Goal: Check status: Check status

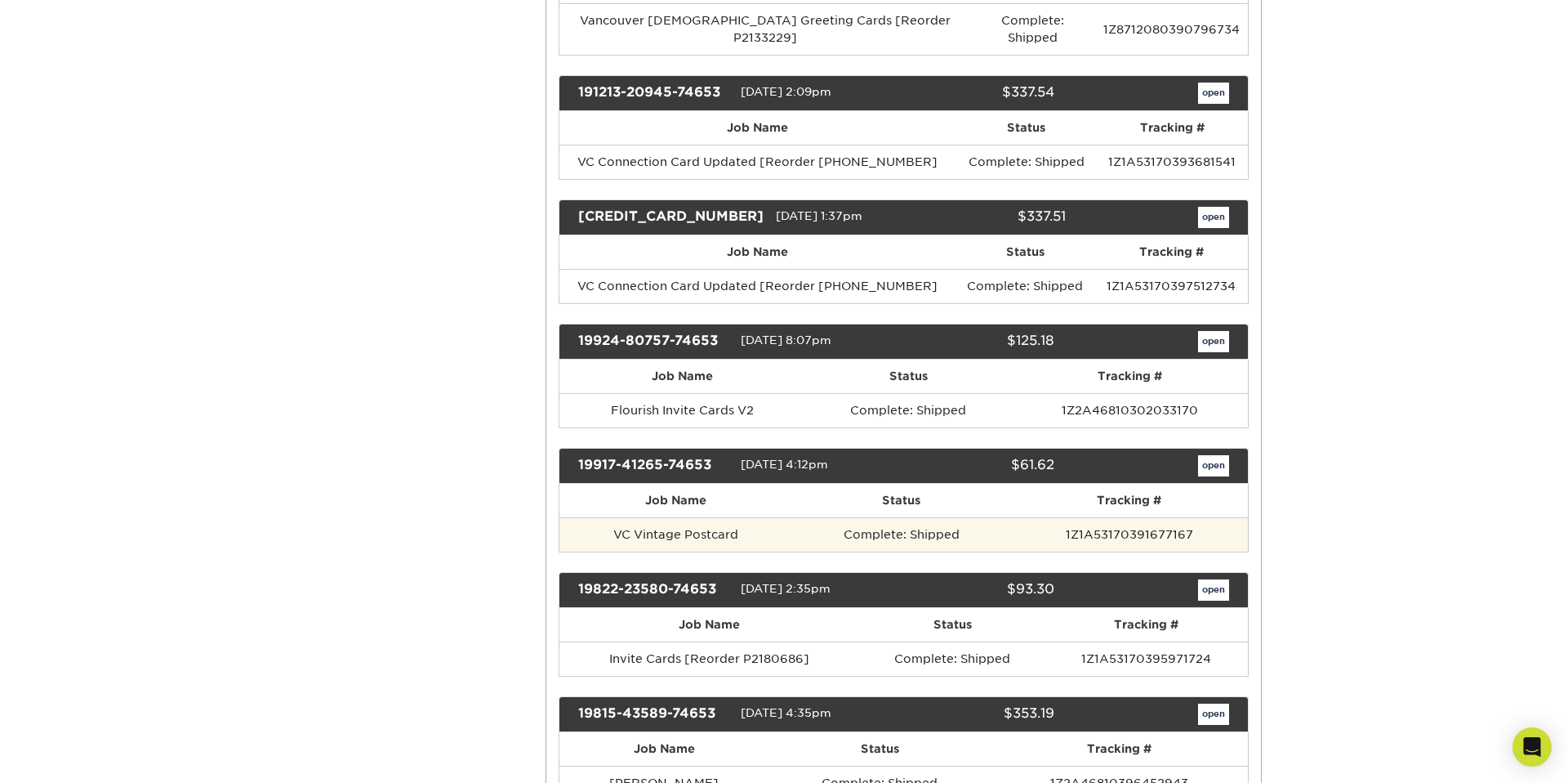
scroll to position [1798, 0]
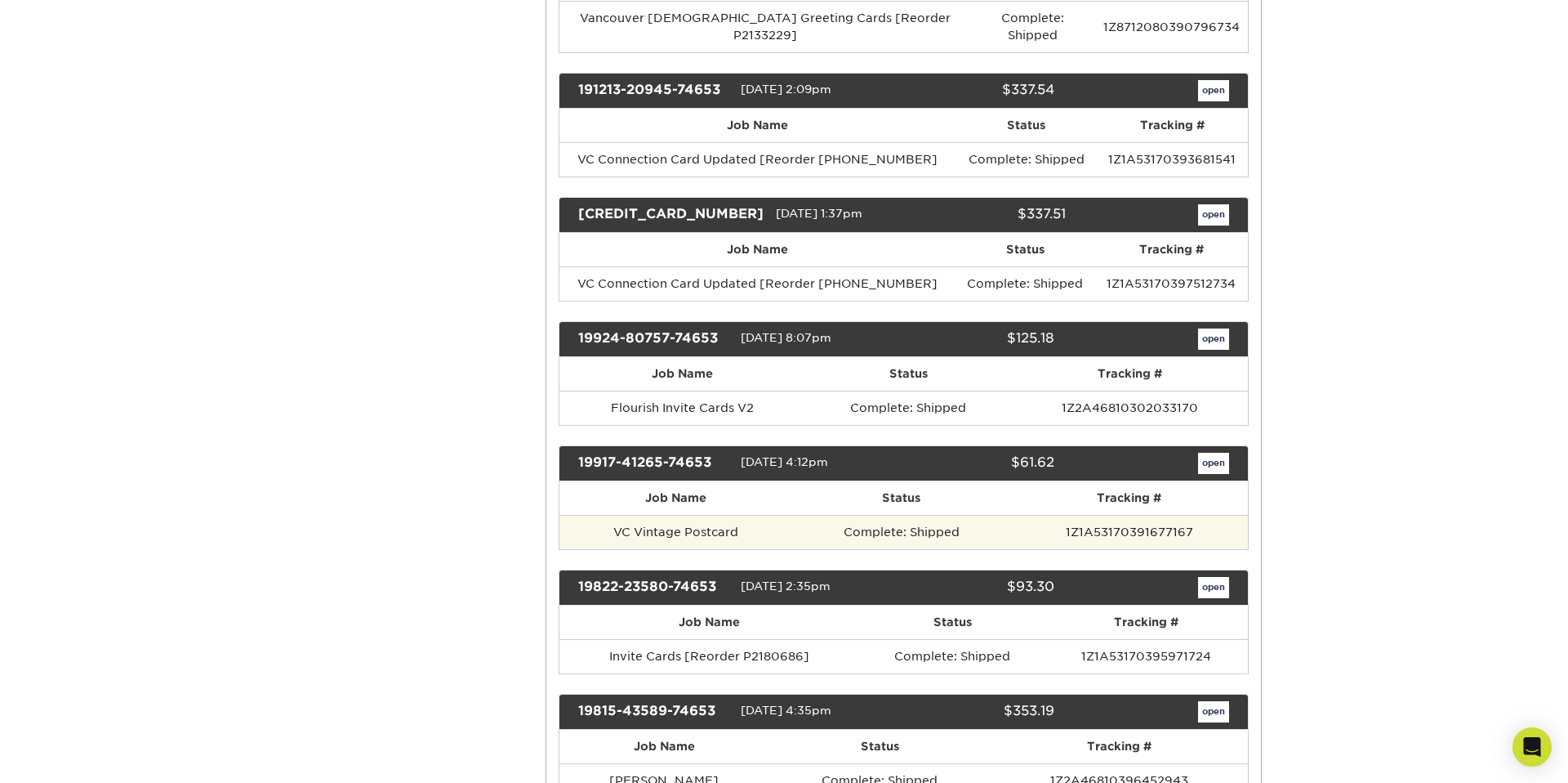
click at [793, 515] on td "VC Vintage Postcard" at bounding box center [676, 532] width 234 height 34
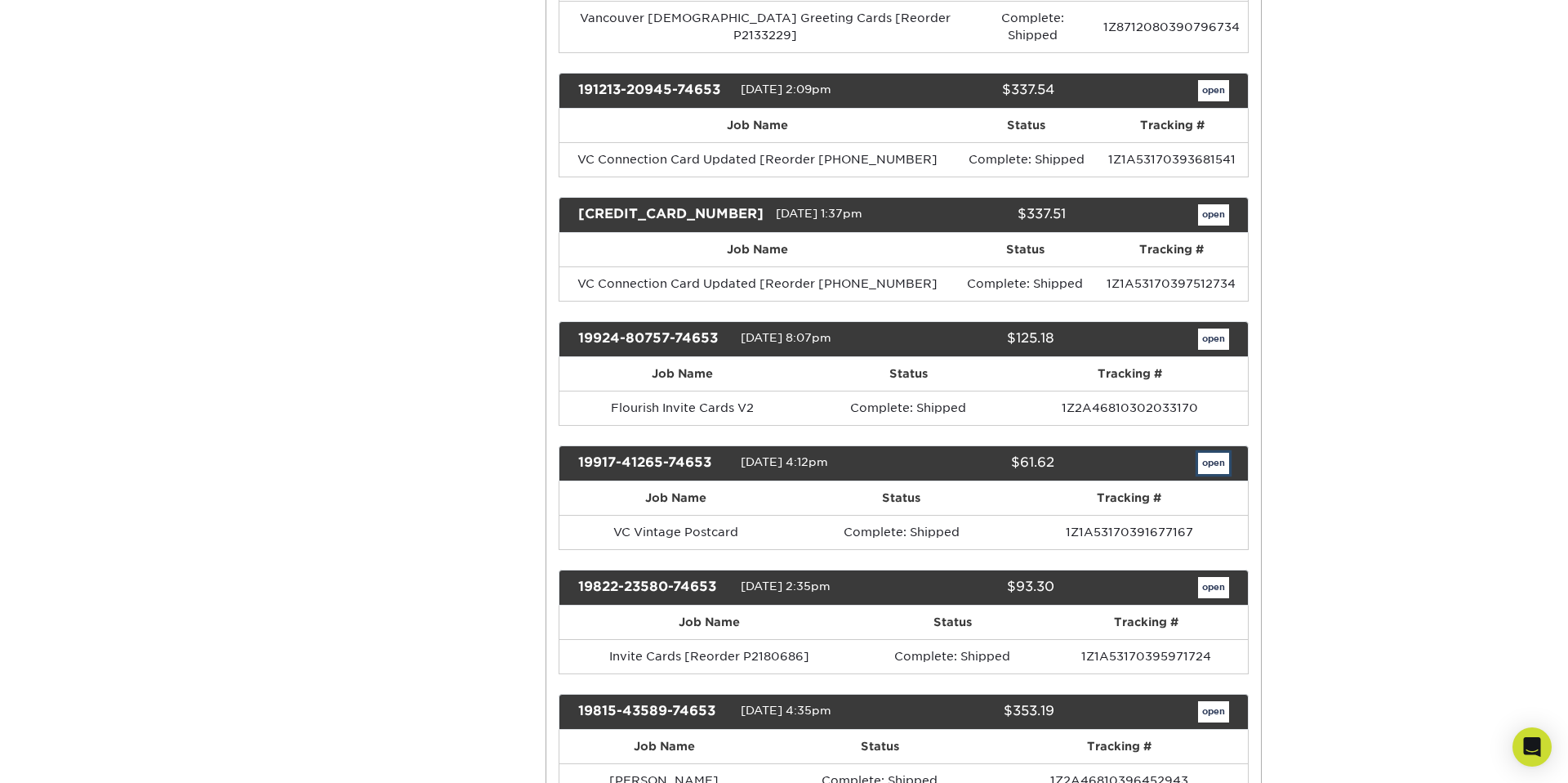
click at [1215, 453] on link "open" at bounding box center [1214, 463] width 31 height 22
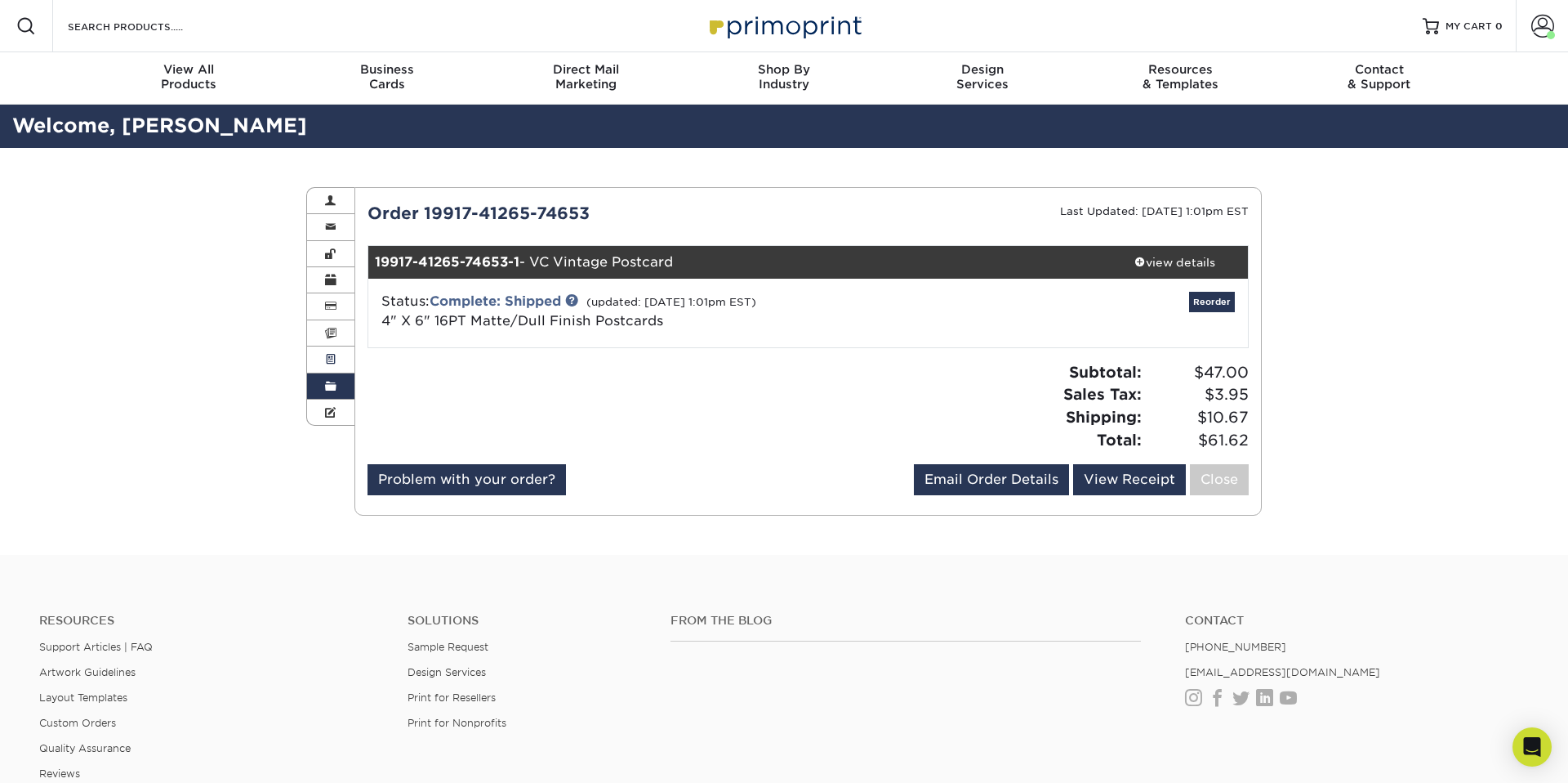
click at [333, 357] on span at bounding box center [330, 359] width 11 height 13
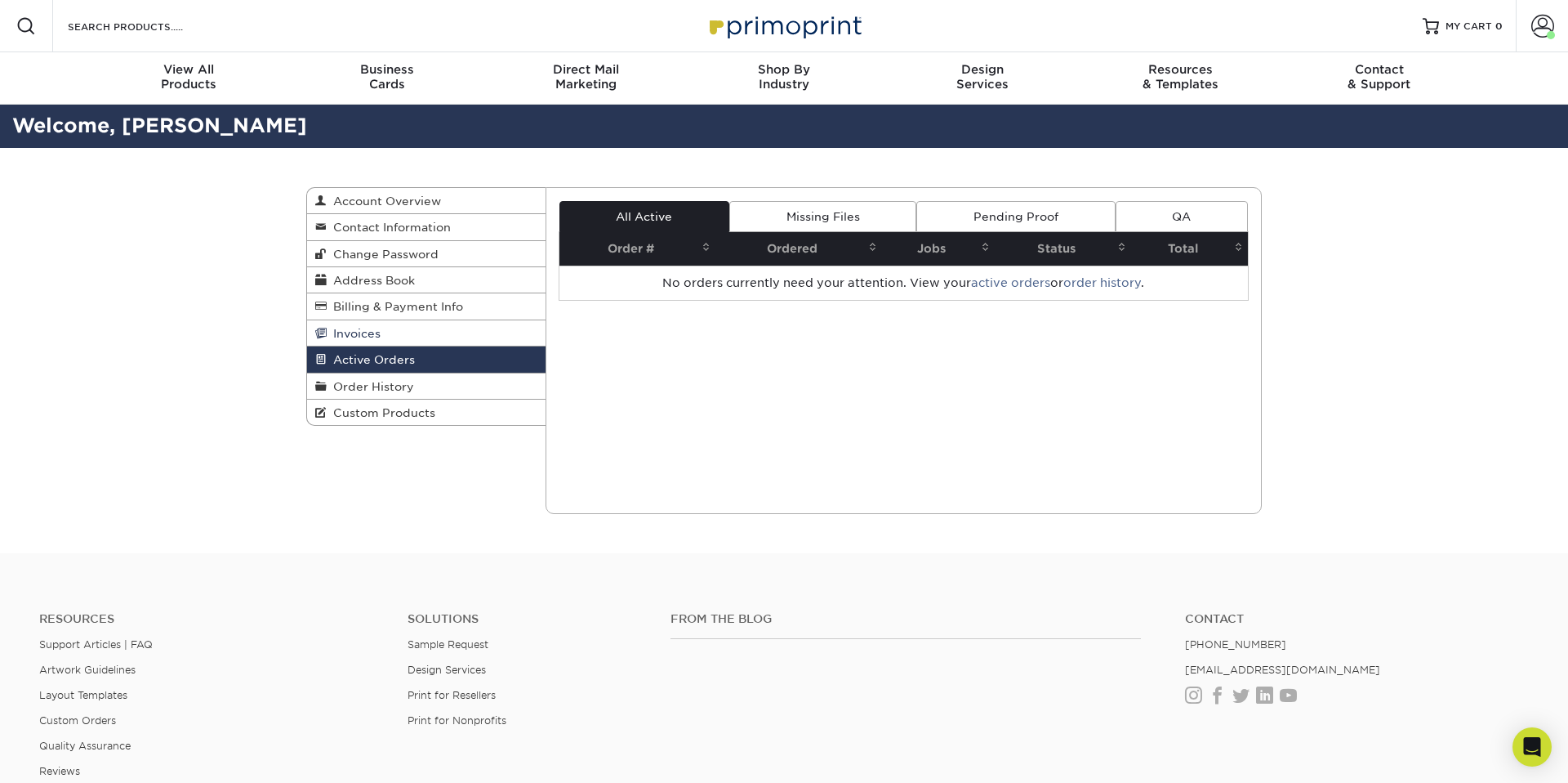
click at [365, 337] on span "Invoices" at bounding box center [353, 333] width 54 height 13
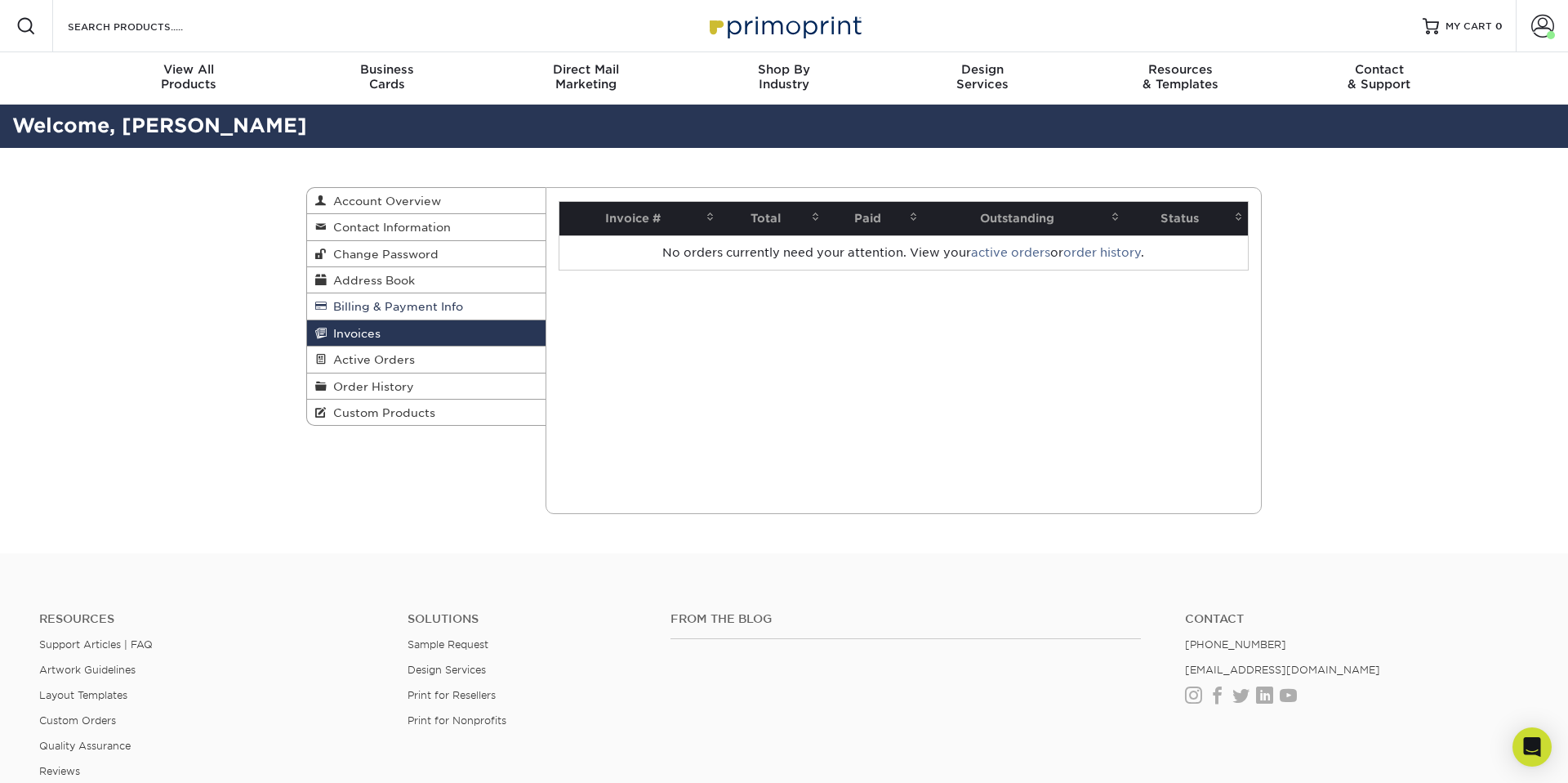
click at [371, 316] on link "Billing & Payment Info" at bounding box center [426, 306] width 239 height 26
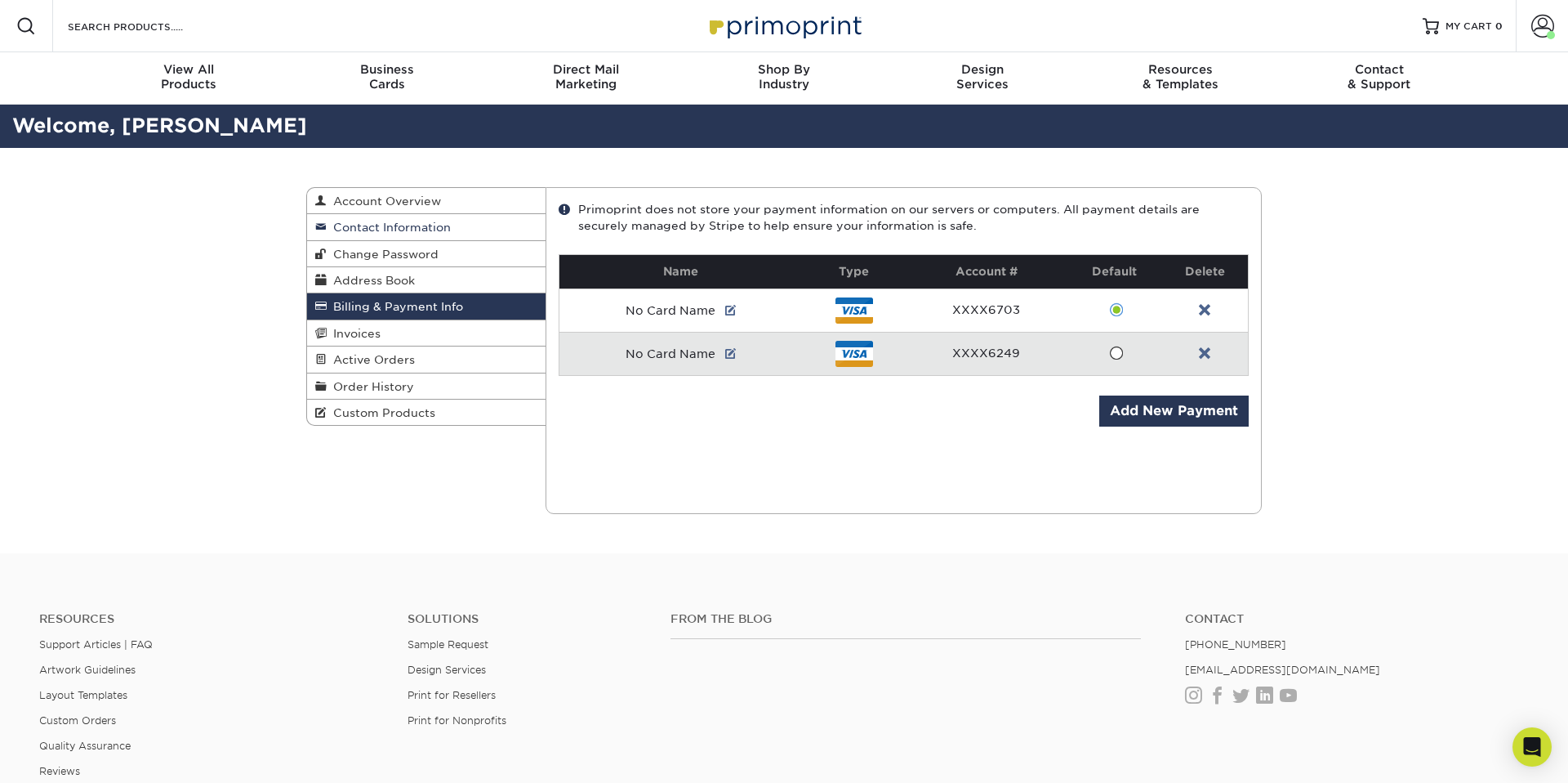
click at [378, 222] on span "Contact Information" at bounding box center [389, 227] width 124 height 13
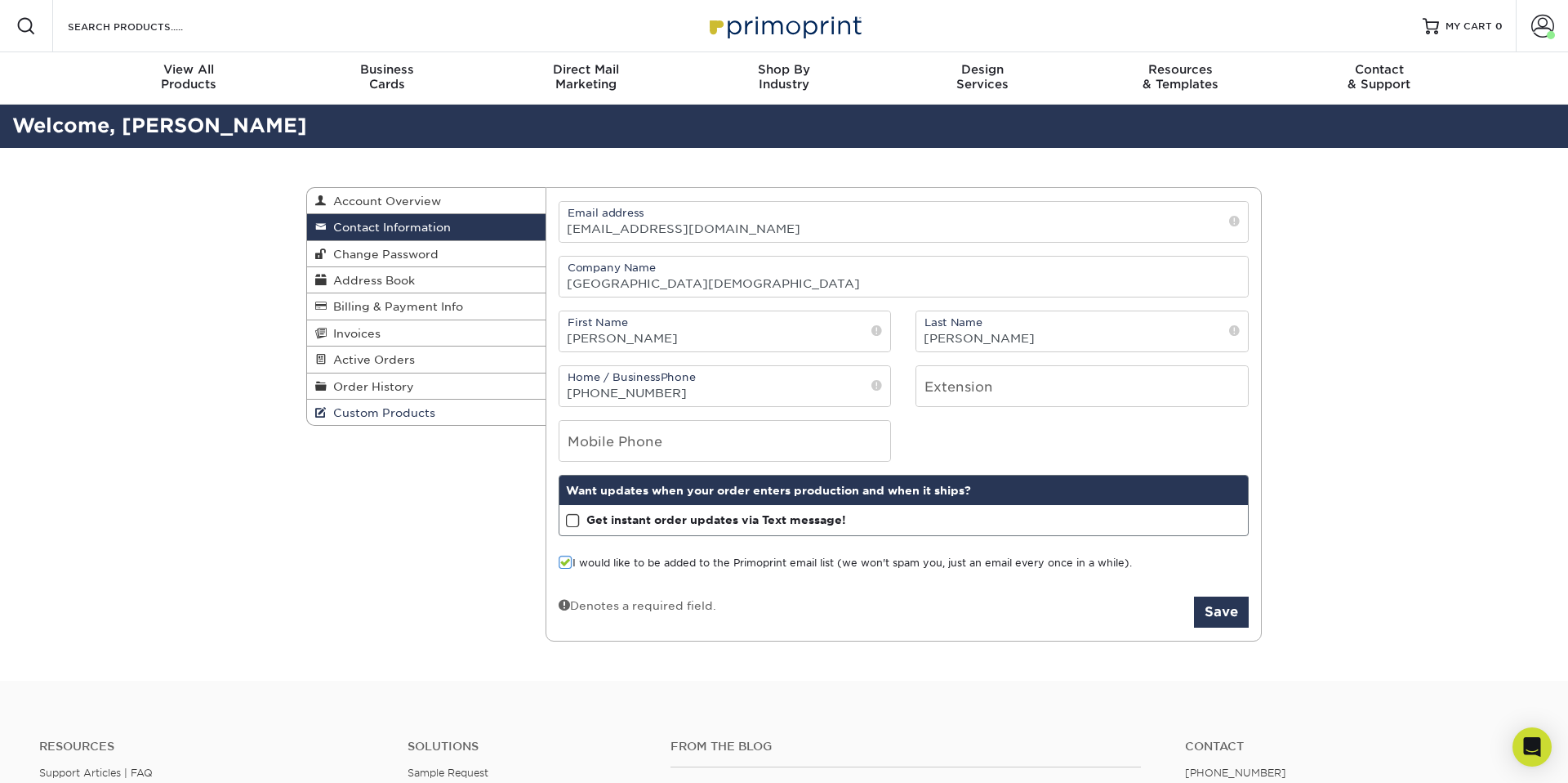
click at [380, 421] on link "Custom Products" at bounding box center [426, 411] width 239 height 25
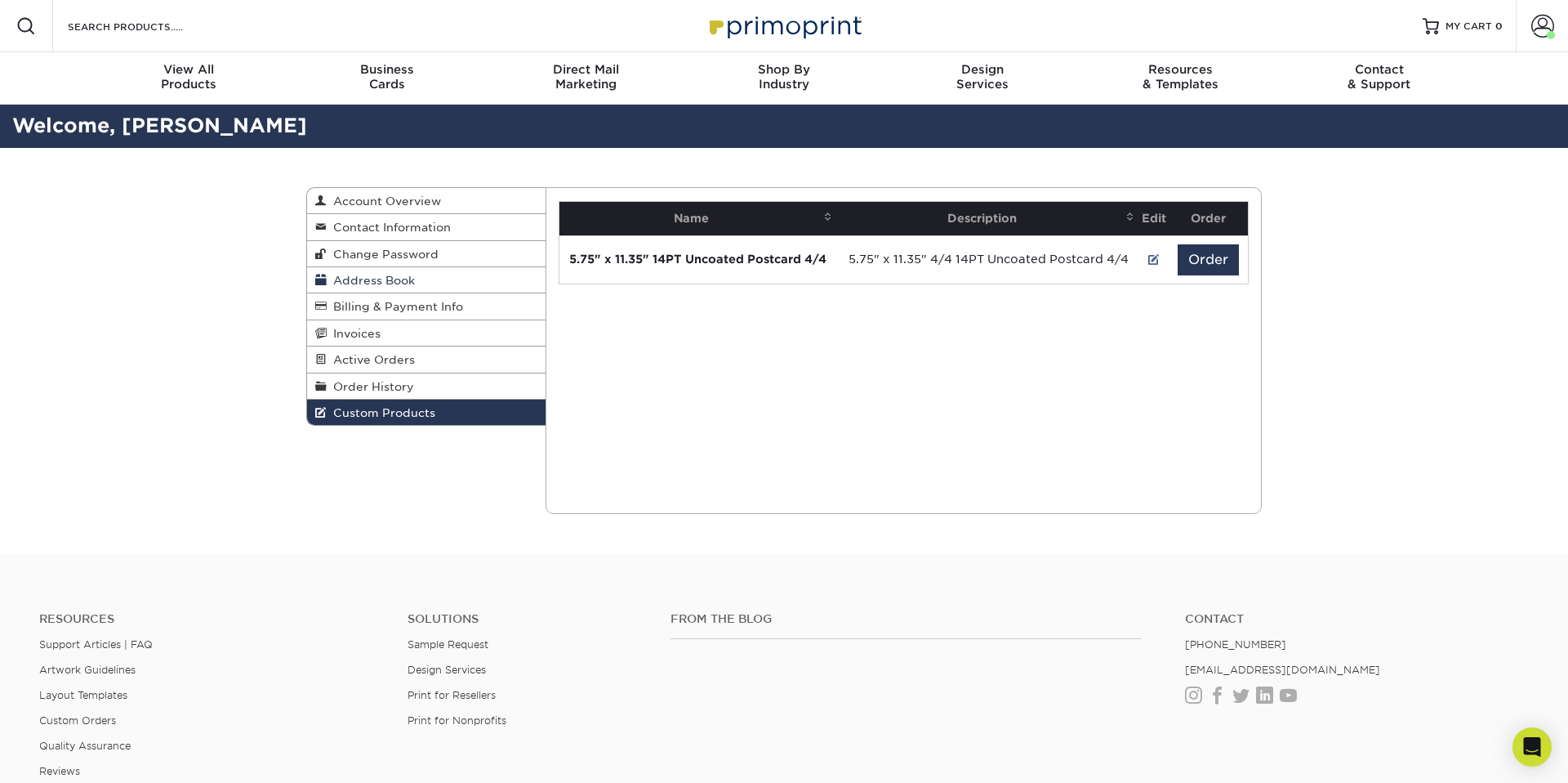
click at [364, 282] on span "Address Book" at bounding box center [371, 279] width 88 height 13
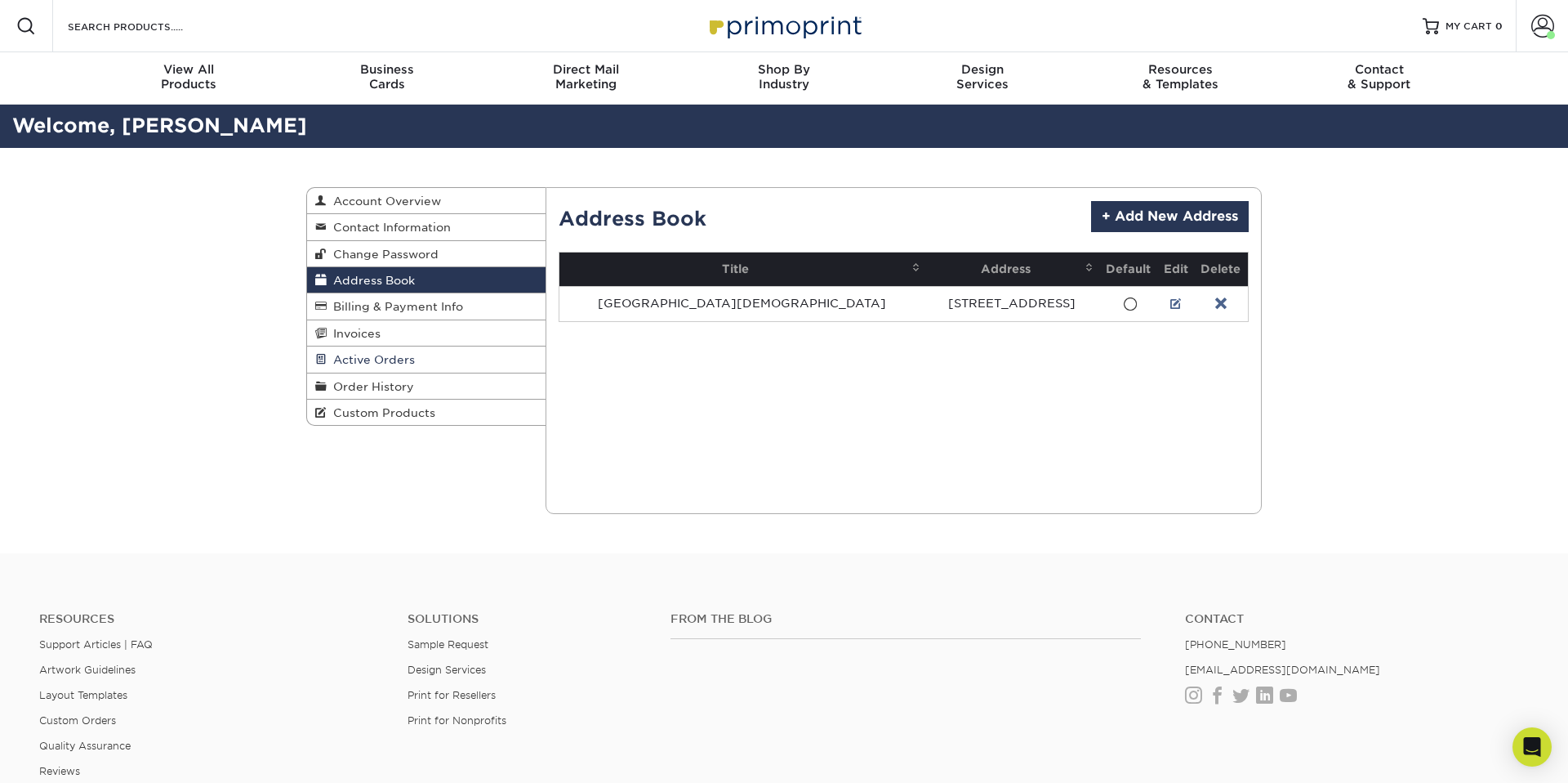
click at [355, 353] on span "Active Orders" at bounding box center [371, 359] width 88 height 13
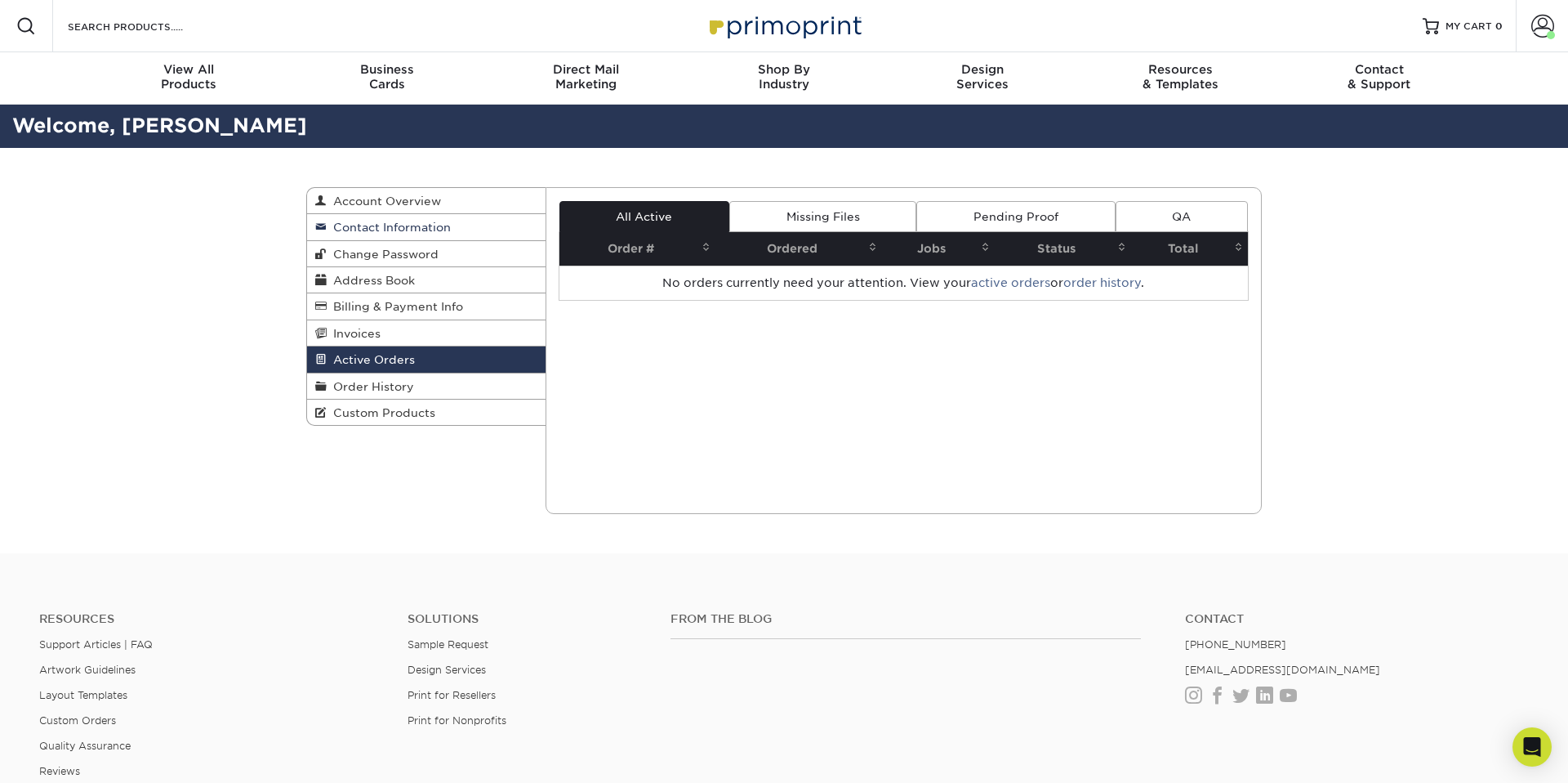
click at [384, 225] on span "Contact Information" at bounding box center [389, 227] width 124 height 13
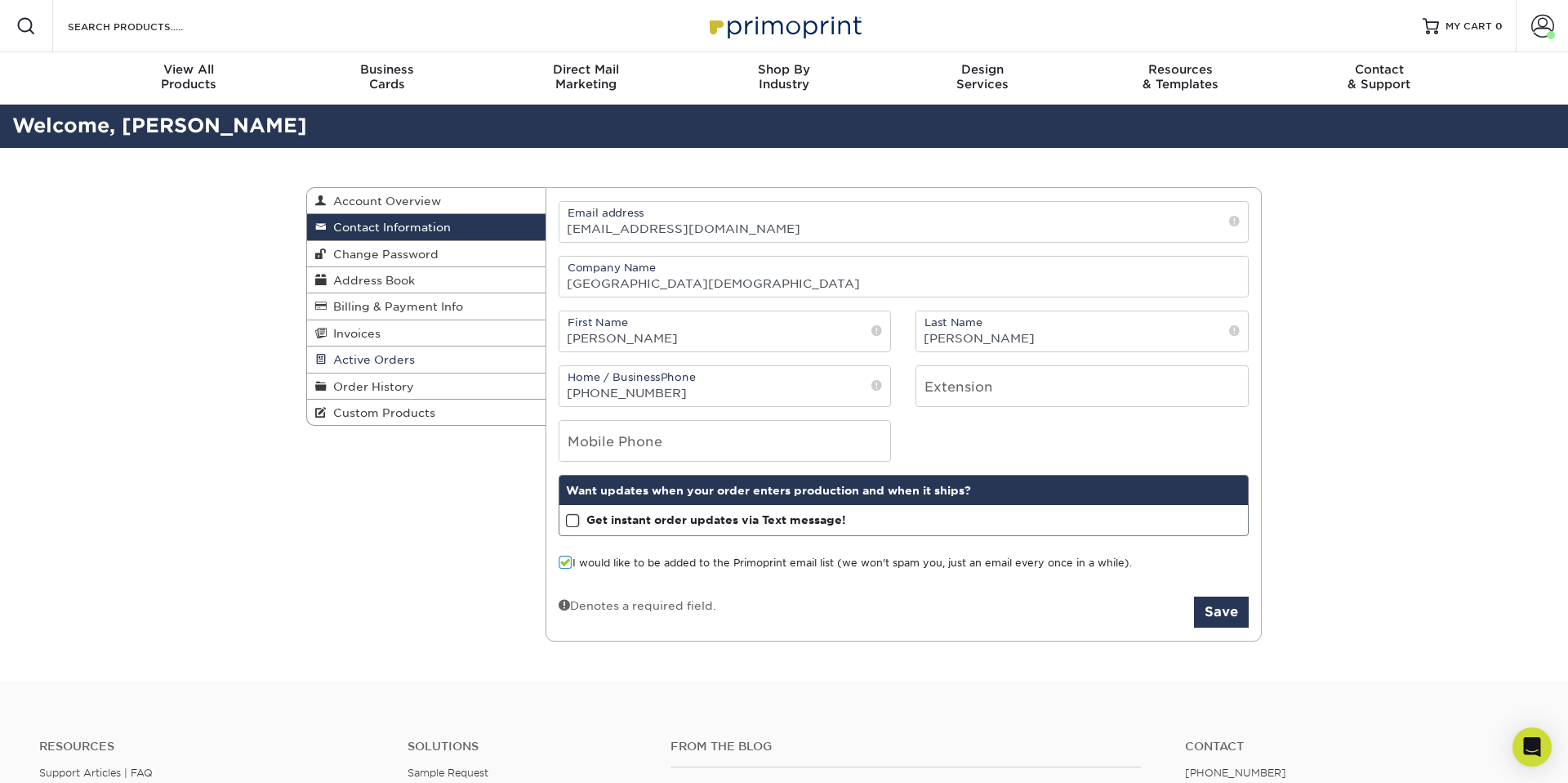
click at [360, 354] on span "Active Orders" at bounding box center [371, 359] width 88 height 13
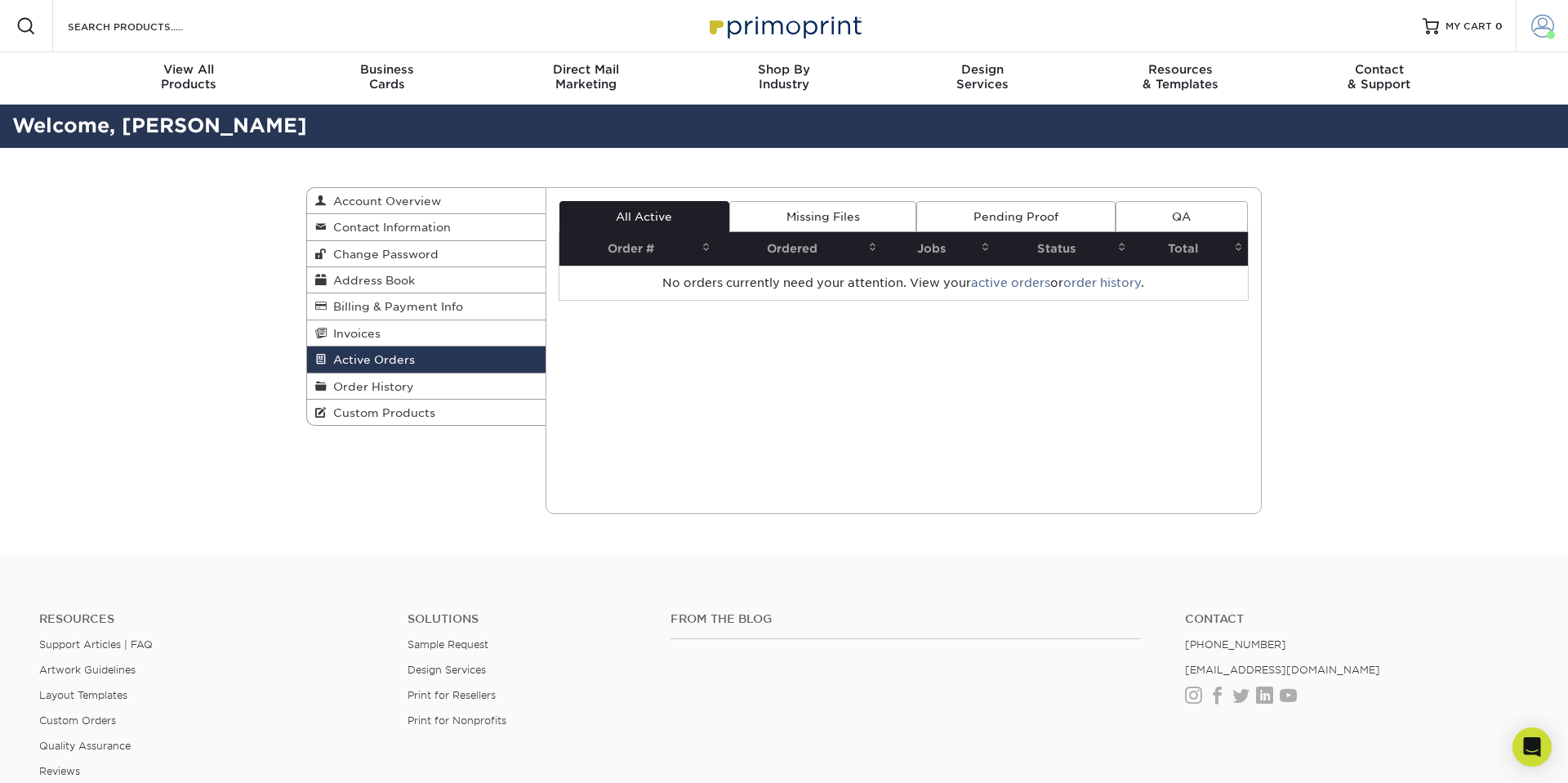
click at [1536, 28] on span at bounding box center [1542, 26] width 23 height 23
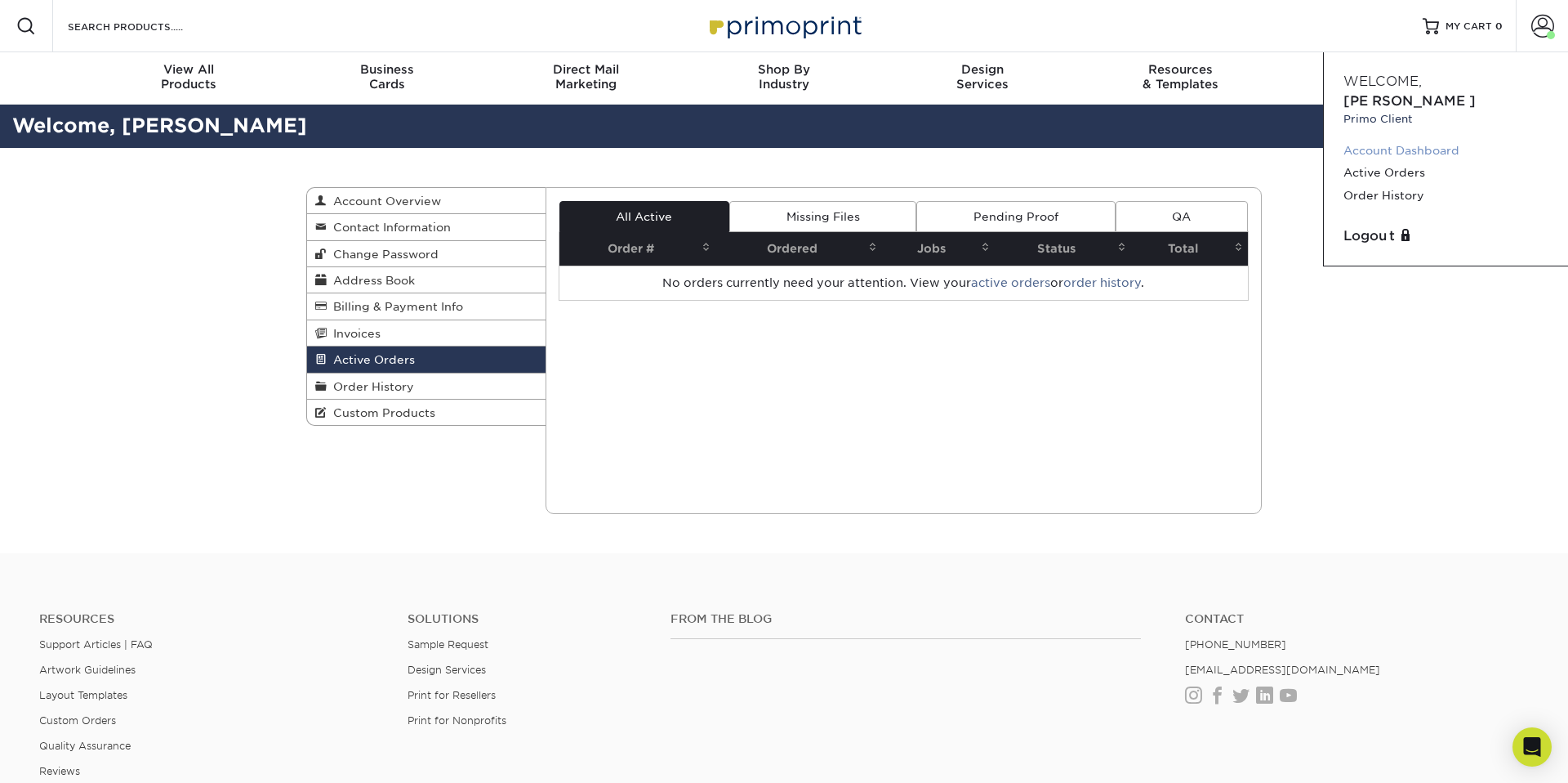
click at [1380, 140] on link "Account Dashboard" at bounding box center [1446, 151] width 205 height 22
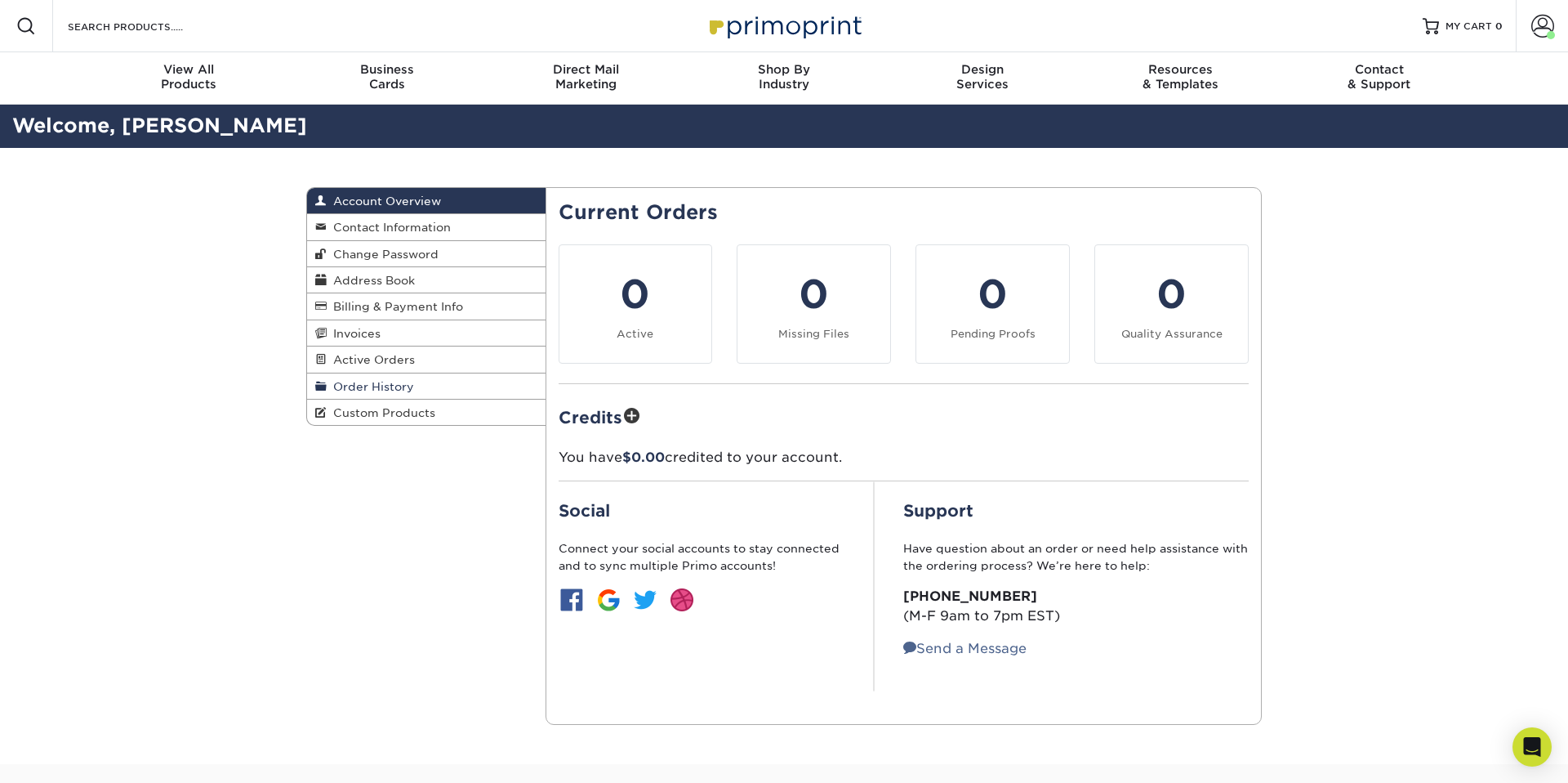
click at [377, 379] on span "Order History" at bounding box center [370, 385] width 87 height 13
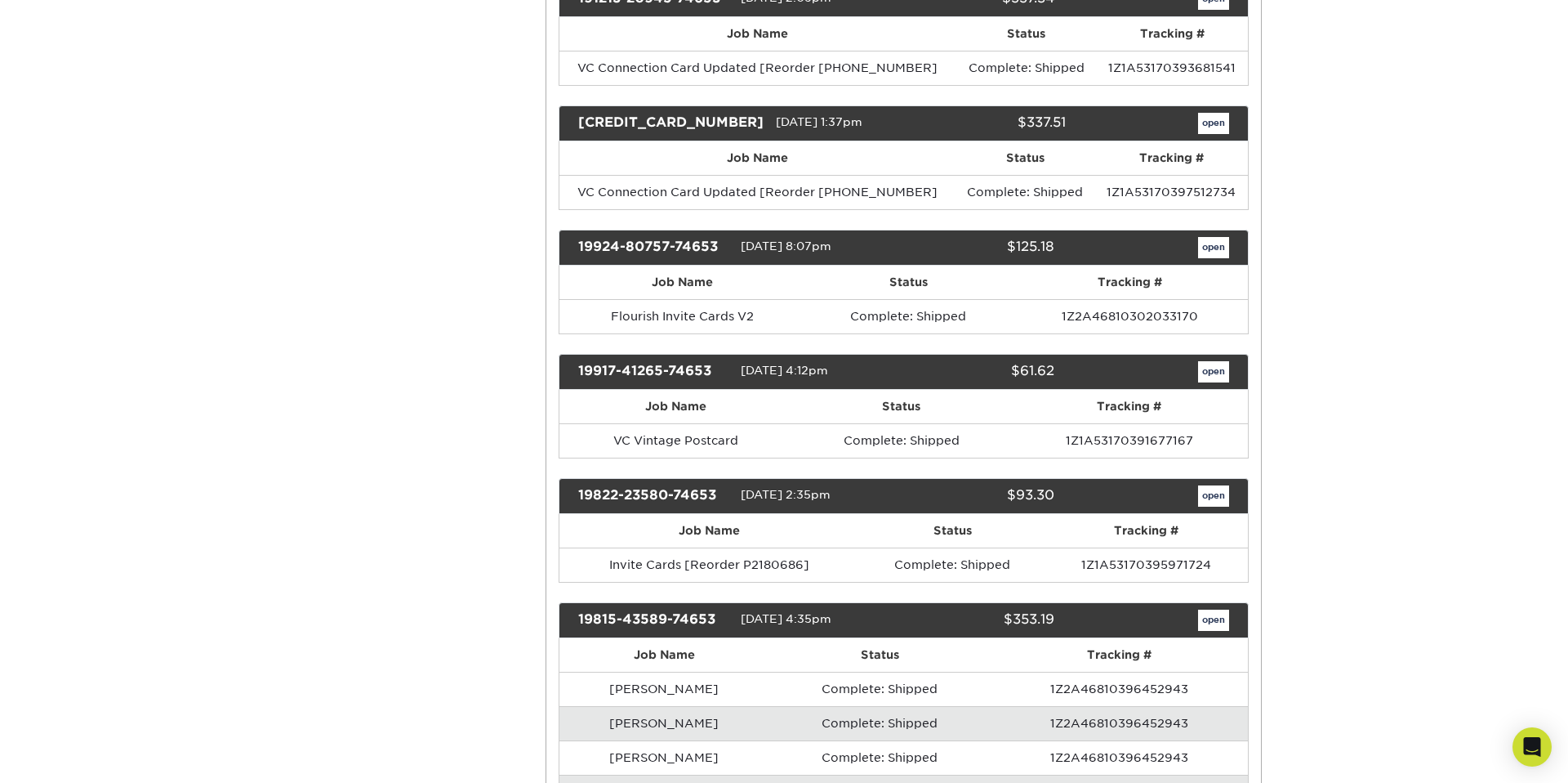
scroll to position [1901, 0]
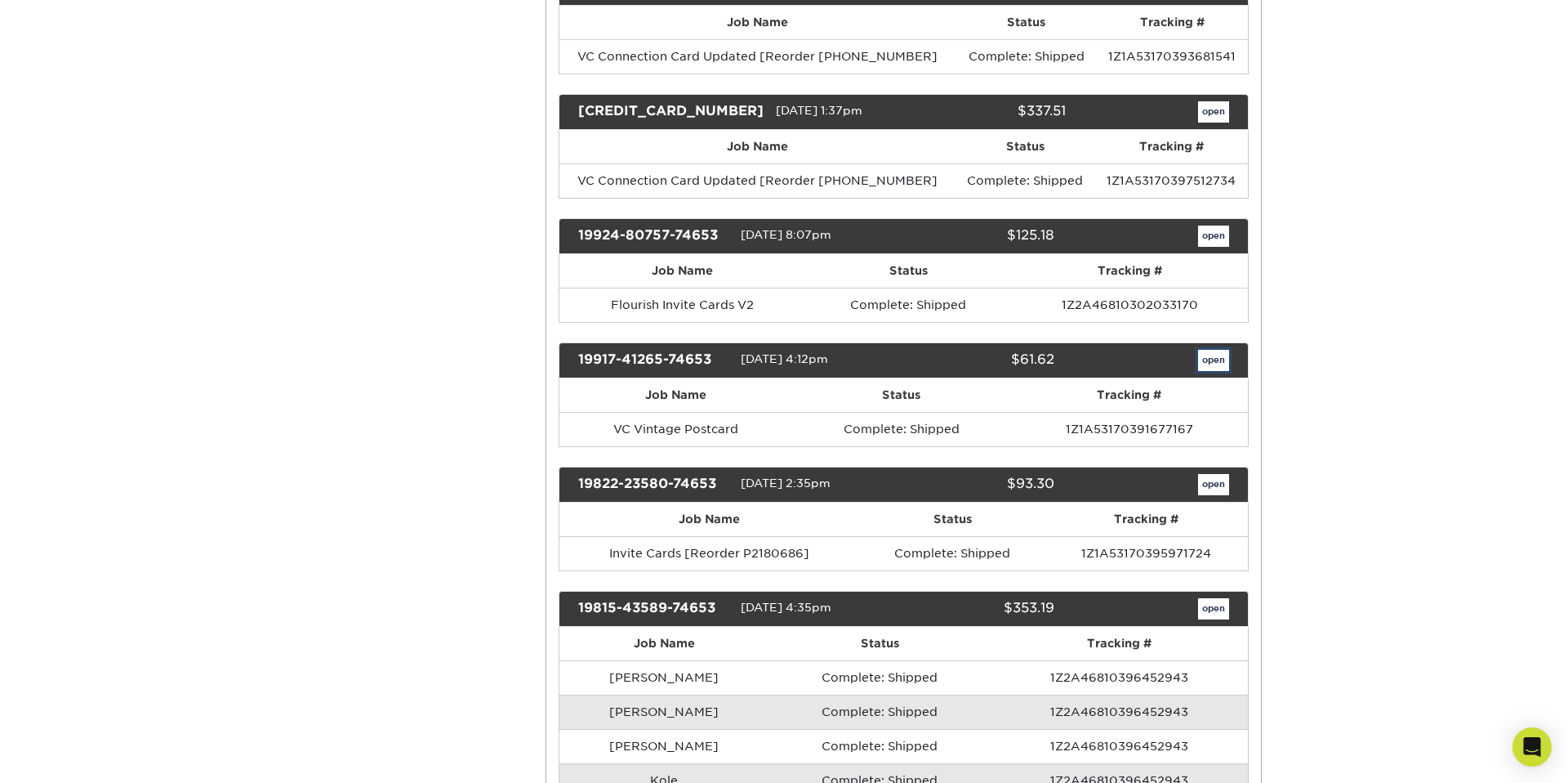
click at [1207, 349] on link "open" at bounding box center [1214, 360] width 31 height 22
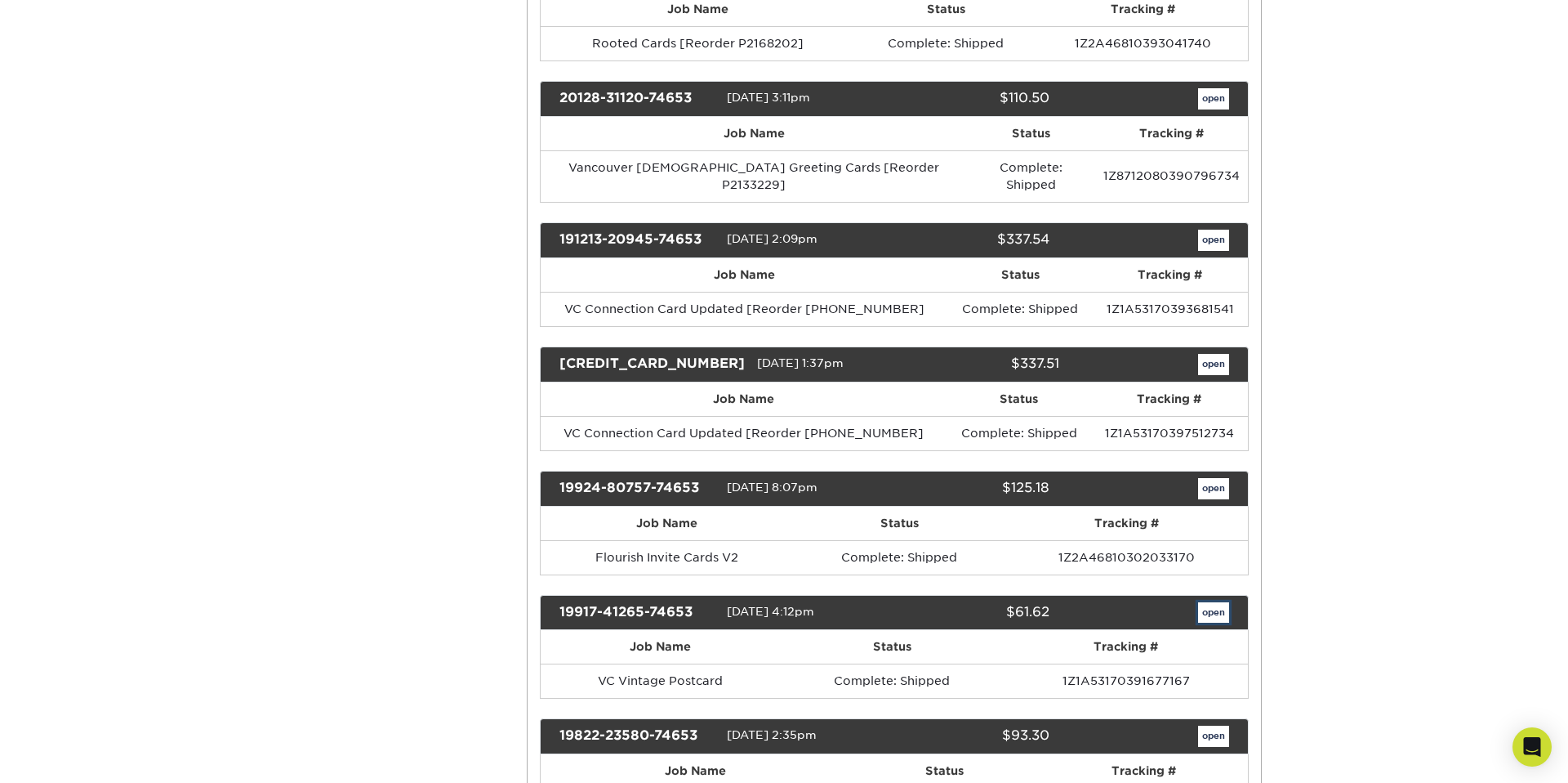
scroll to position [0, 0]
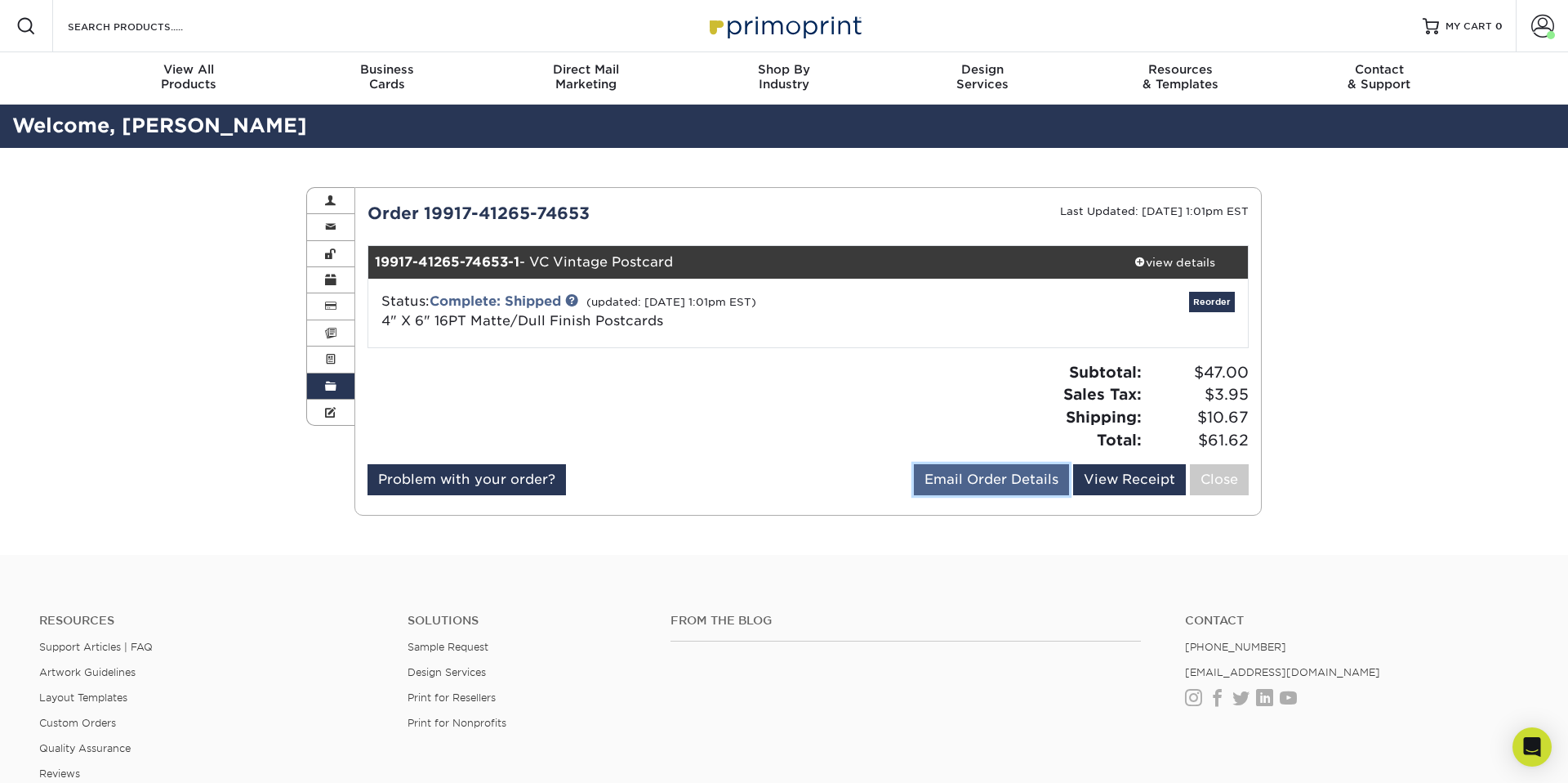
click at [971, 481] on link "Email Order Details" at bounding box center [991, 479] width 155 height 31
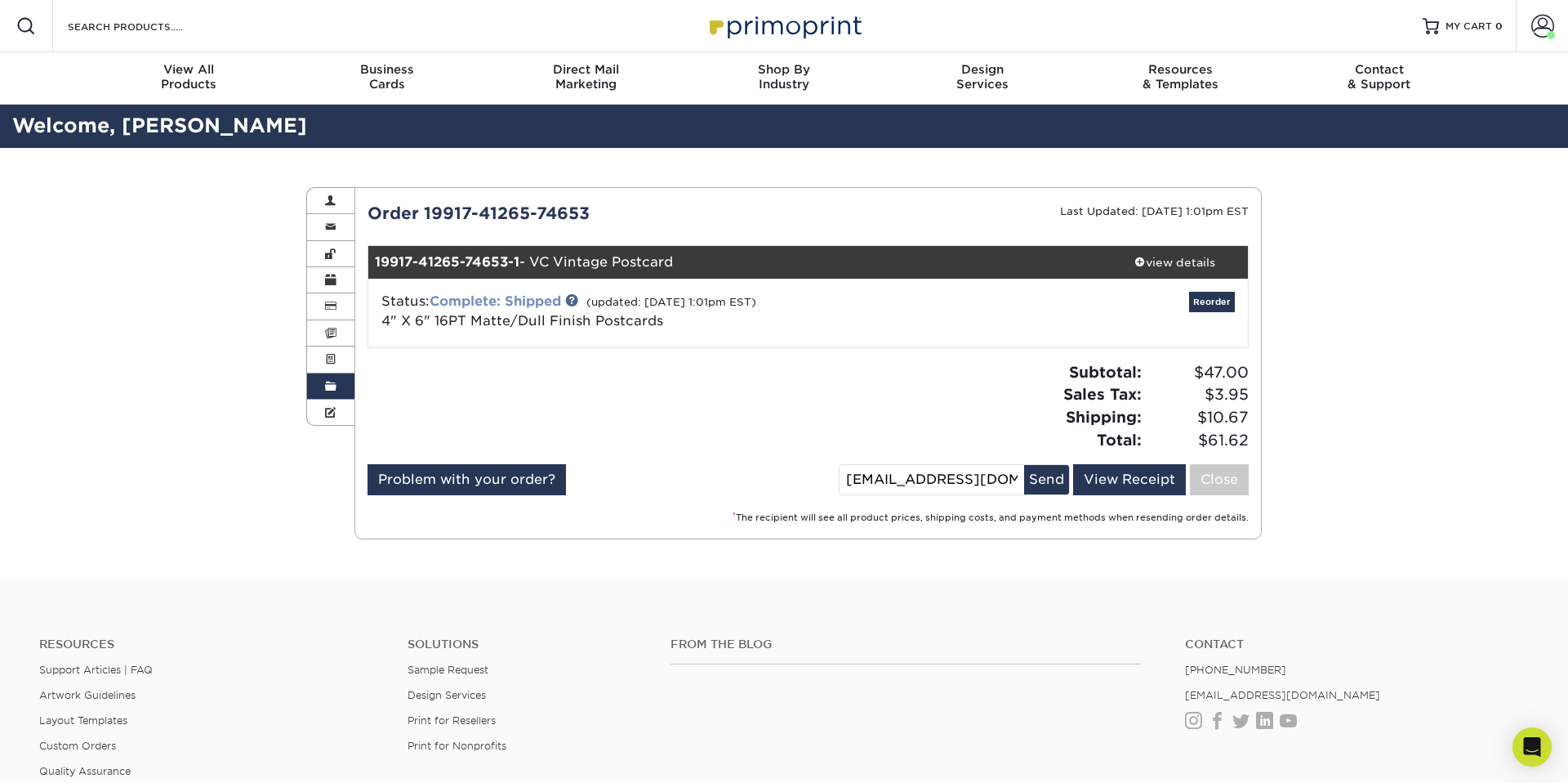
click at [478, 300] on link "Complete: Shipped" at bounding box center [495, 301] width 132 height 16
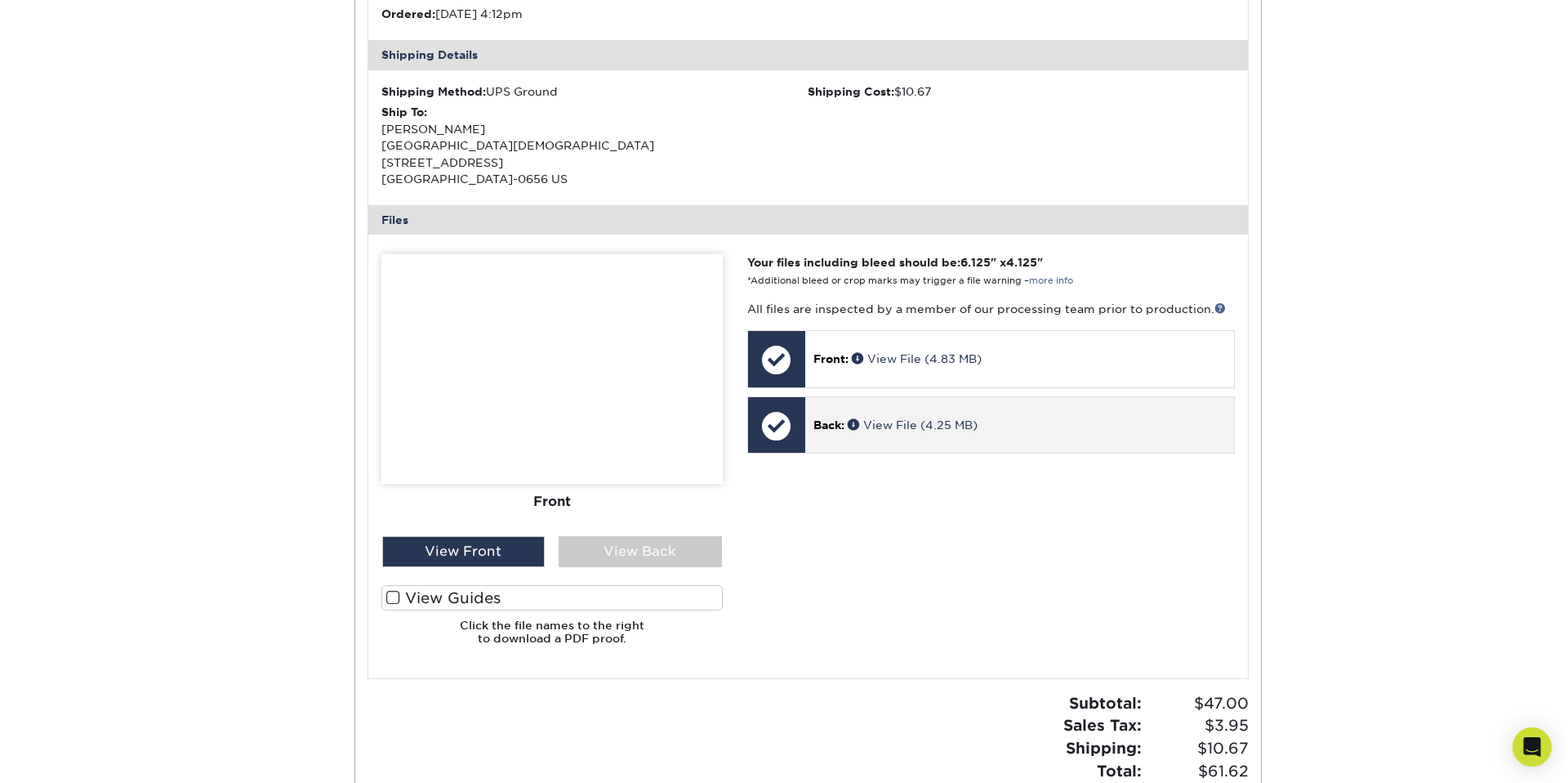
scroll to position [490, 0]
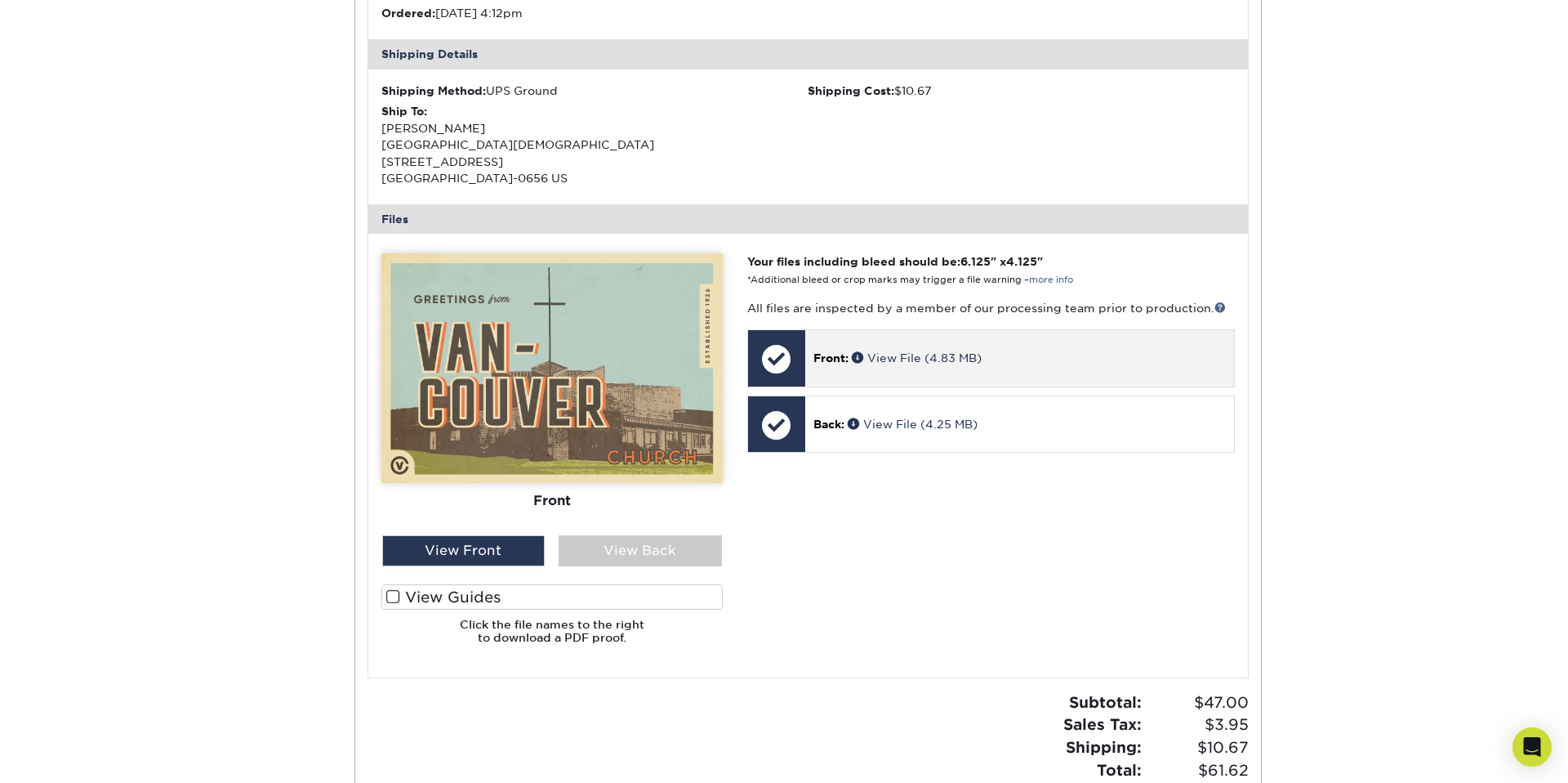
click at [835, 355] on span "Front:" at bounding box center [831, 357] width 35 height 13
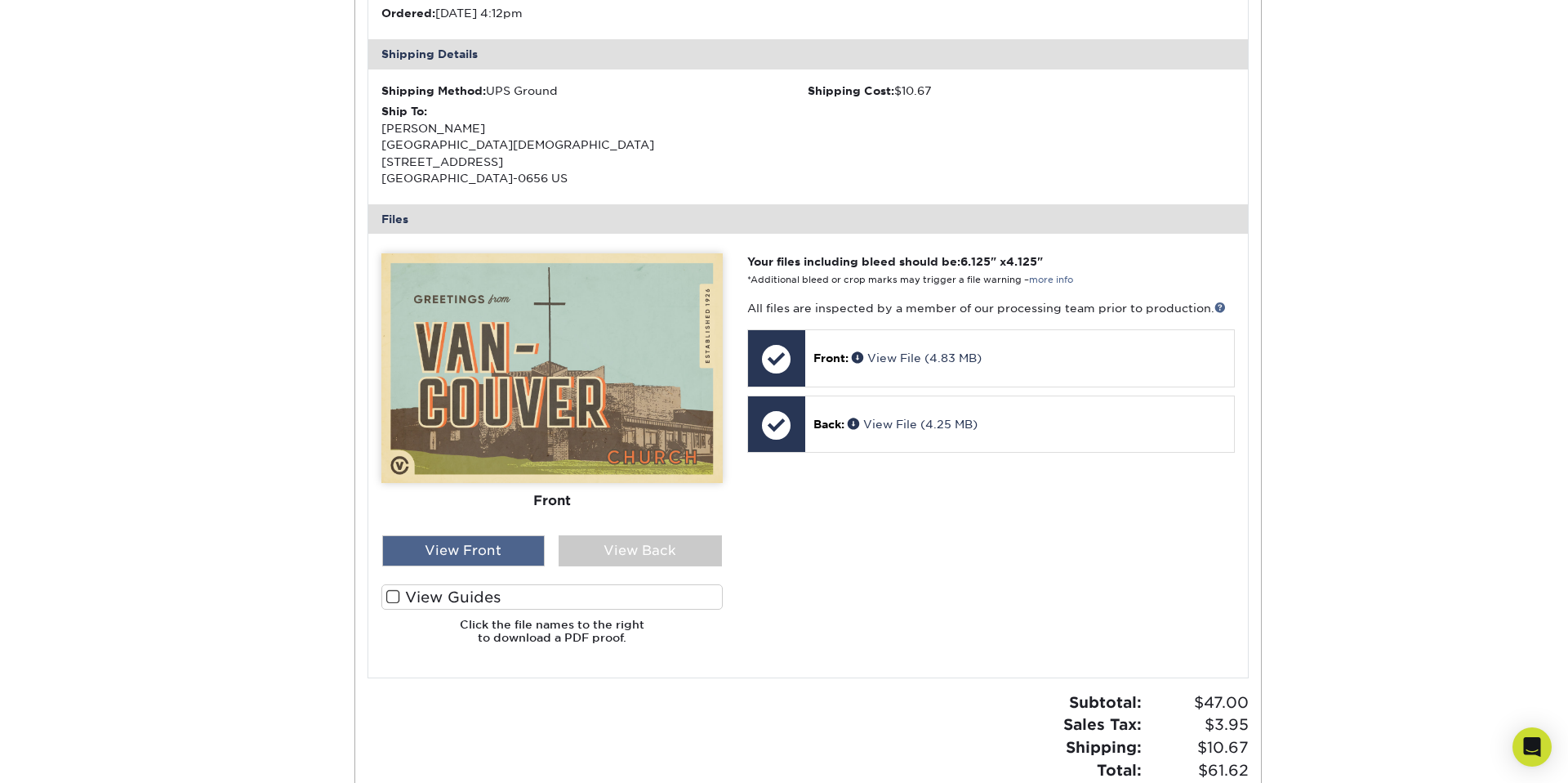
click at [472, 554] on div "View Front" at bounding box center [463, 550] width 163 height 31
click at [631, 545] on div "View Back" at bounding box center [640, 550] width 163 height 31
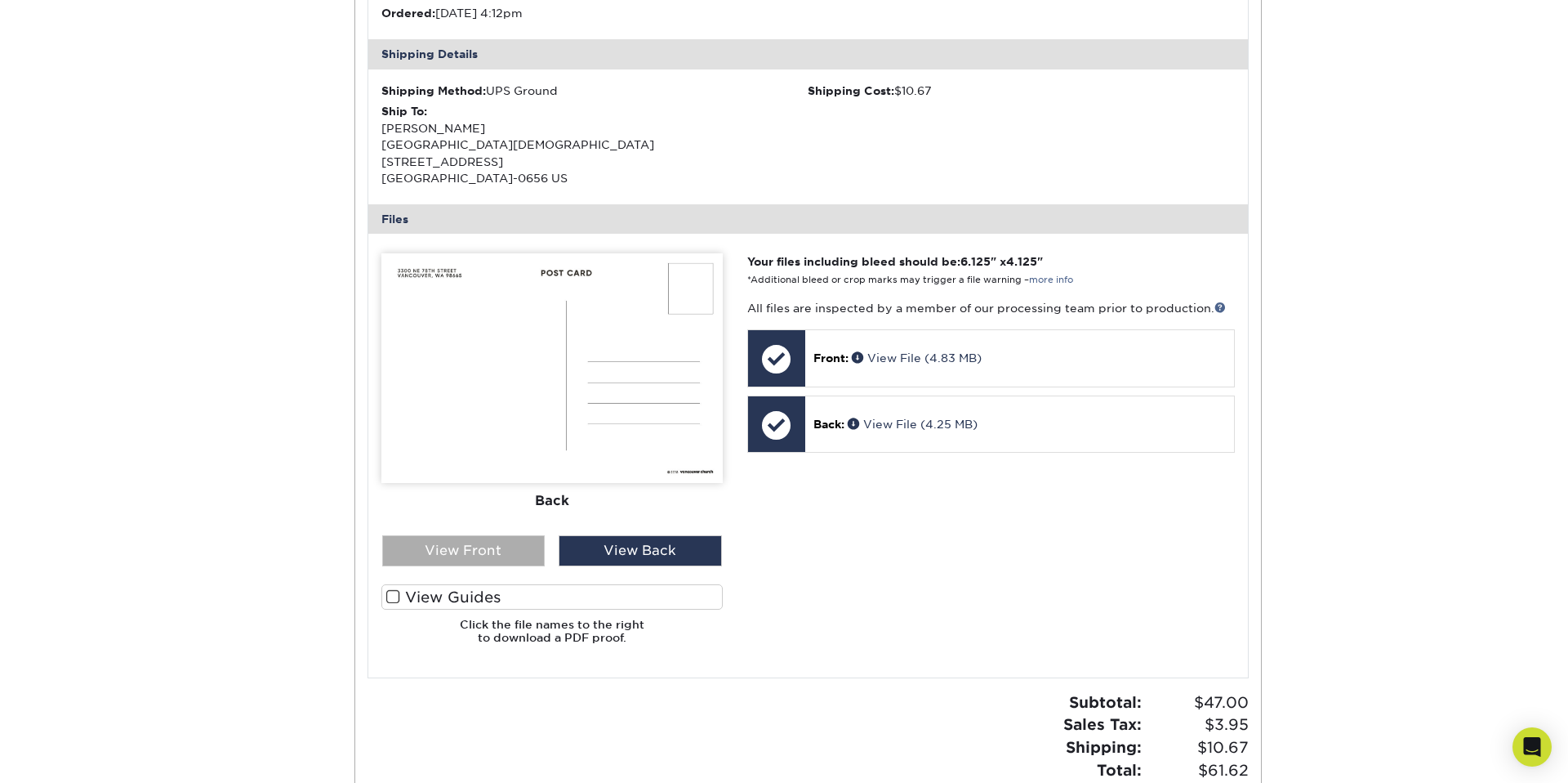
click at [462, 545] on div "View Front" at bounding box center [463, 550] width 163 height 31
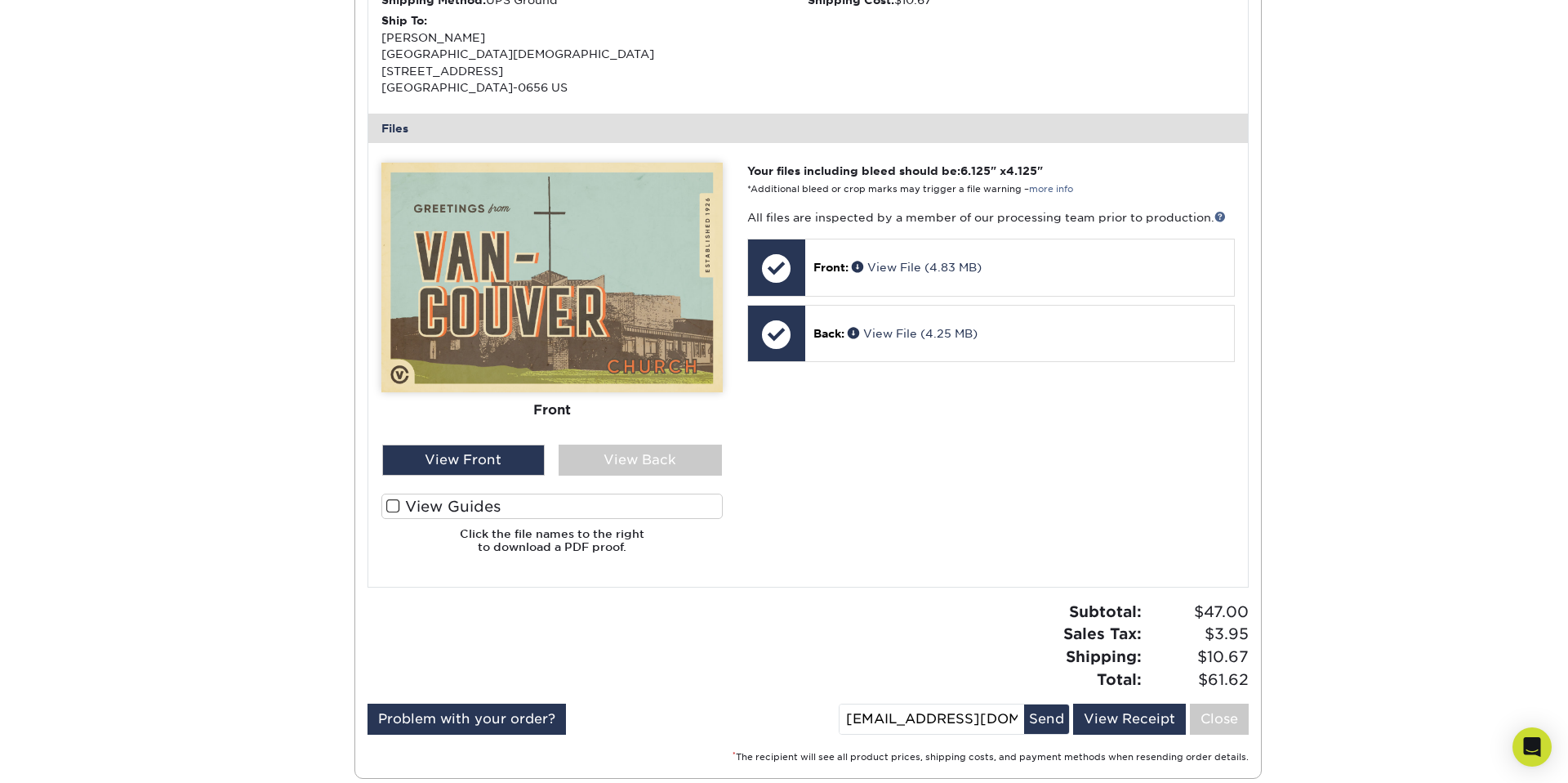
scroll to position [586, 0]
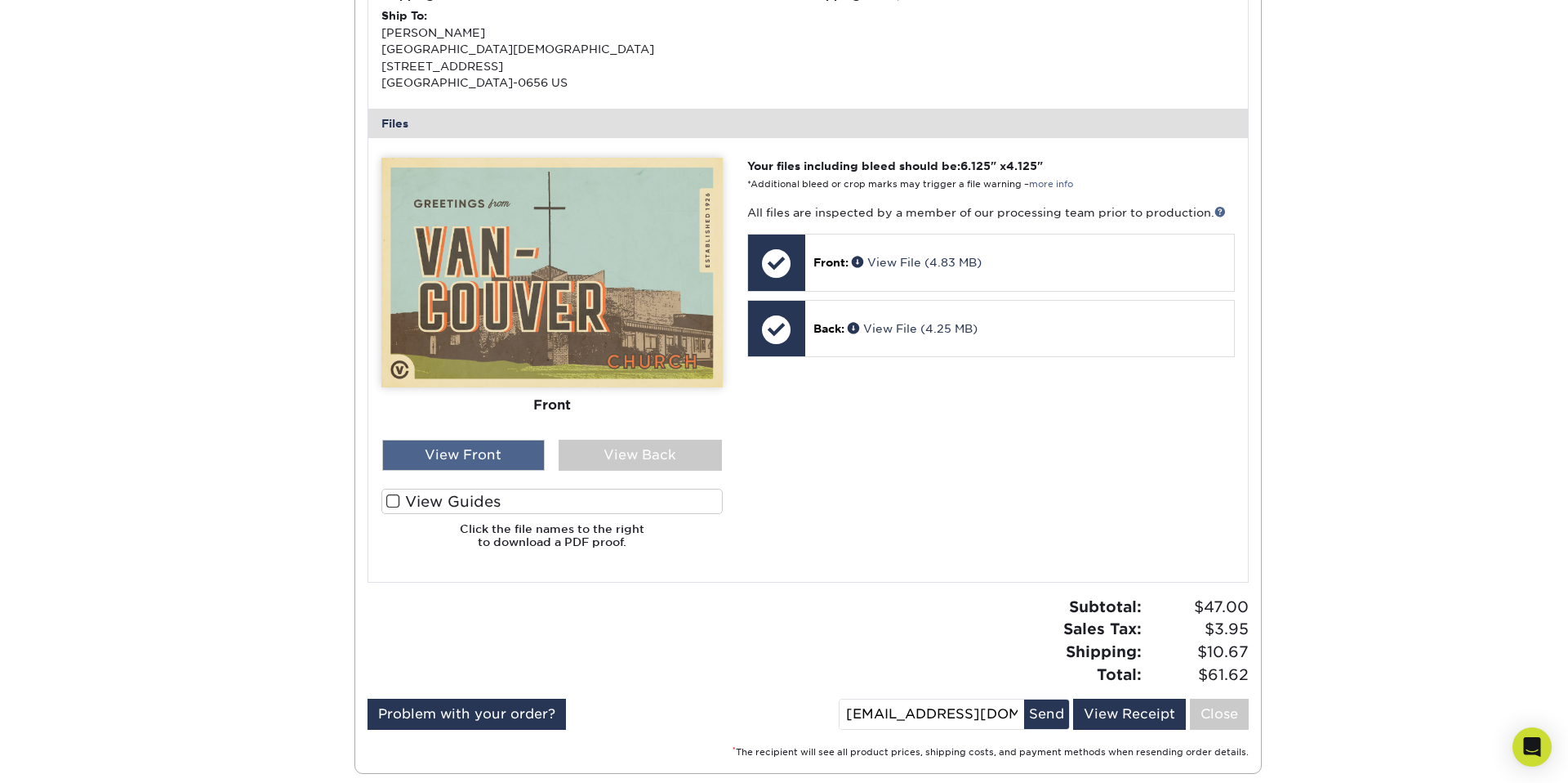
click at [519, 448] on div "View Front" at bounding box center [463, 455] width 163 height 31
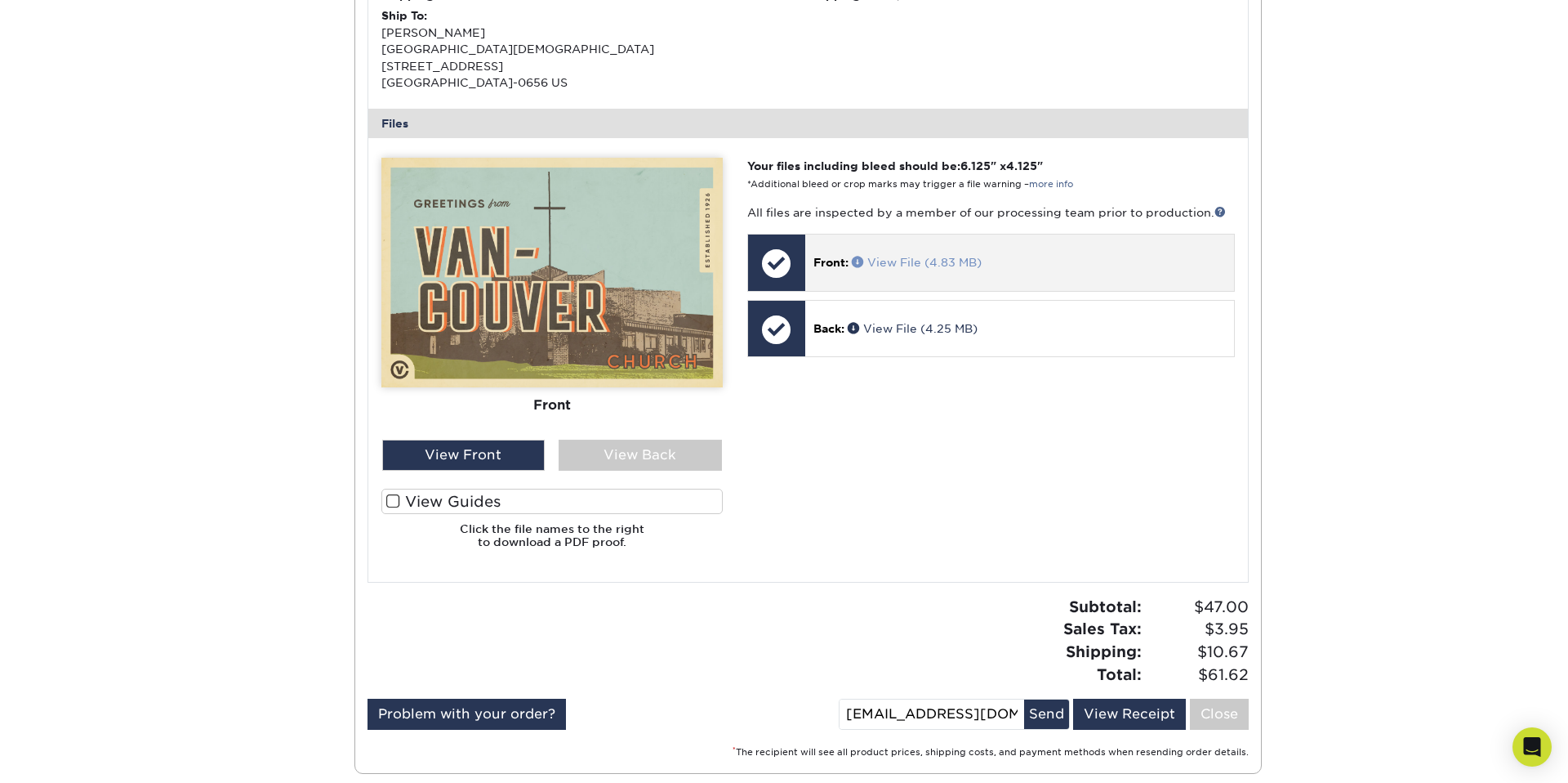
click at [903, 256] on link "View File (4.83 MB)" at bounding box center [916, 262] width 130 height 13
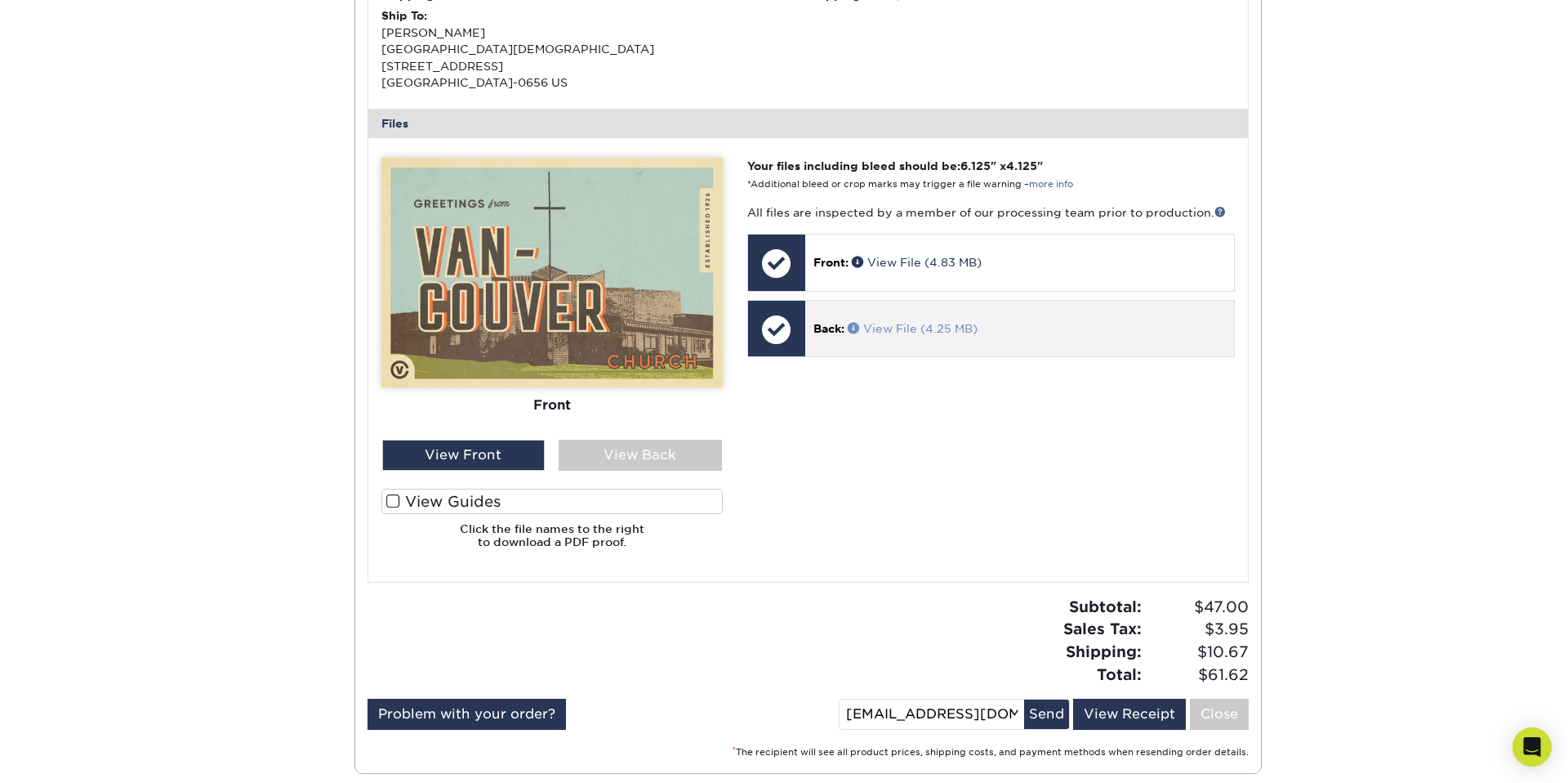
click at [918, 326] on link "View File (4.25 MB)" at bounding box center [912, 328] width 130 height 13
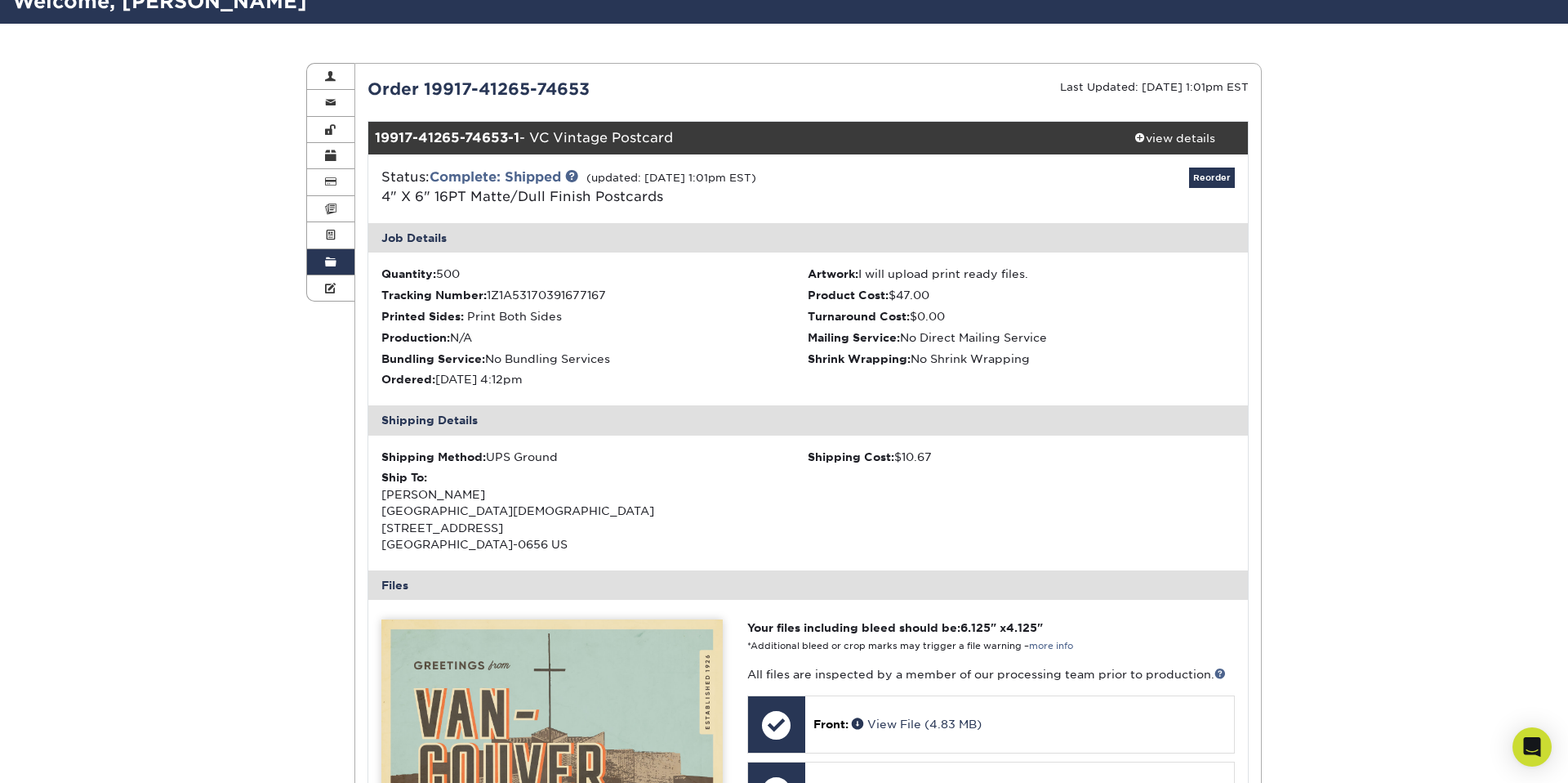
scroll to position [0, 0]
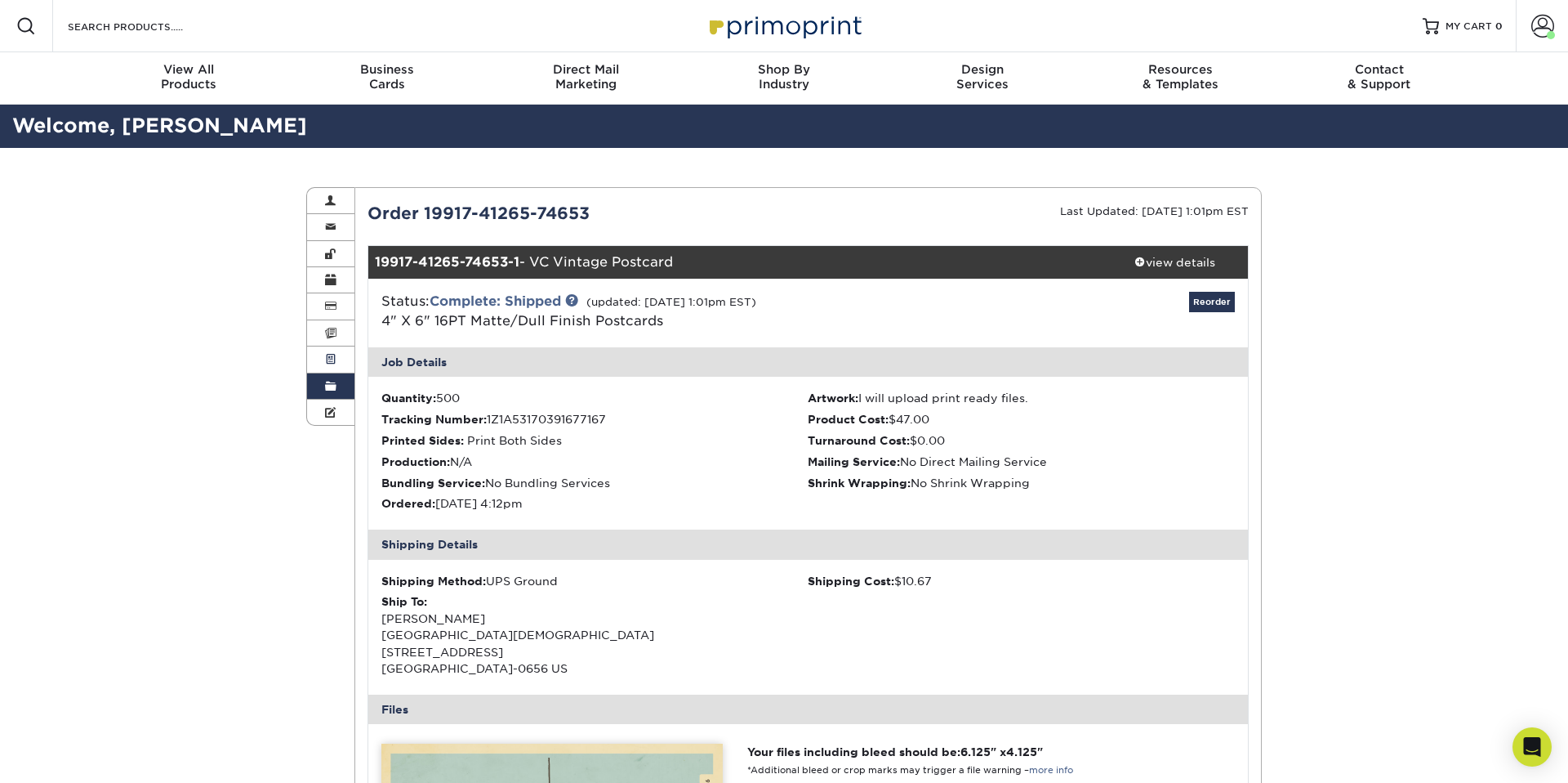
click at [331, 356] on span at bounding box center [330, 359] width 11 height 13
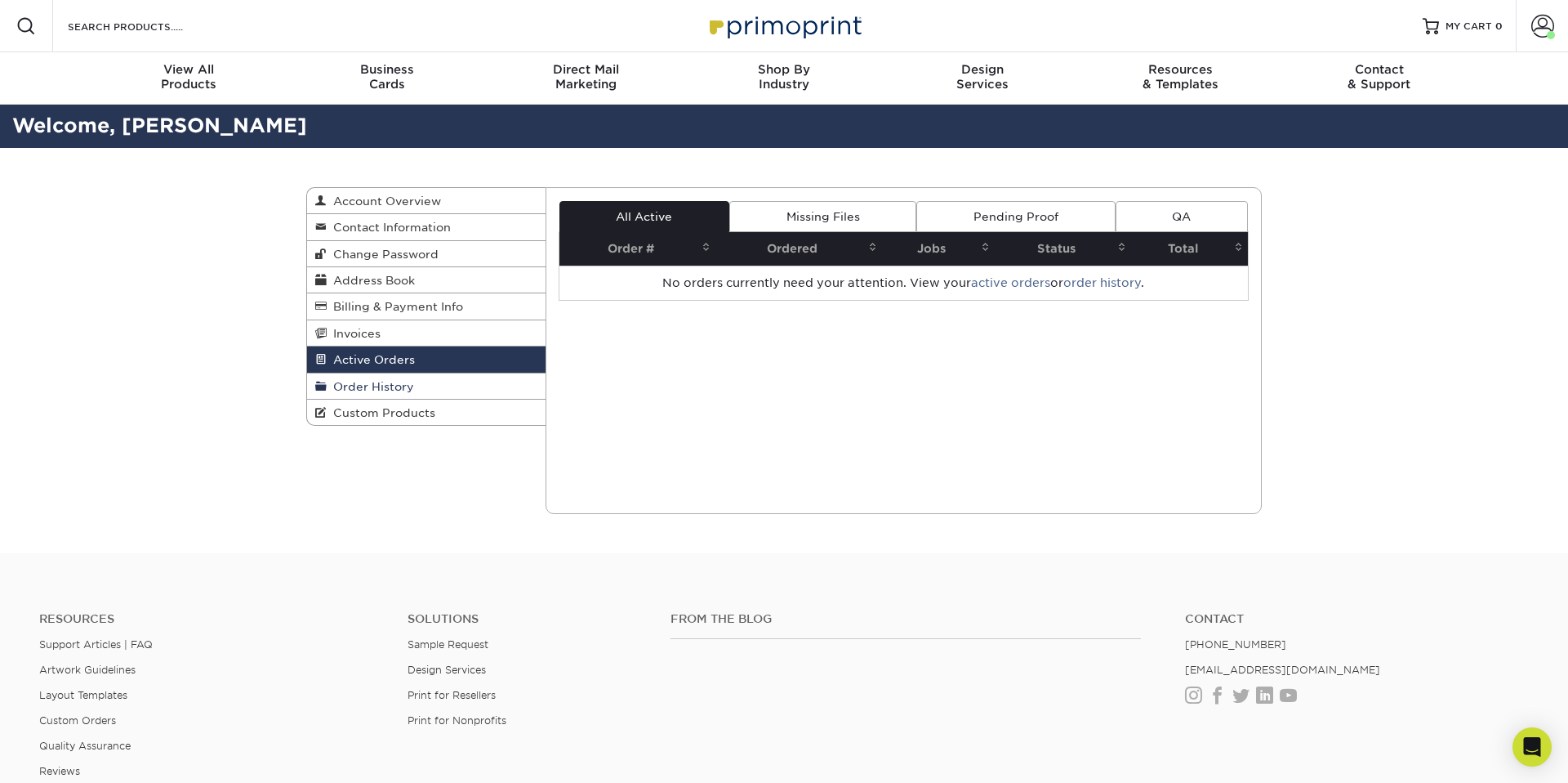
click at [359, 383] on span "Order History" at bounding box center [370, 385] width 87 height 13
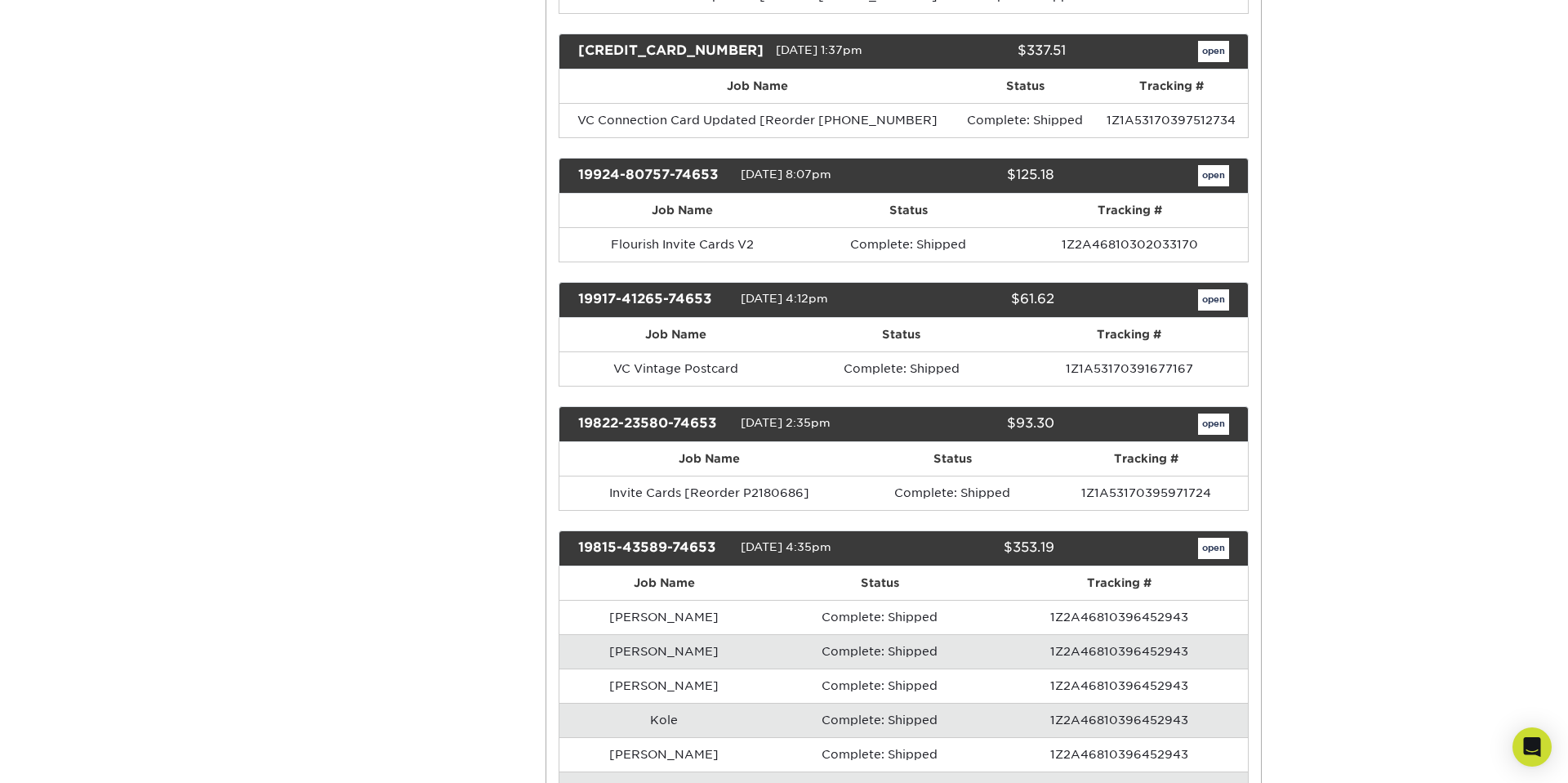
scroll to position [1963, 0]
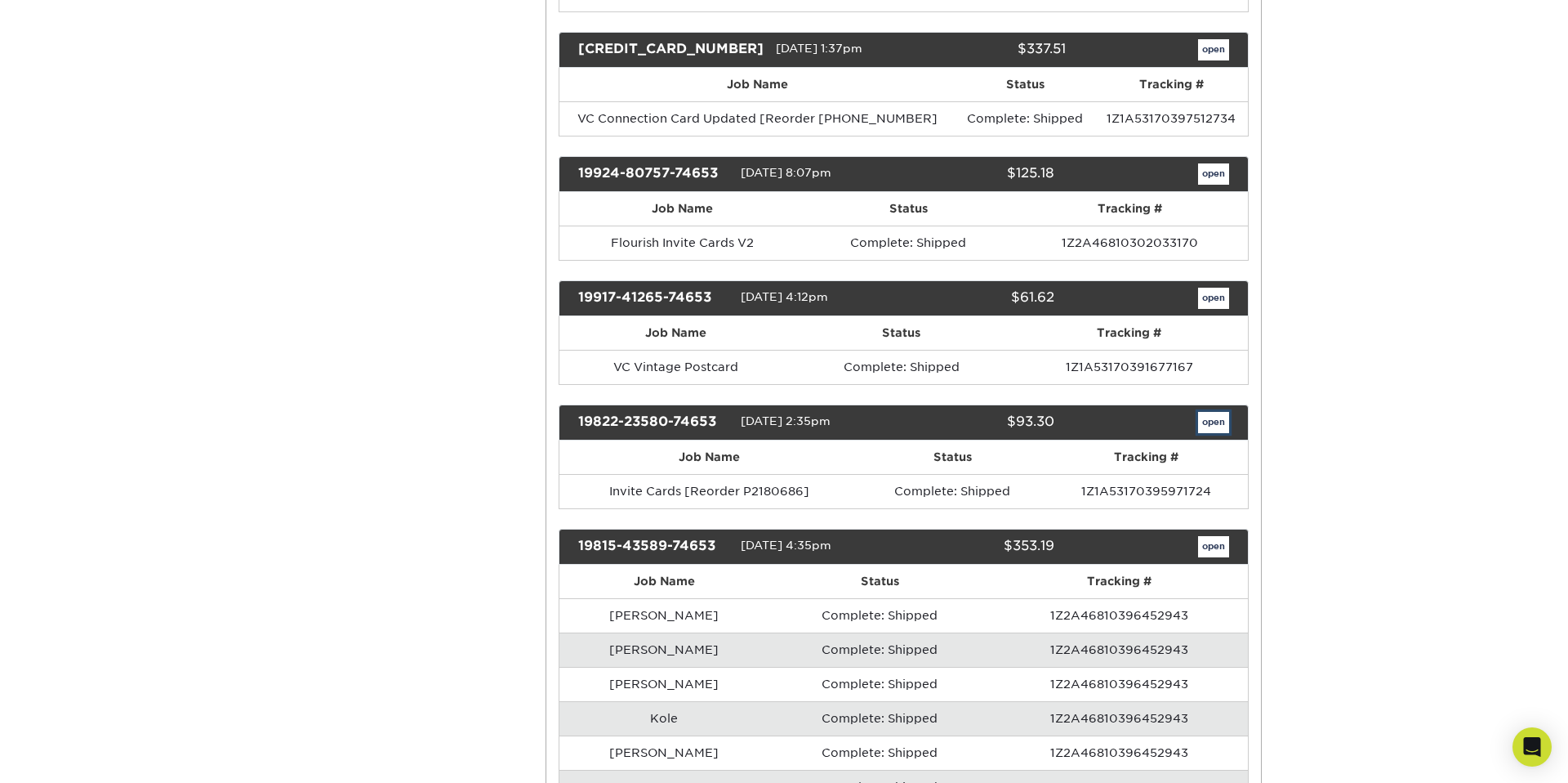
click at [1213, 411] on link "open" at bounding box center [1214, 422] width 31 height 22
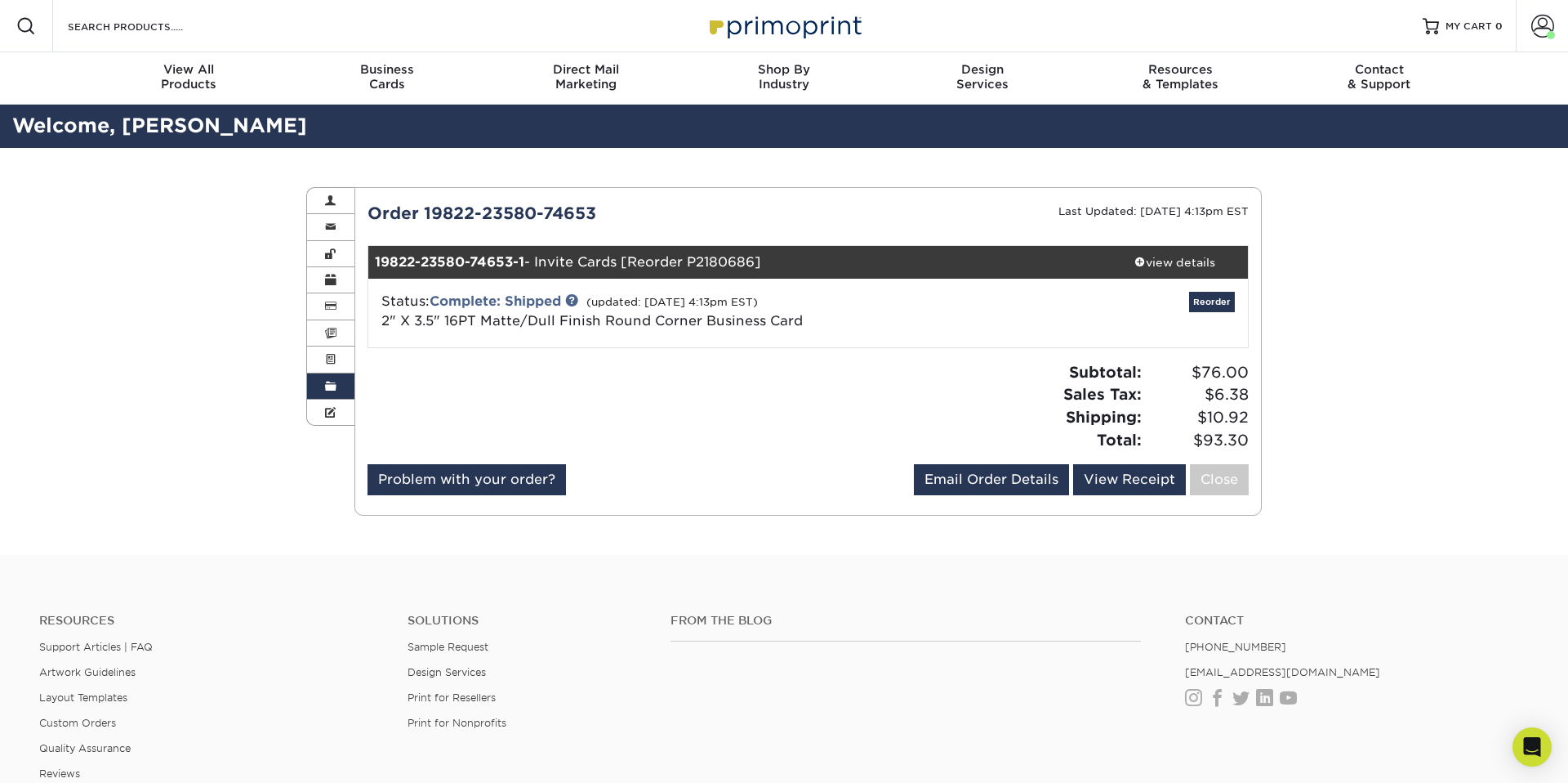
click at [489, 261] on strong "19822-23580-74653-1" at bounding box center [449, 262] width 149 height 16
click at [1168, 256] on div "view details" at bounding box center [1174, 262] width 147 height 16
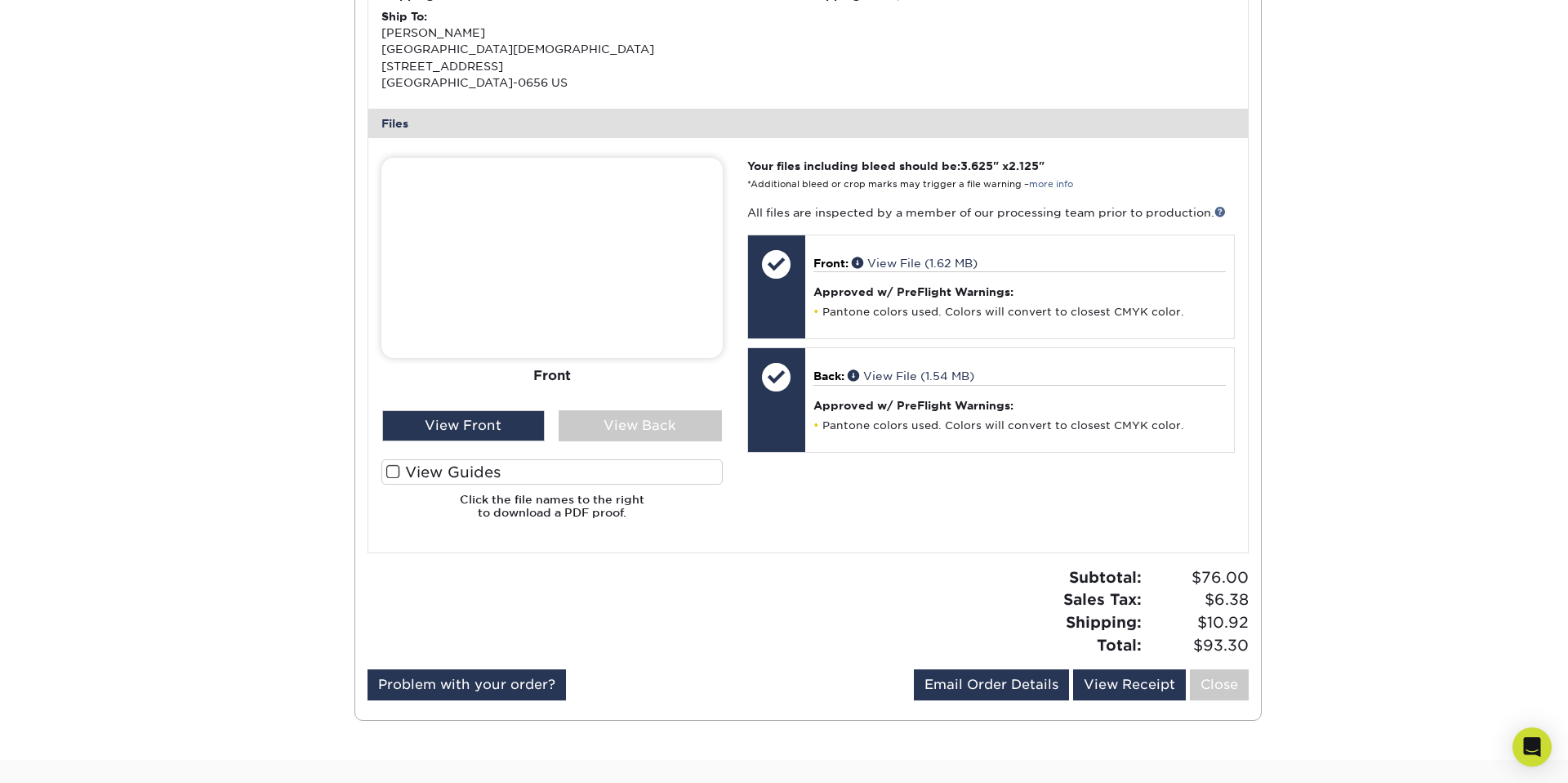
scroll to position [562, 0]
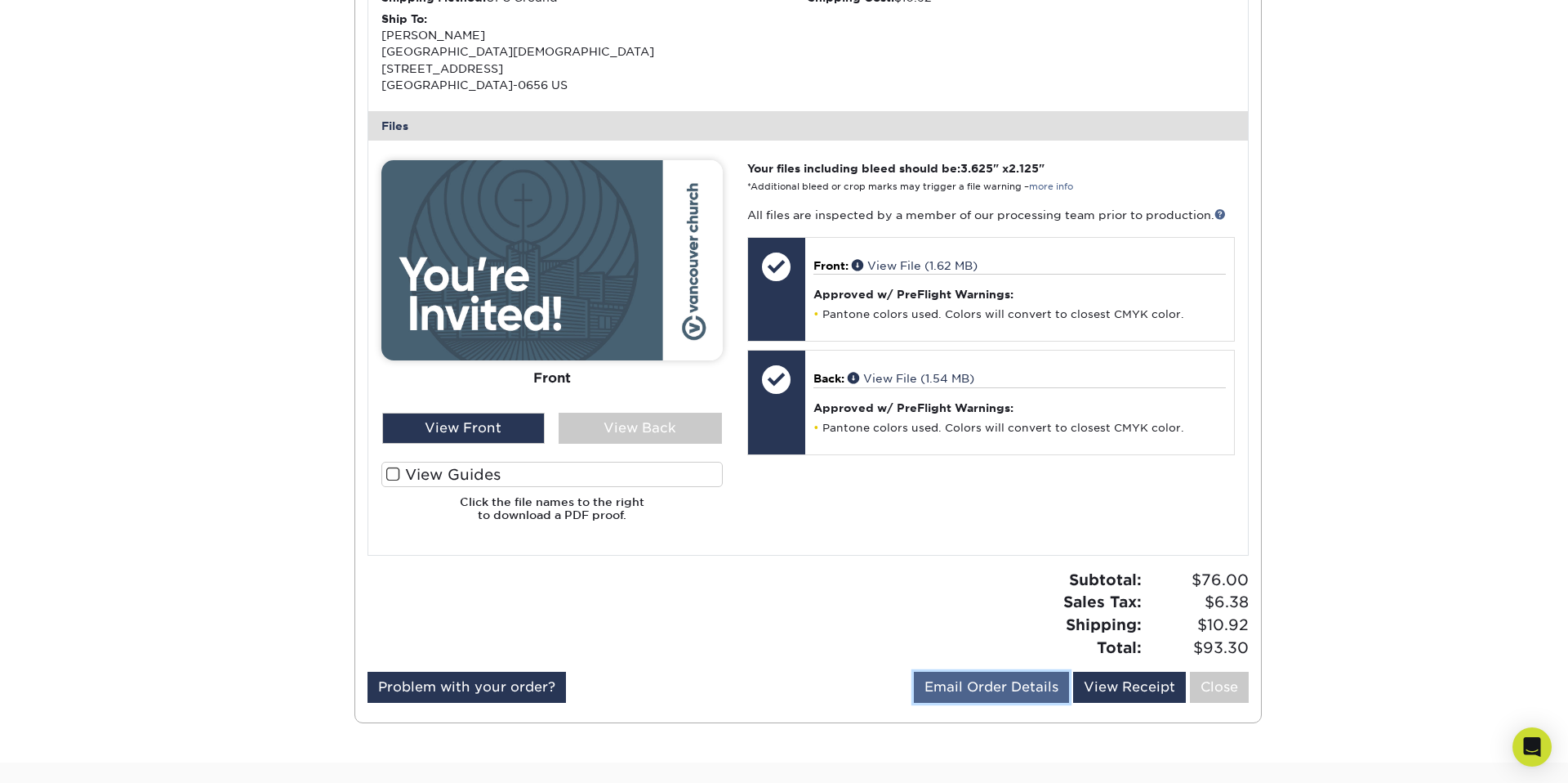
click at [979, 685] on link "Email Order Details" at bounding box center [991, 687] width 155 height 31
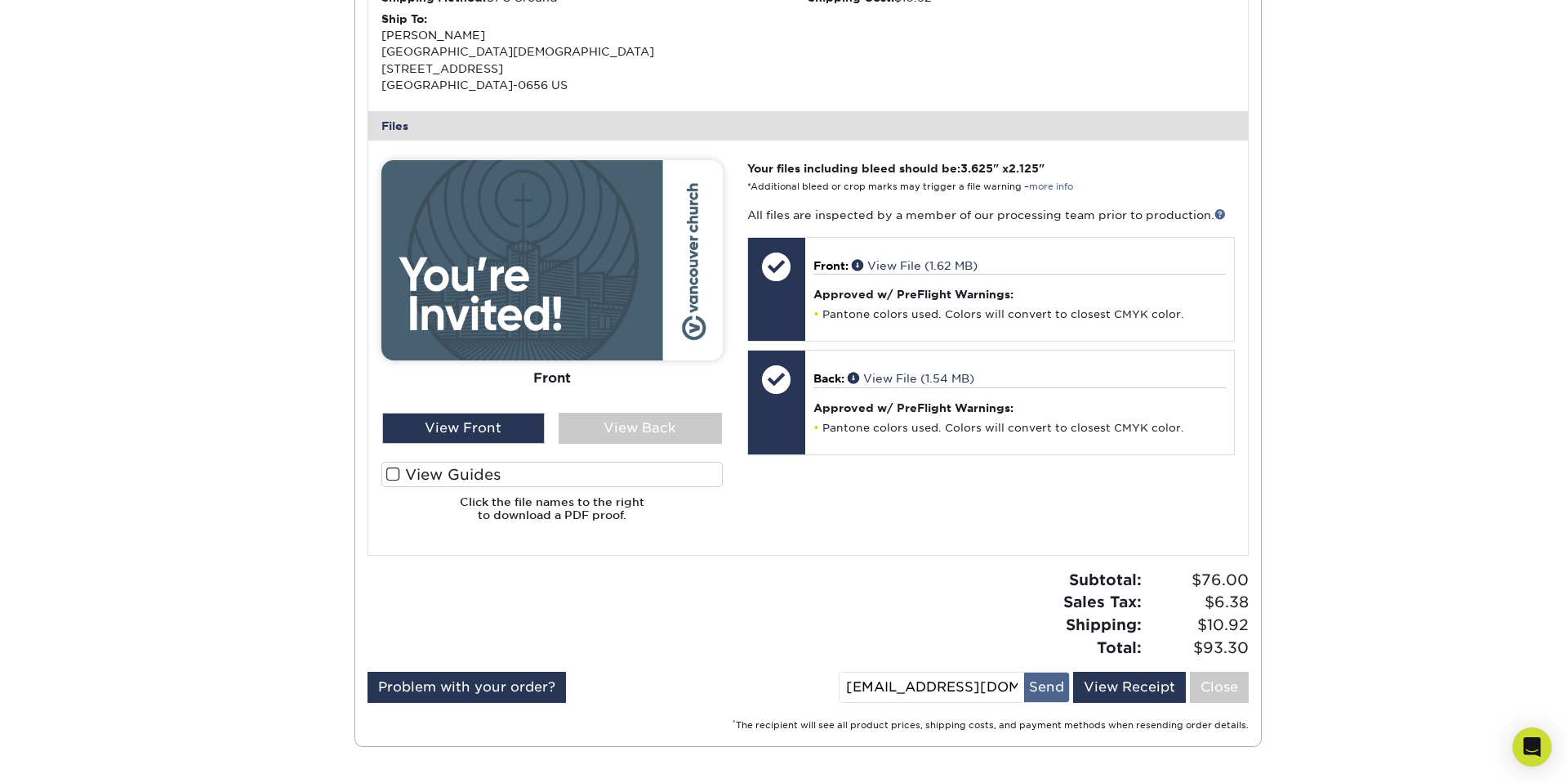
click at [1047, 688] on button "Send" at bounding box center [1046, 687] width 45 height 29
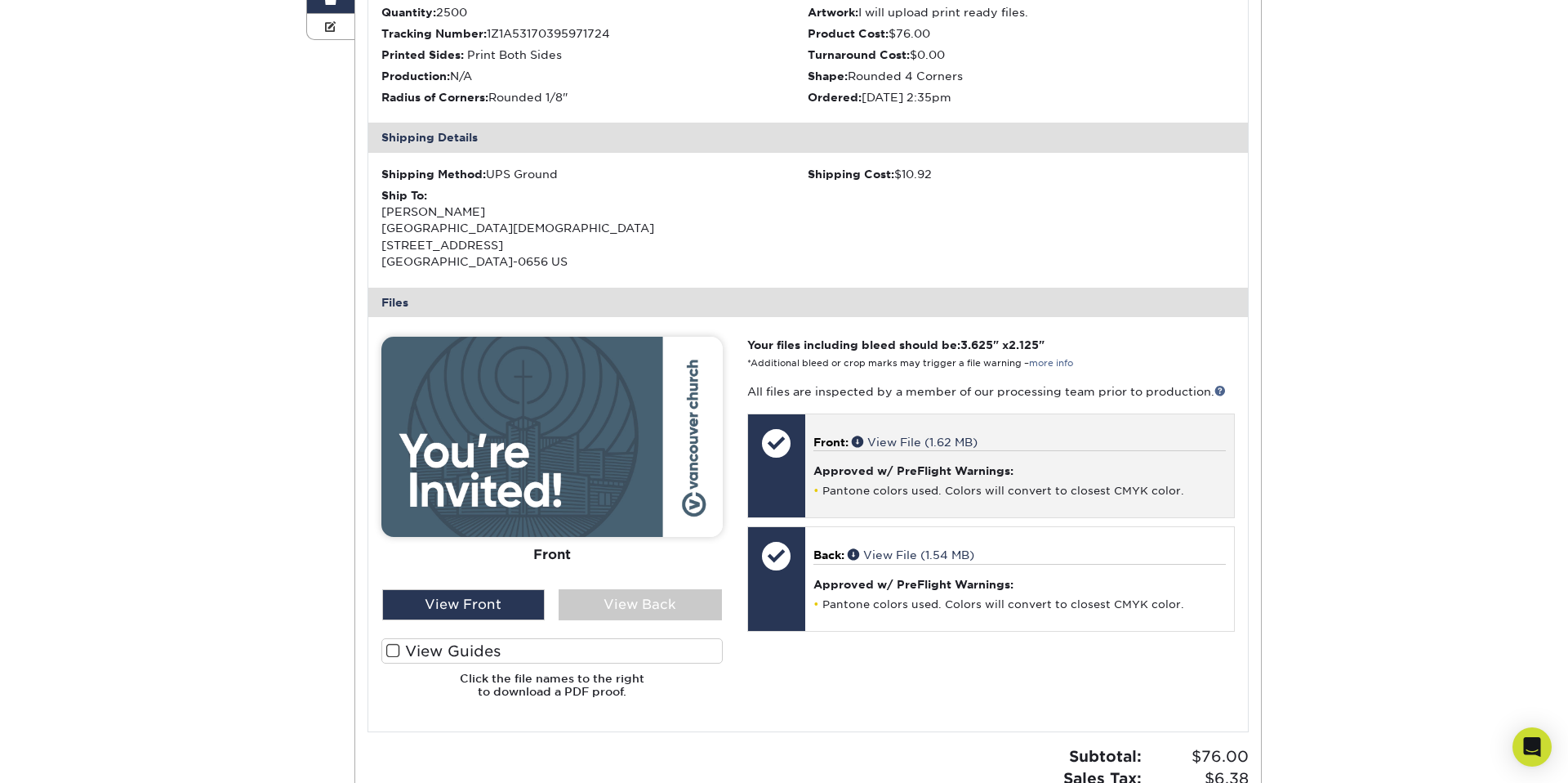
scroll to position [379, 0]
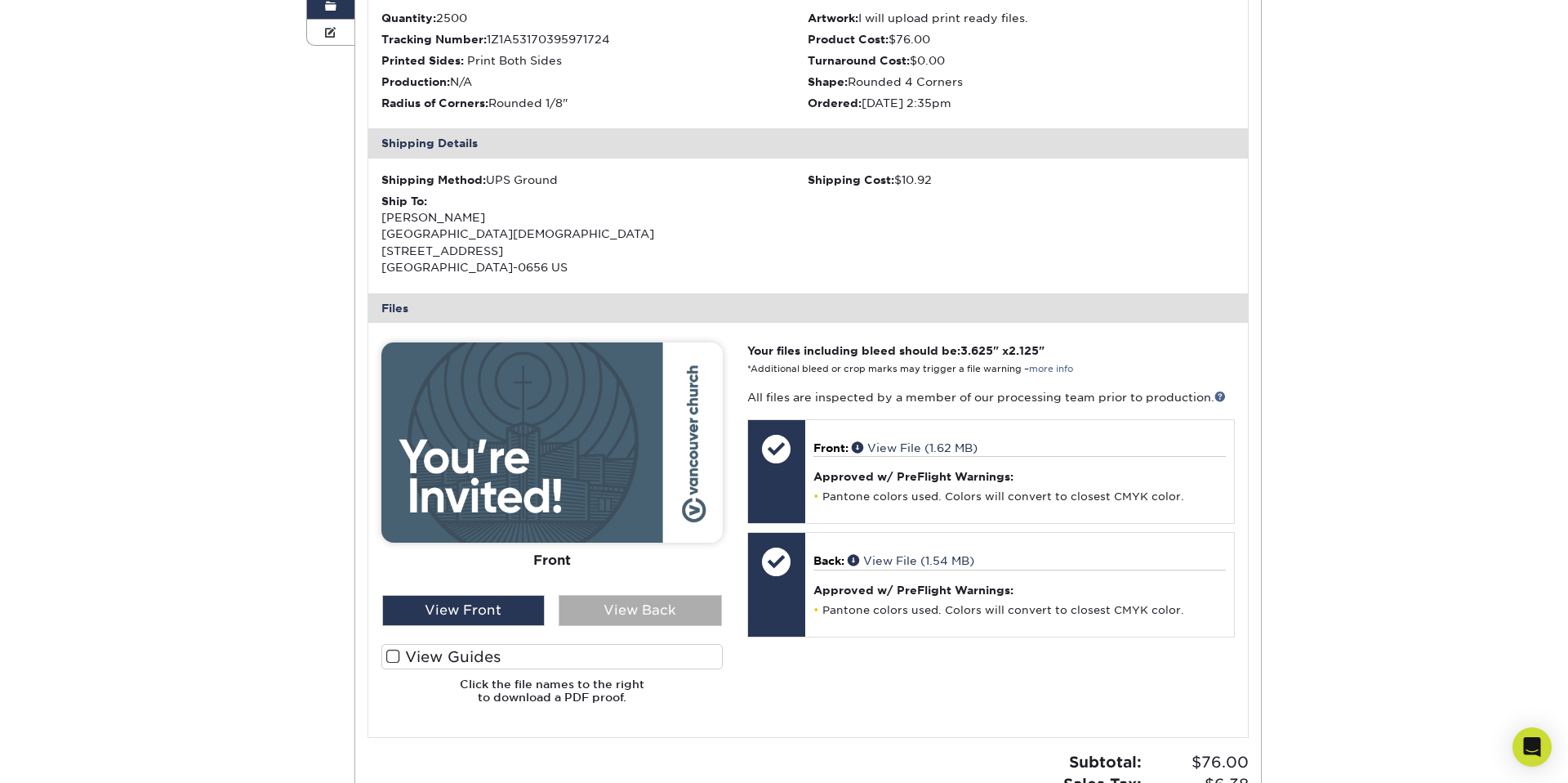
click at [599, 609] on div "View Back" at bounding box center [640, 611] width 163 height 31
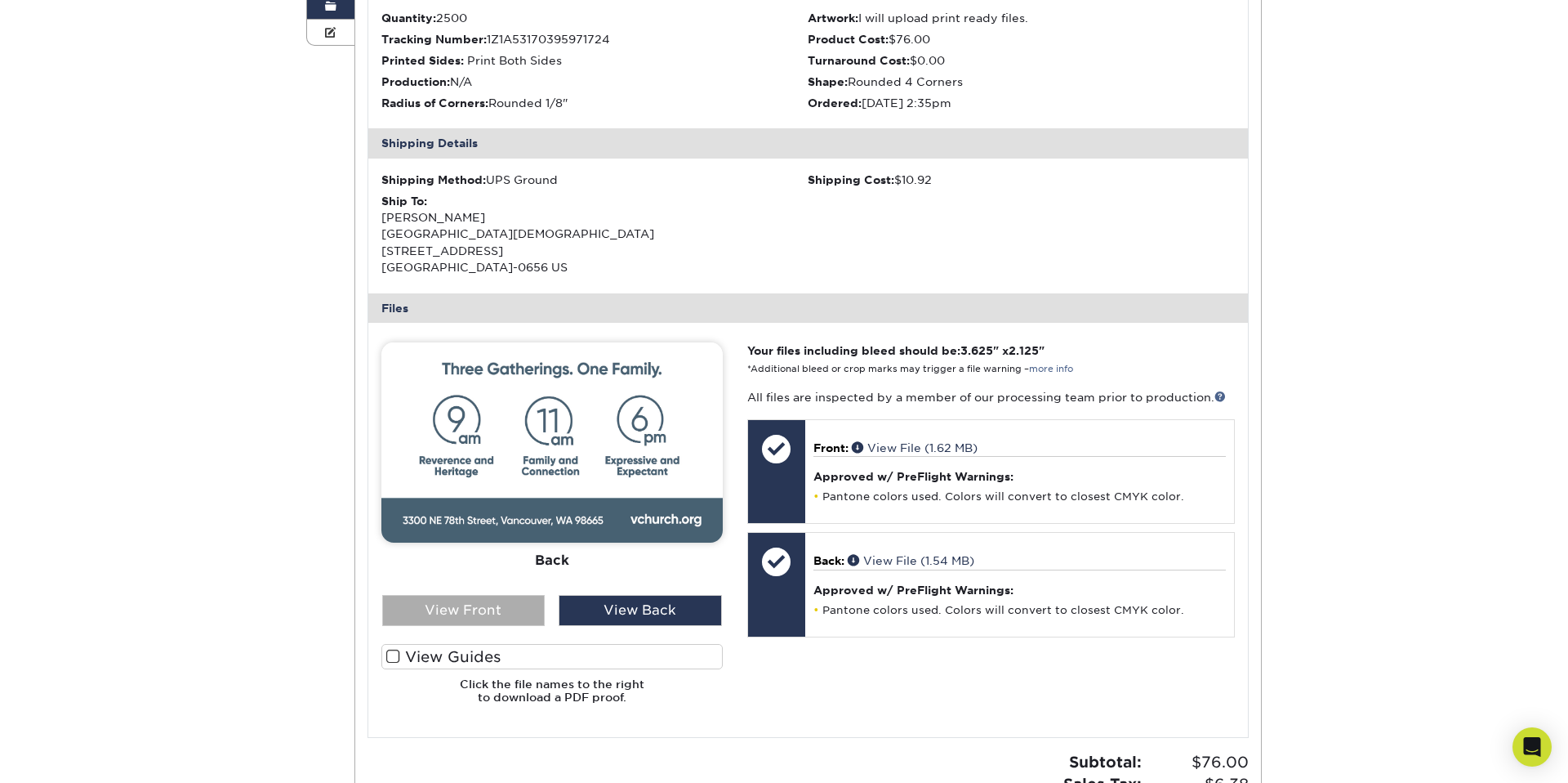
click at [483, 612] on div "View Front" at bounding box center [463, 611] width 163 height 31
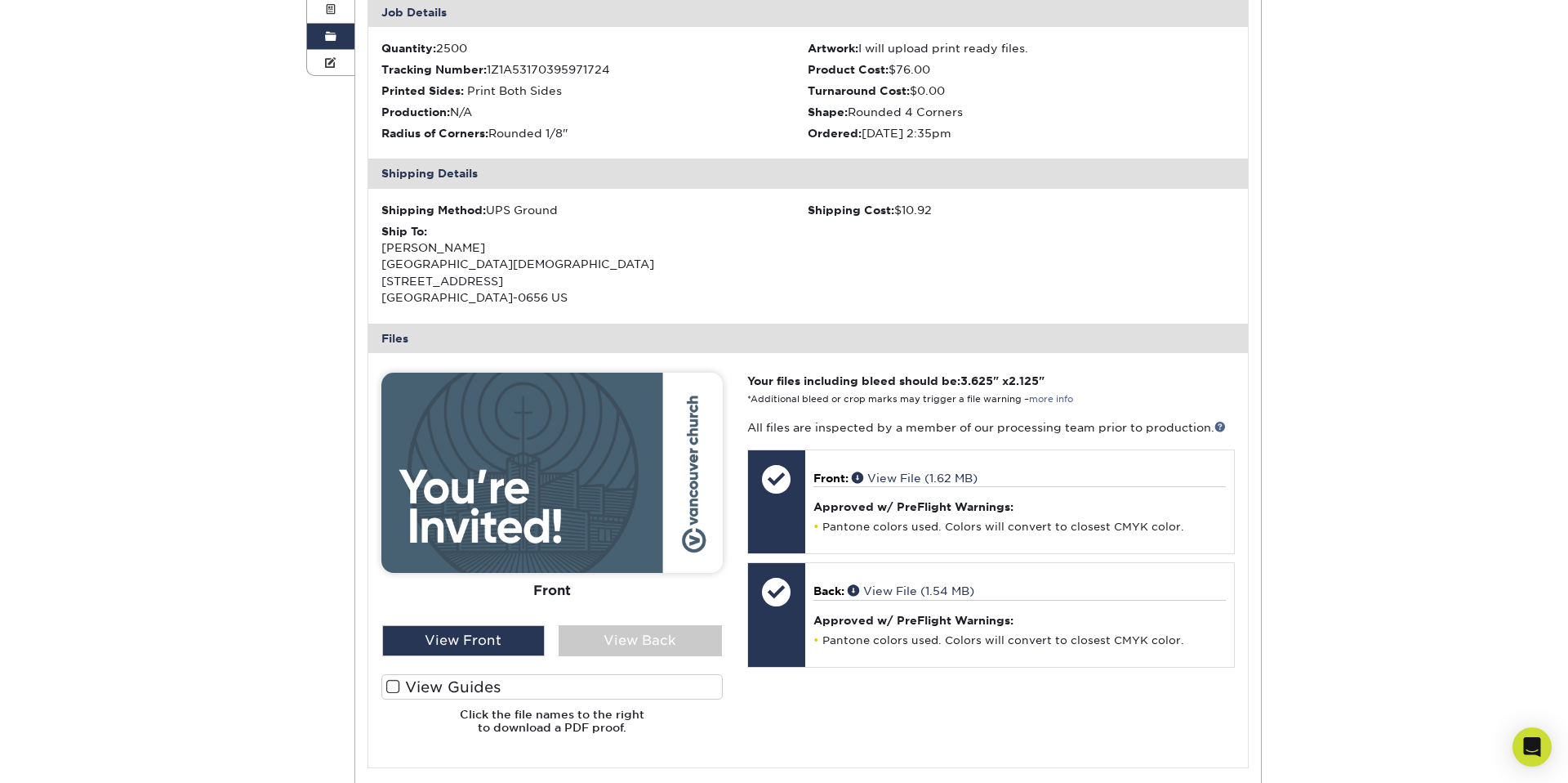
scroll to position [0, 0]
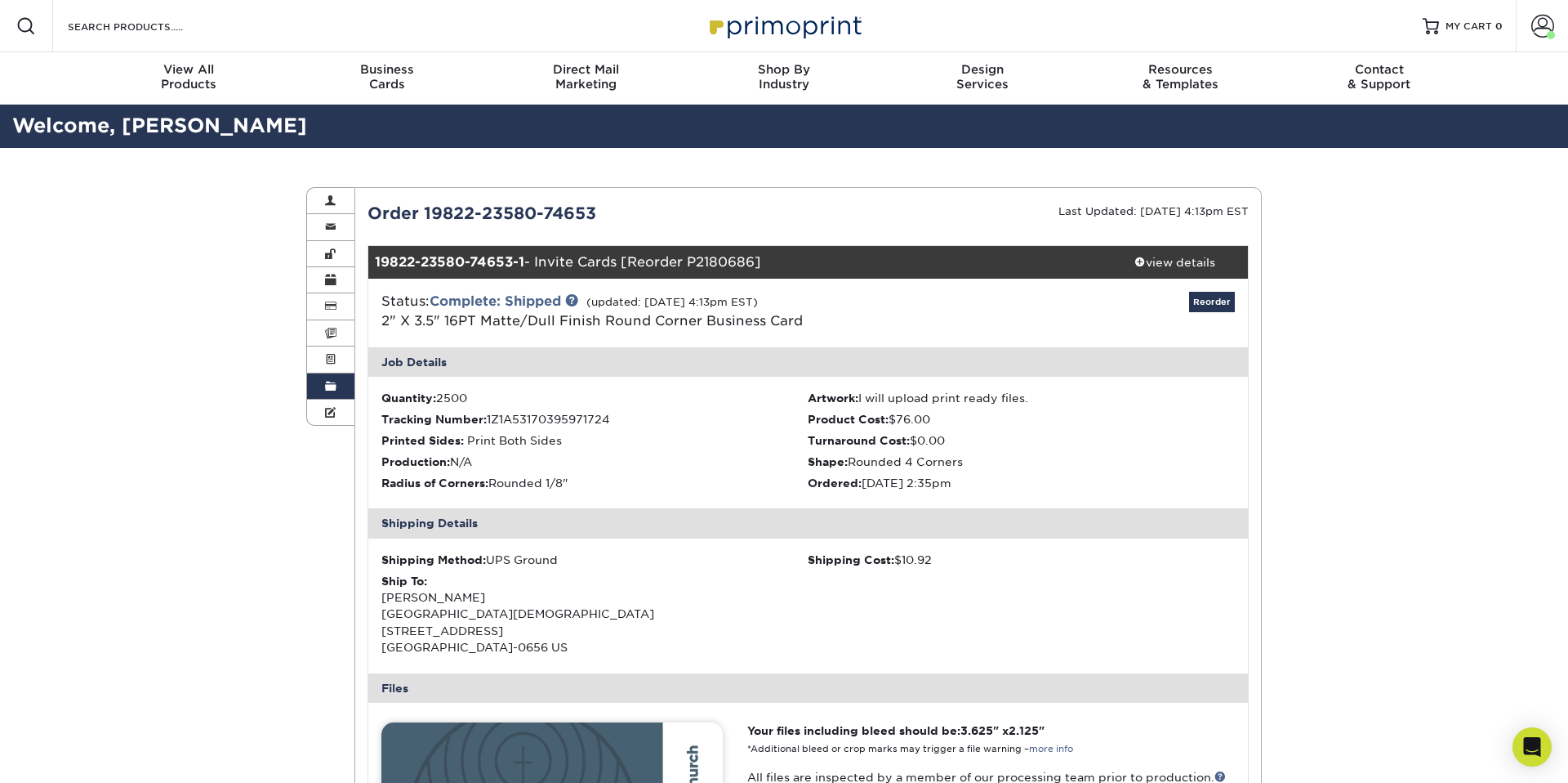
click at [332, 390] on span at bounding box center [330, 385] width 11 height 13
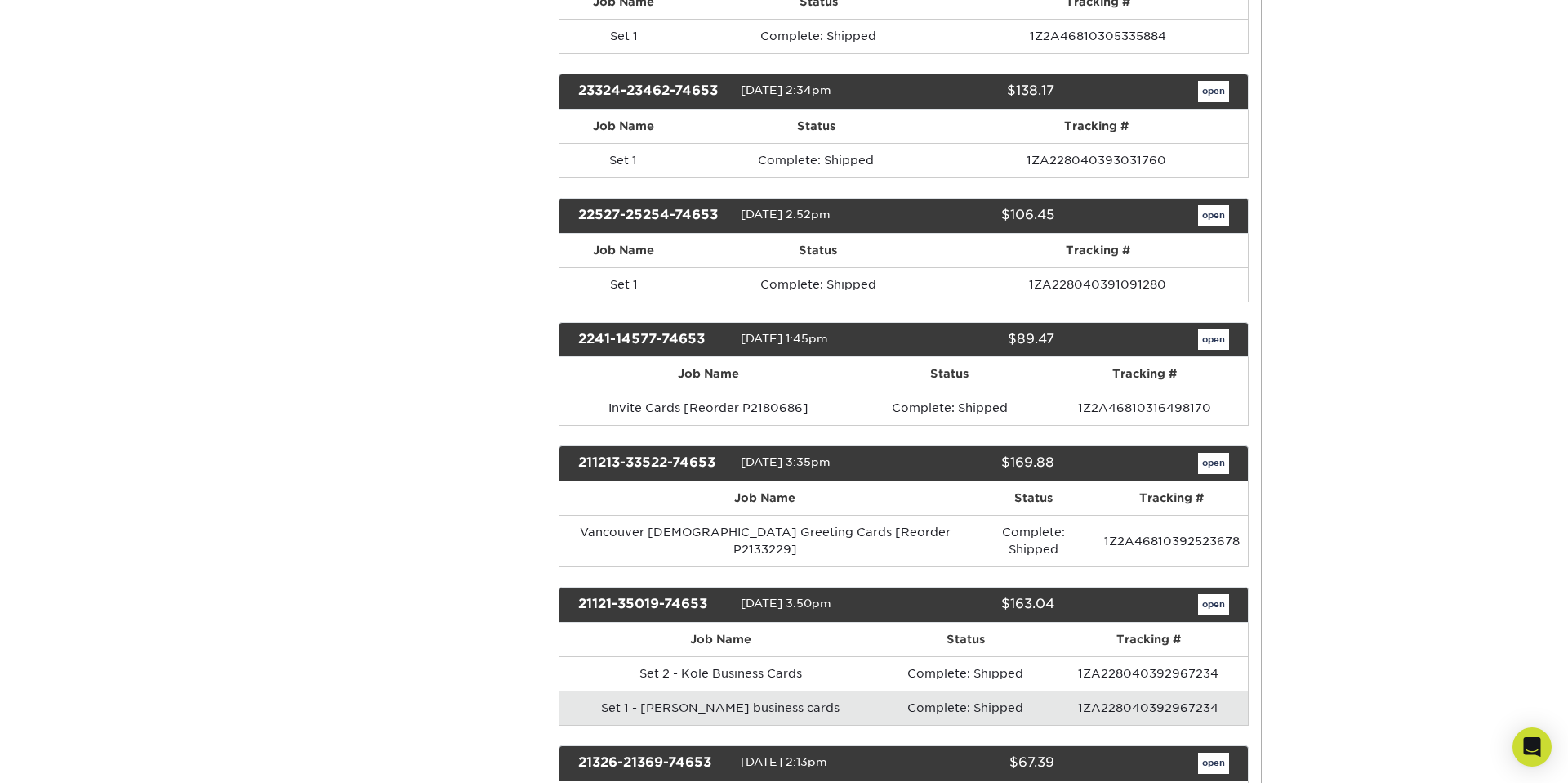
scroll to position [603, 0]
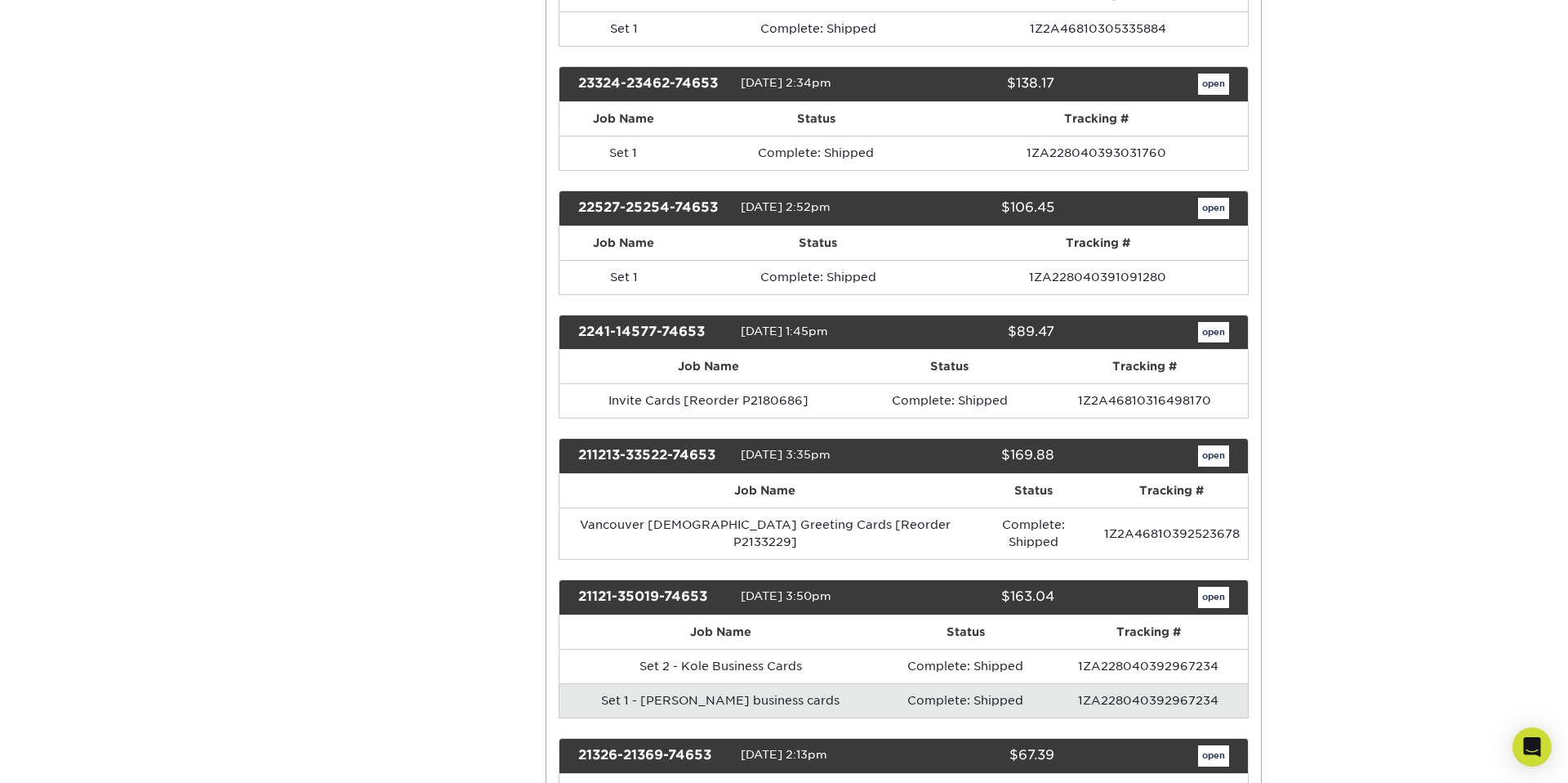
click at [665, 334] on div "2241-14577-74653" at bounding box center [653, 332] width 175 height 22
click at [1203, 333] on link "open" at bounding box center [1214, 332] width 31 height 22
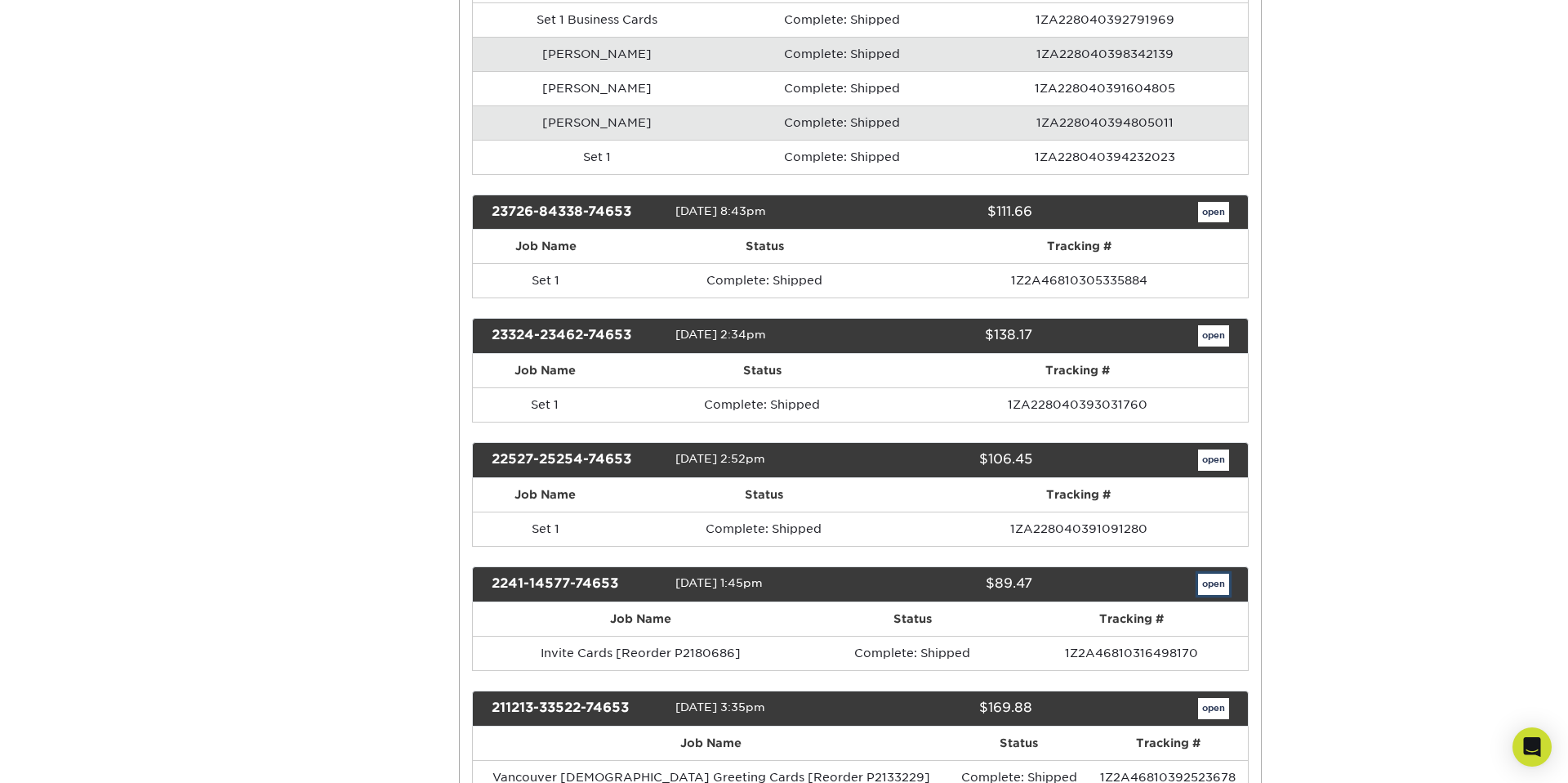
scroll to position [0, 0]
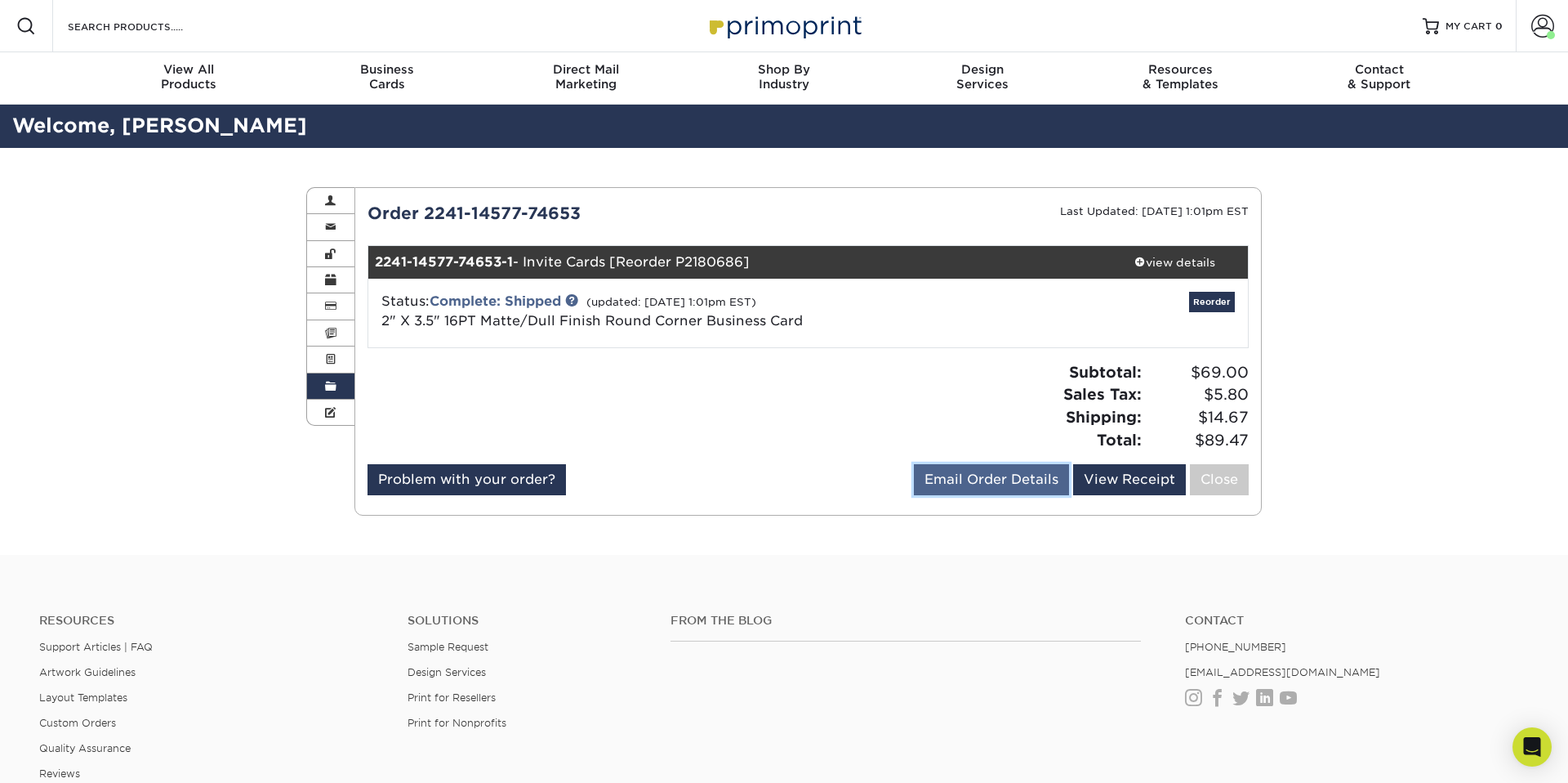
click at [978, 483] on link "Email Order Details" at bounding box center [991, 479] width 155 height 31
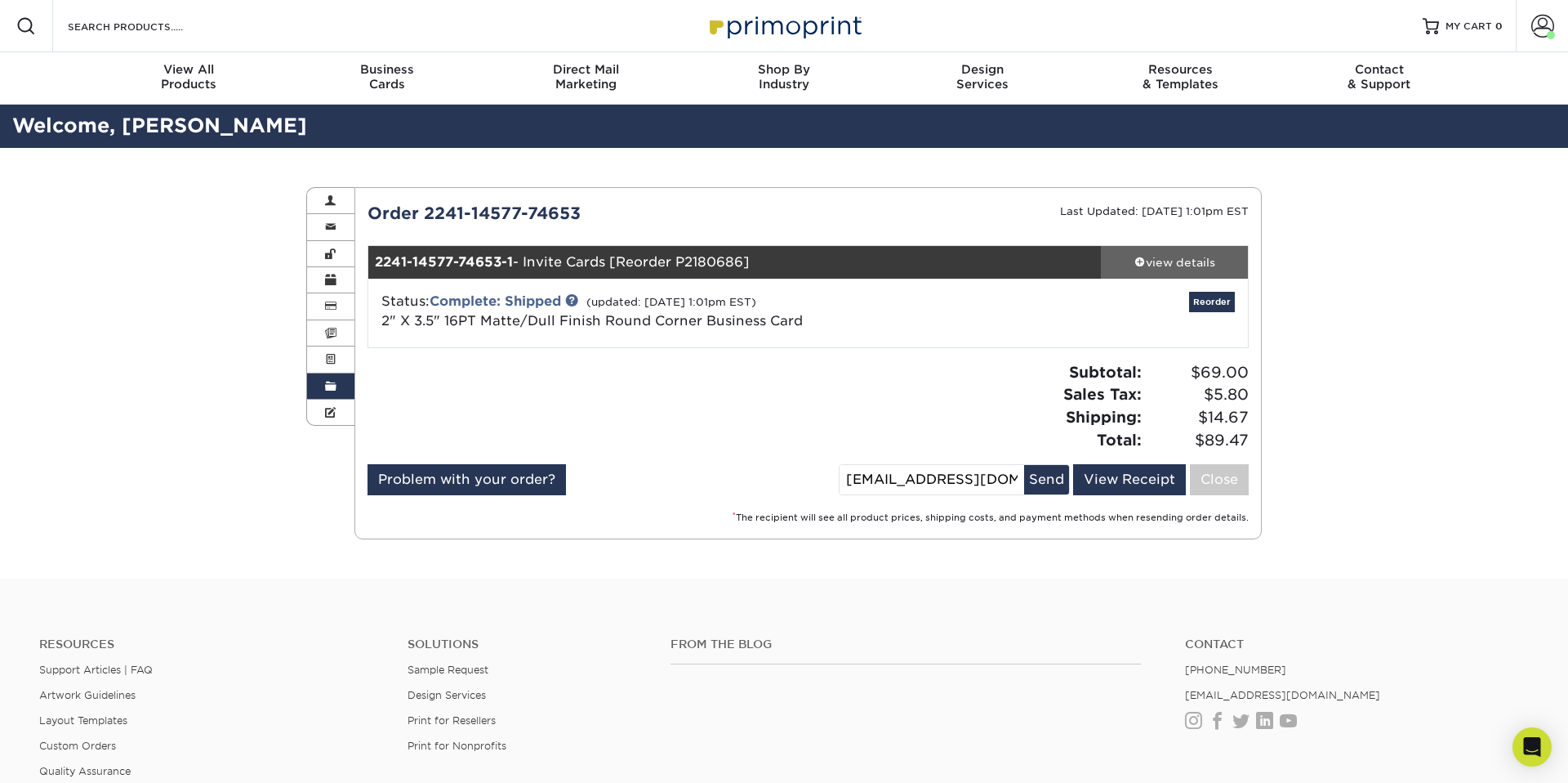
click at [1182, 258] on div "view details" at bounding box center [1174, 262] width 147 height 16
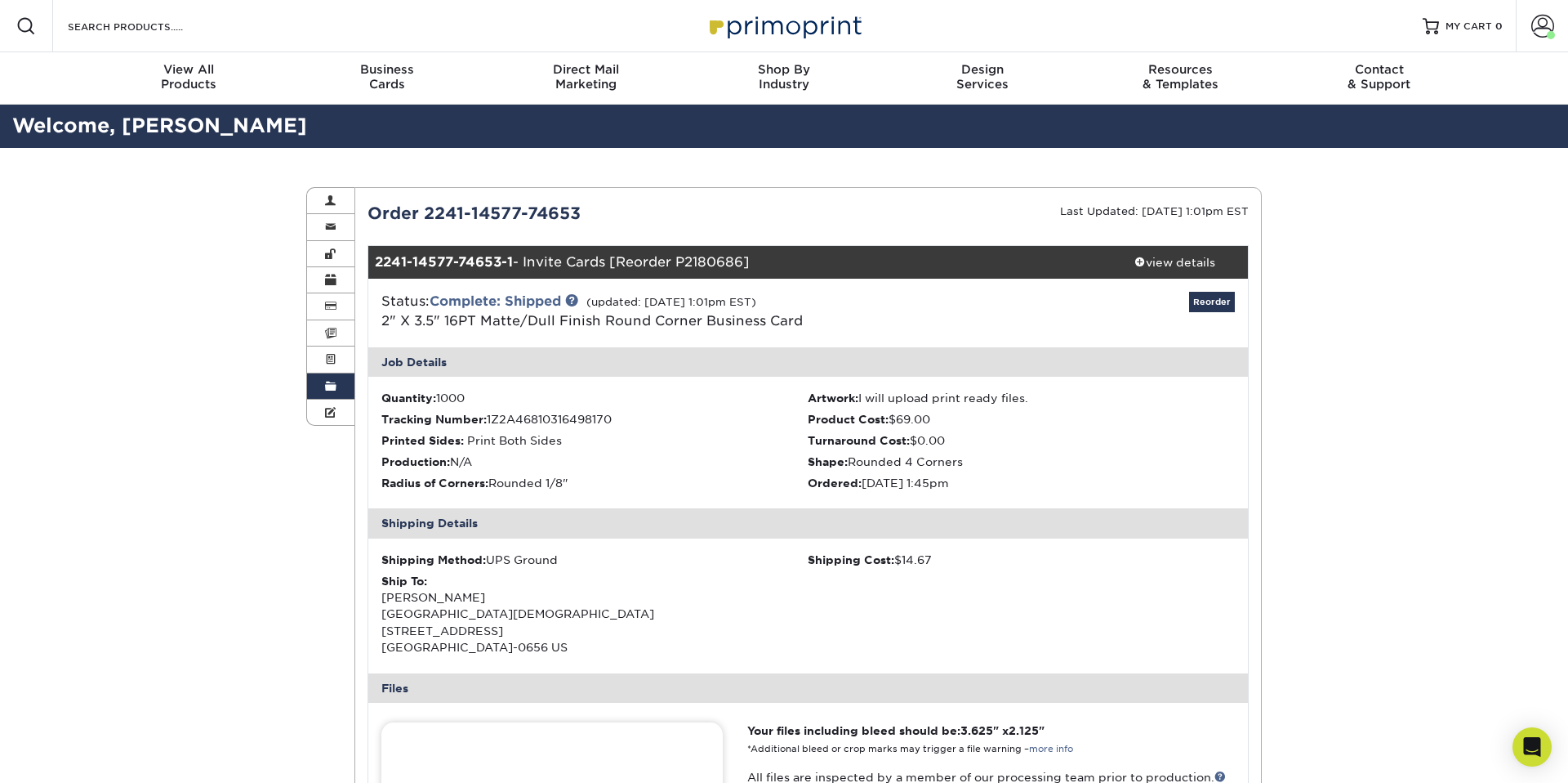
scroll to position [421, 0]
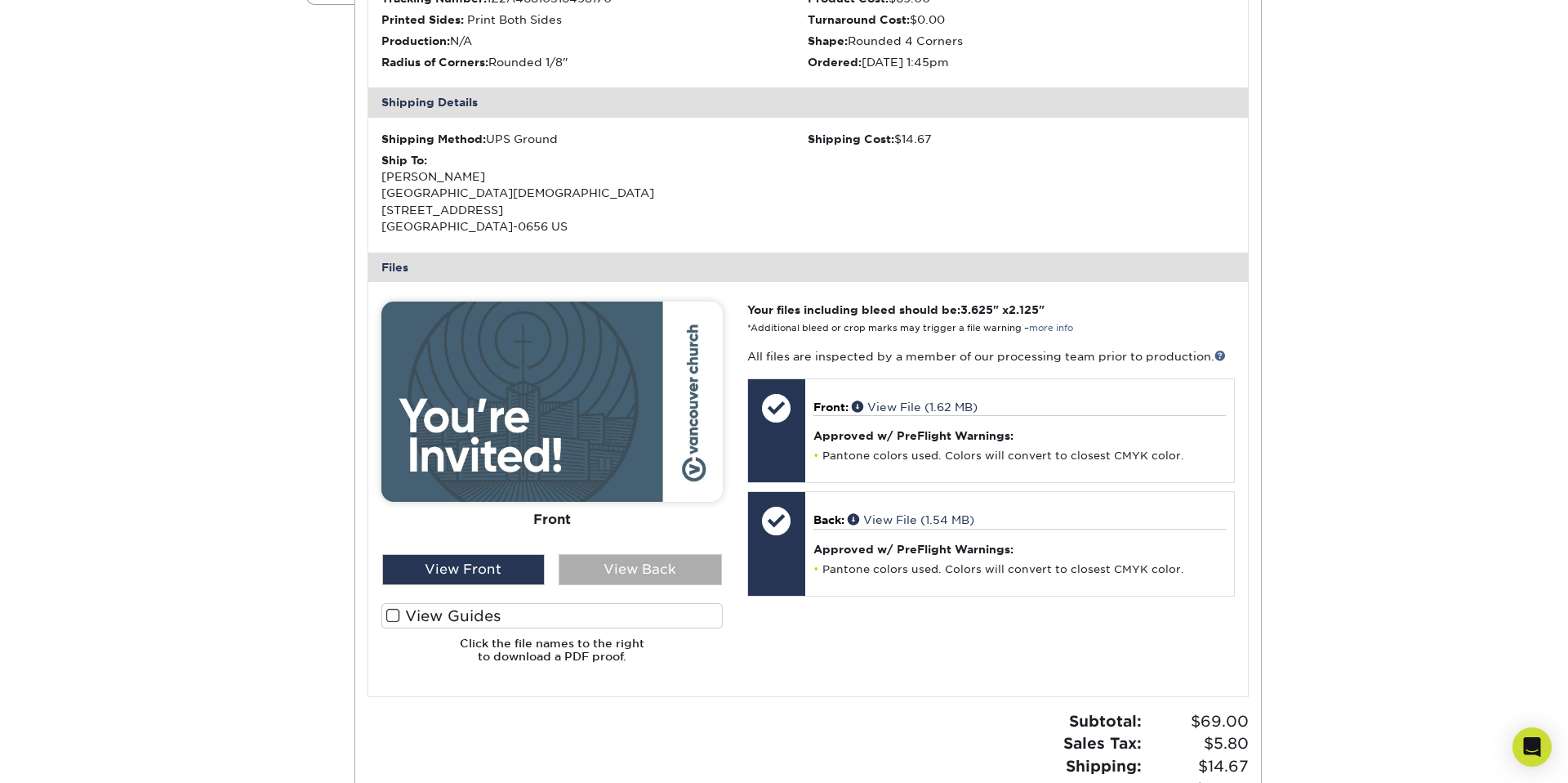
click at [615, 566] on div "View Back" at bounding box center [640, 569] width 163 height 31
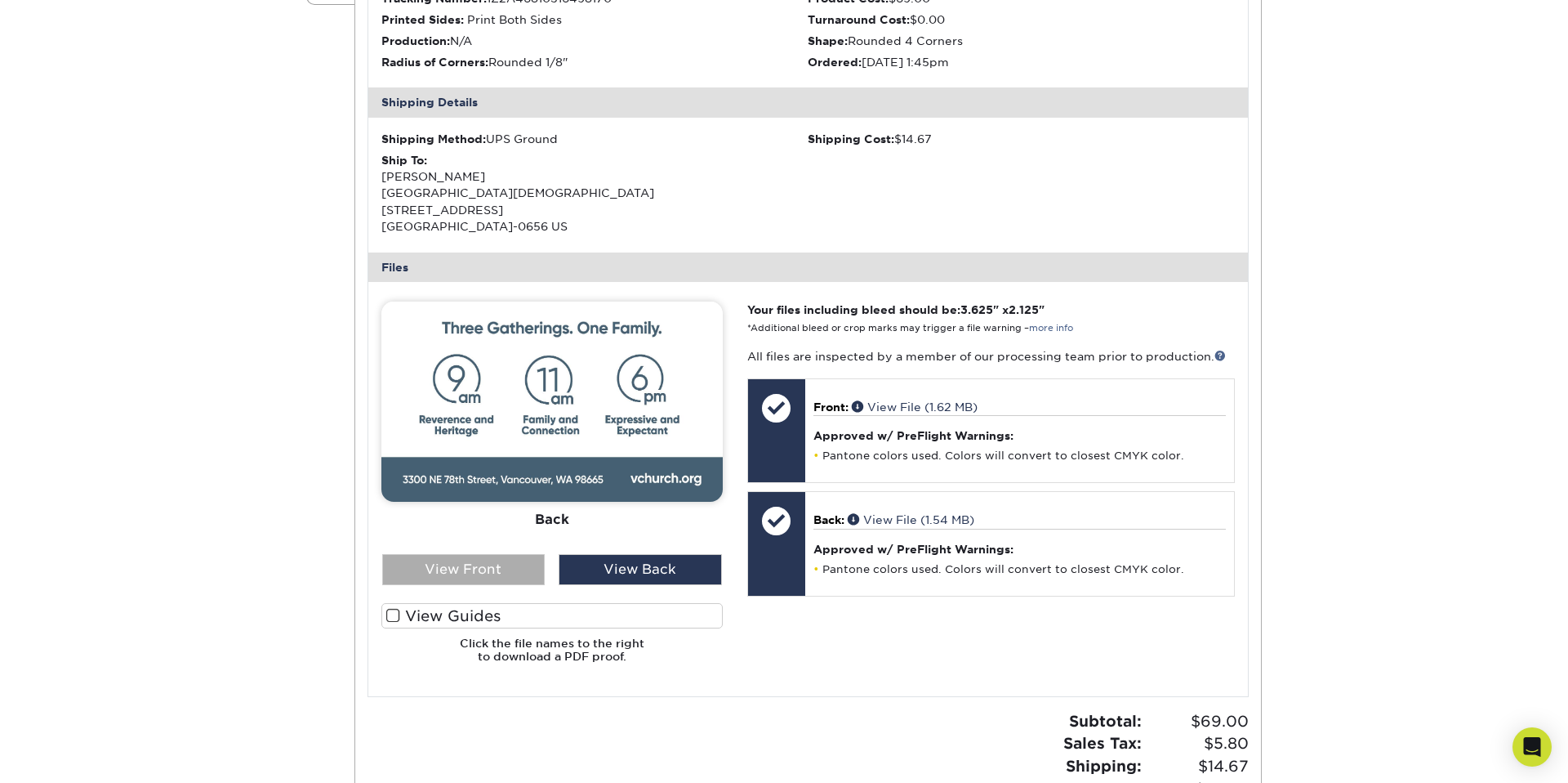
click at [498, 564] on div "View Front" at bounding box center [463, 569] width 163 height 31
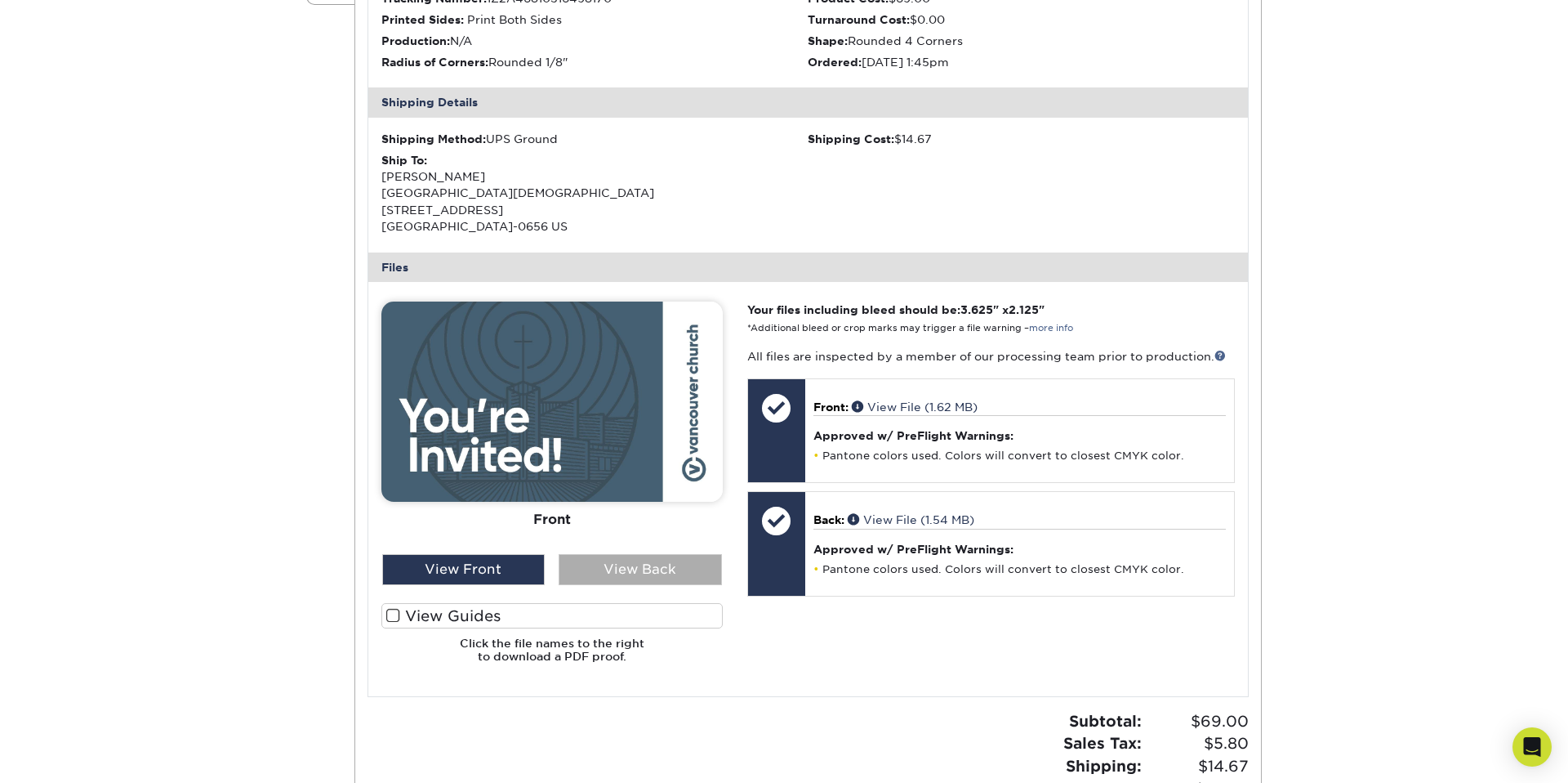
click at [628, 562] on div "View Back" at bounding box center [640, 569] width 163 height 31
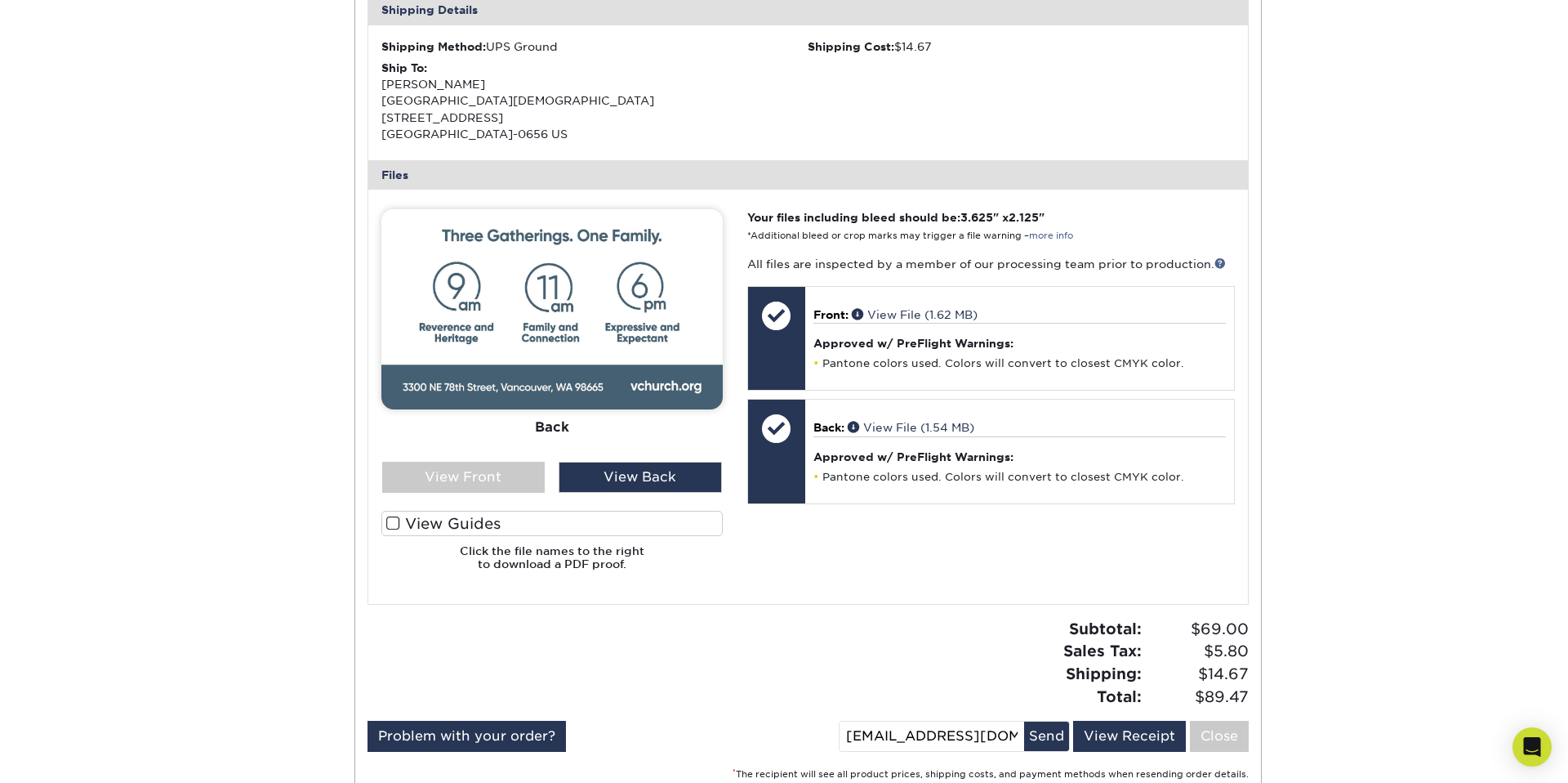
scroll to position [515, 0]
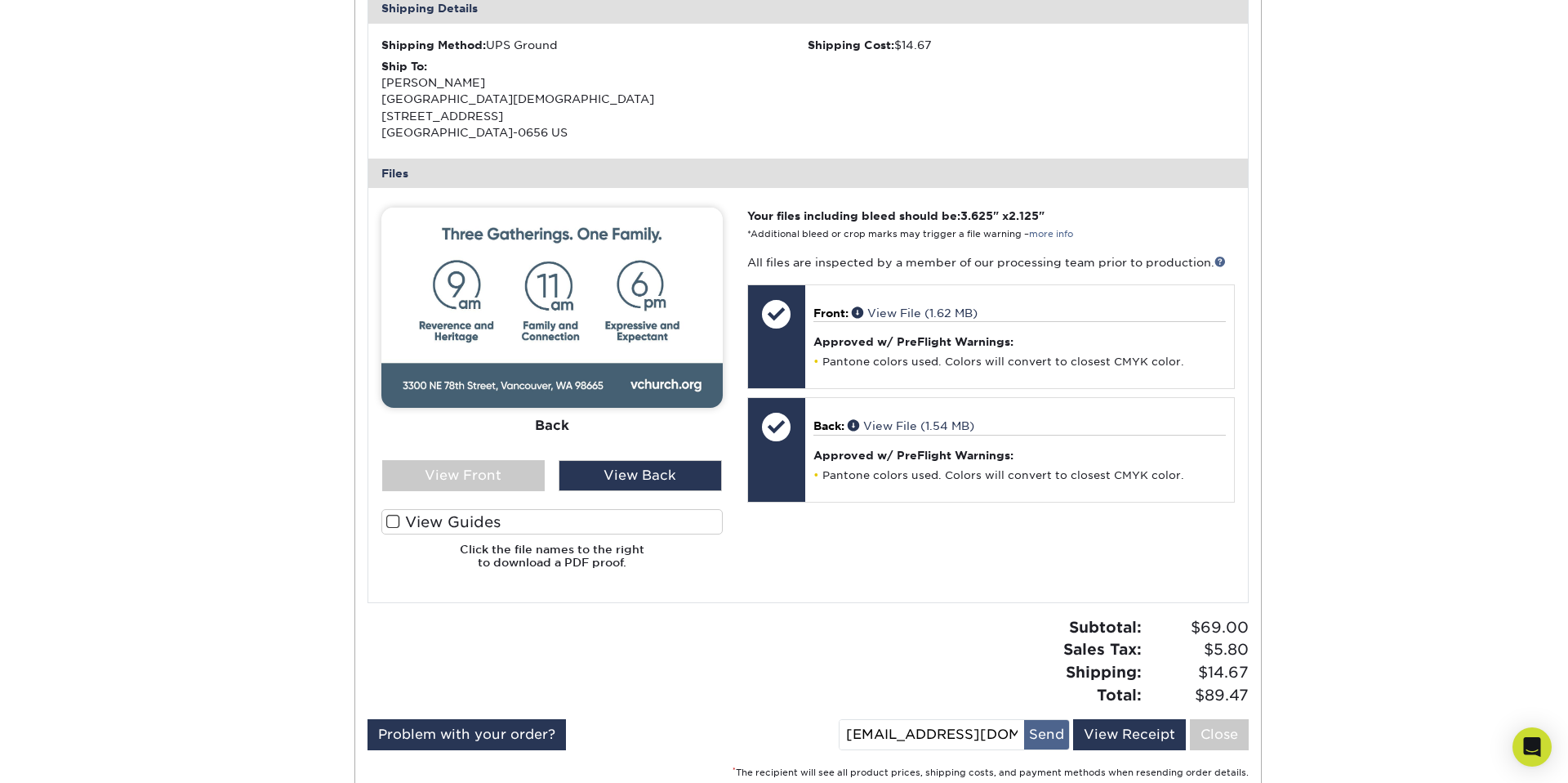
click at [1054, 736] on button "Send" at bounding box center [1046, 735] width 45 height 29
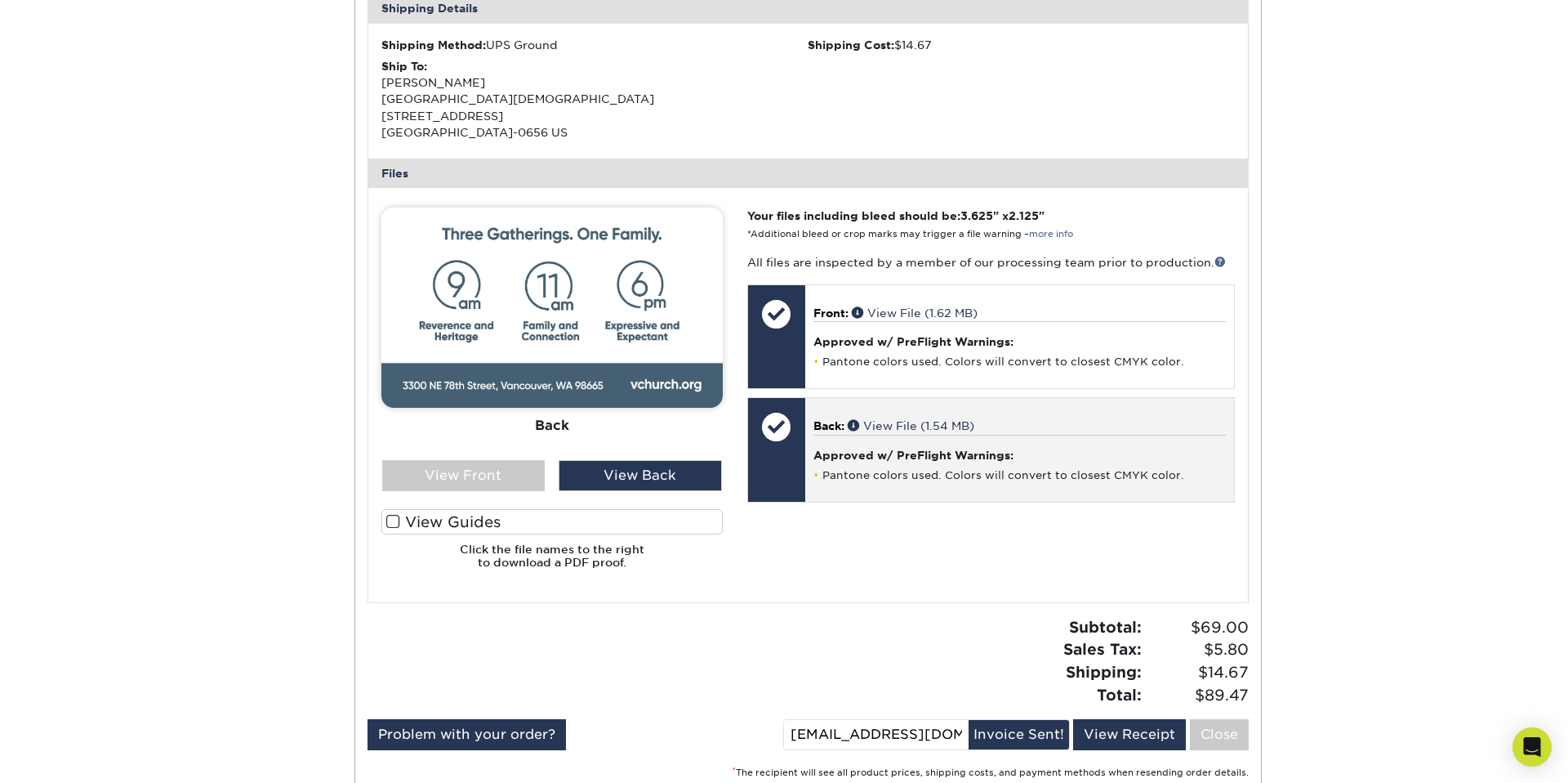
scroll to position [0, 0]
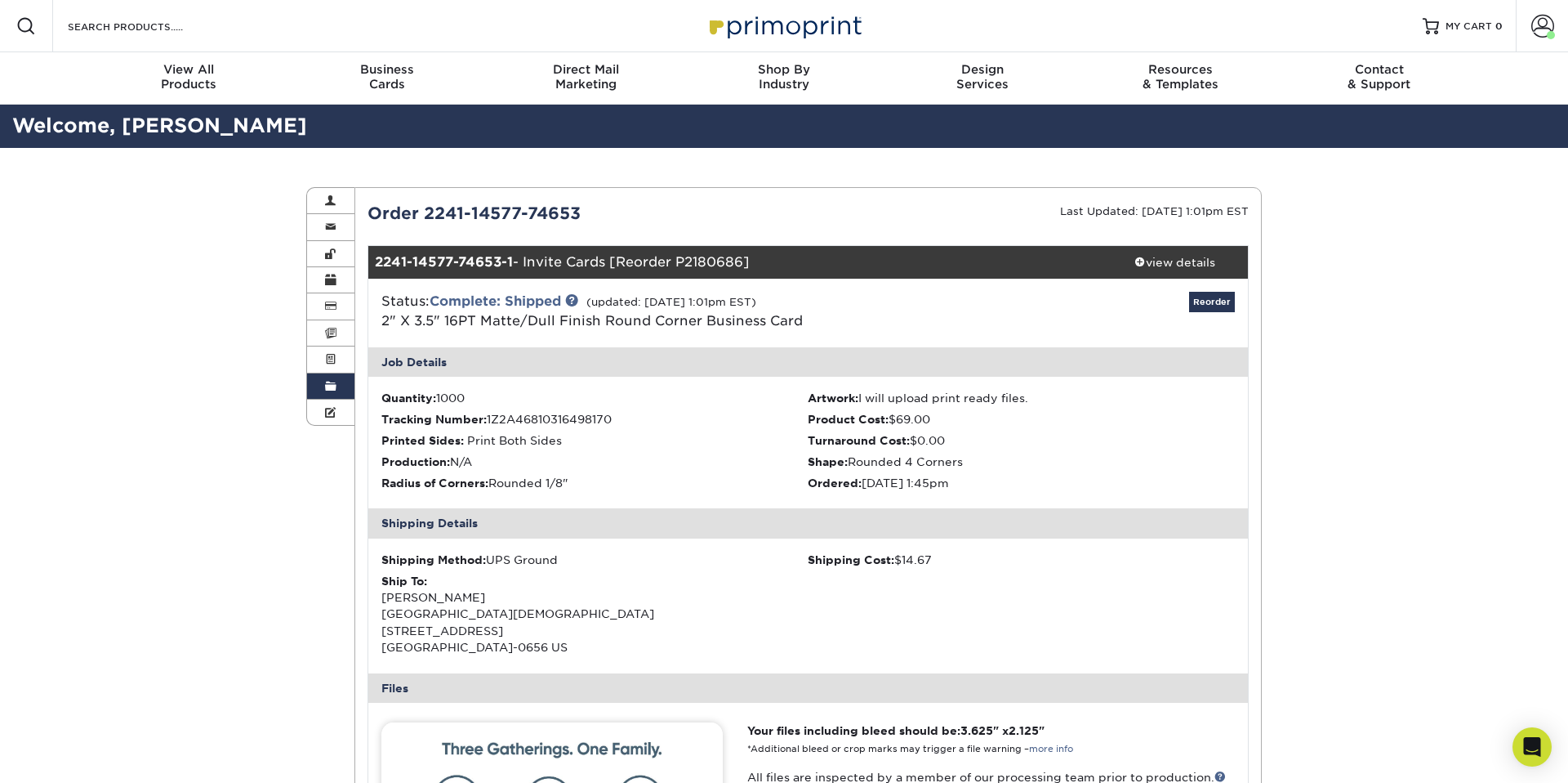
click at [333, 382] on span at bounding box center [330, 385] width 11 height 13
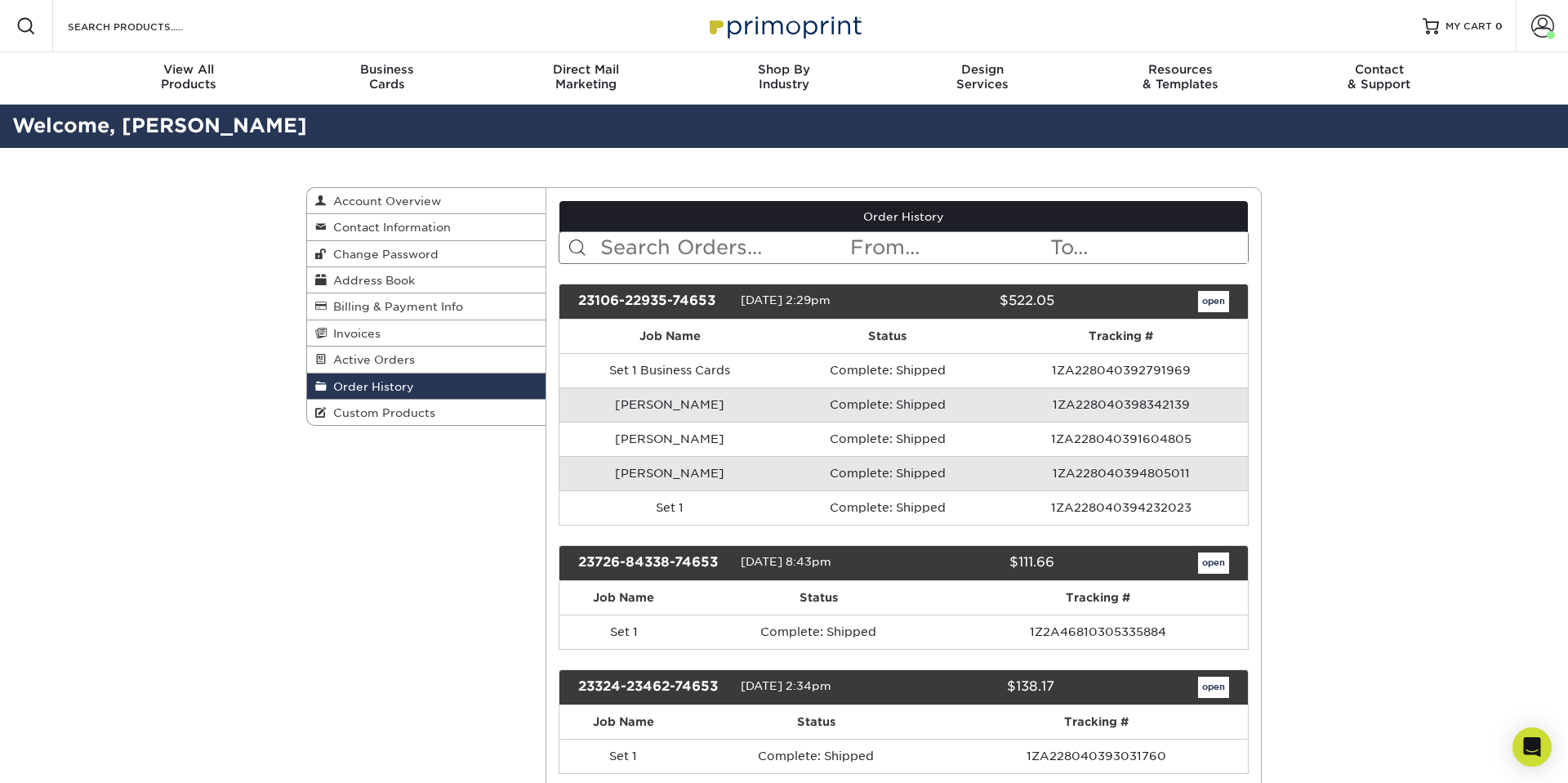
click at [336, 381] on span "Order History" at bounding box center [370, 385] width 87 height 13
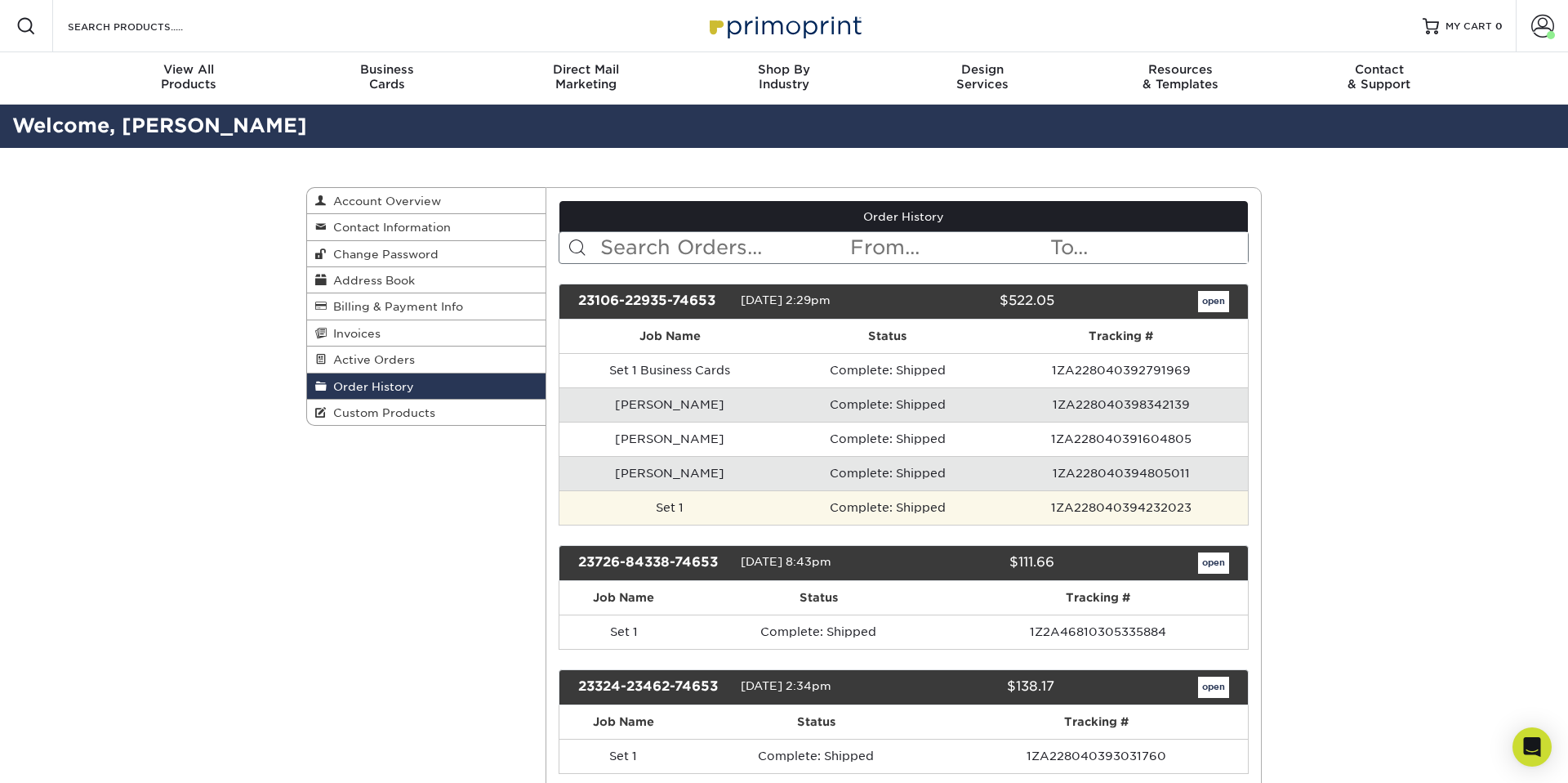
scroll to position [201, 0]
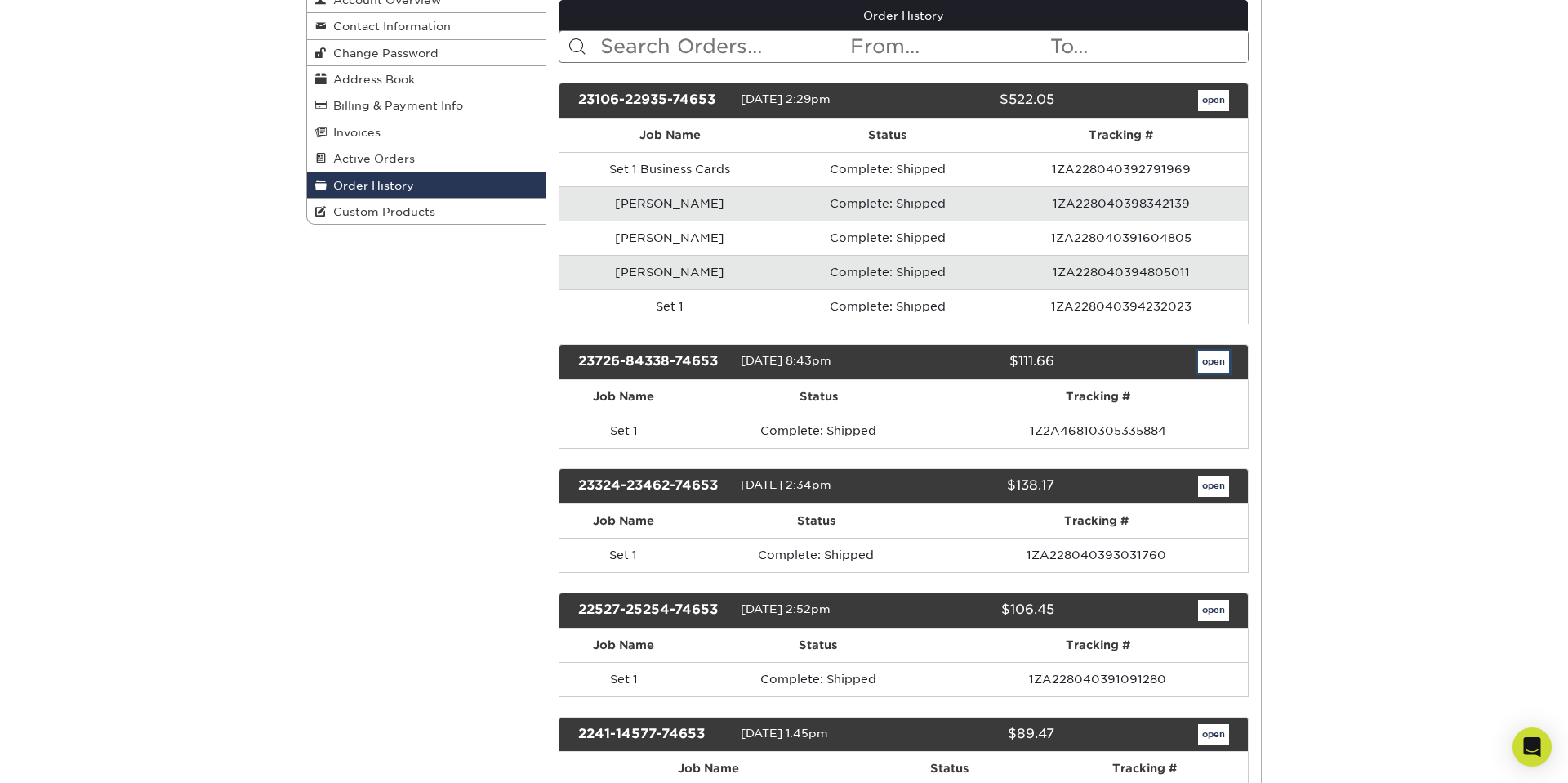
click at [1215, 362] on link "open" at bounding box center [1214, 361] width 31 height 22
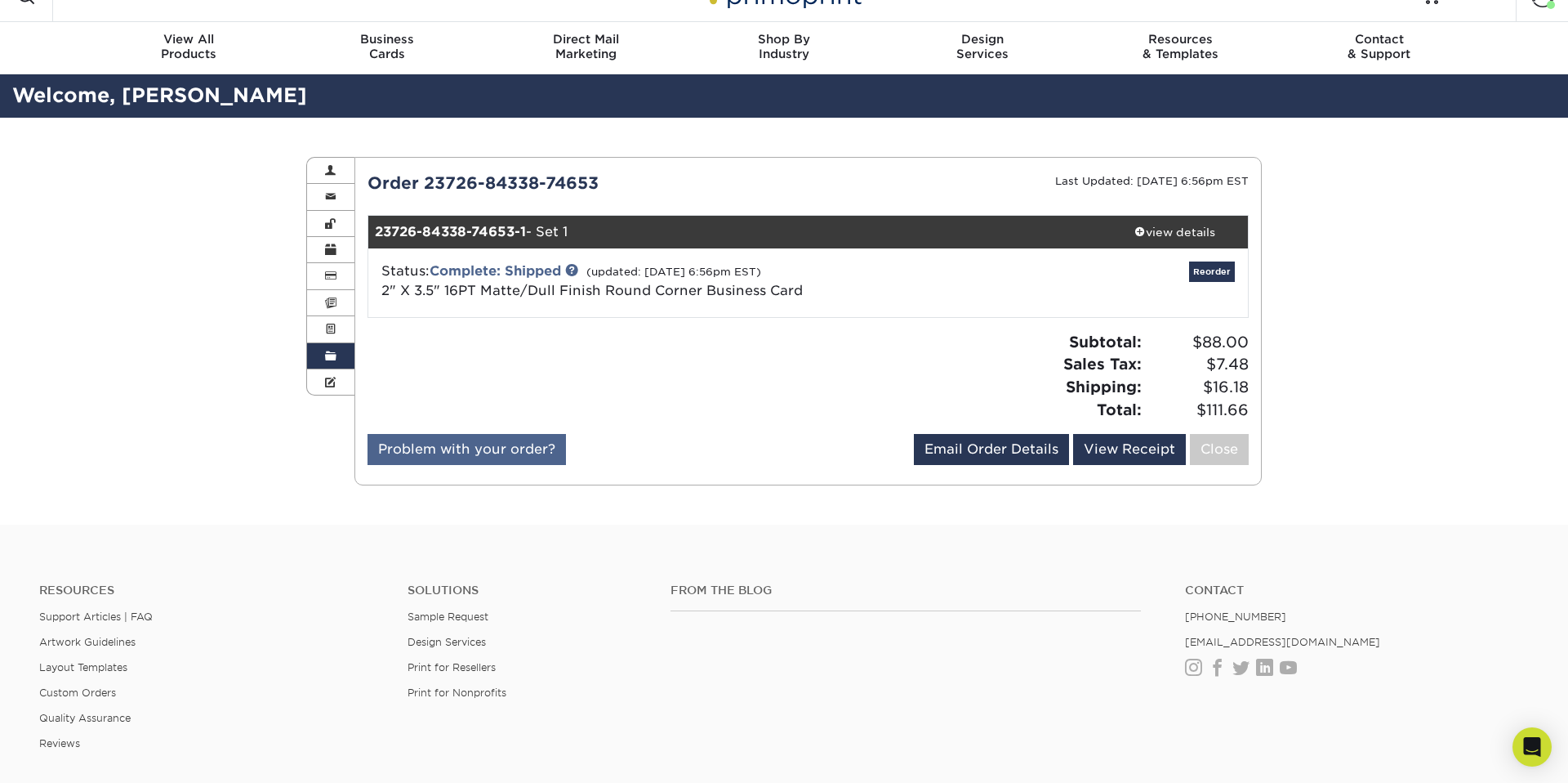
scroll to position [23, 0]
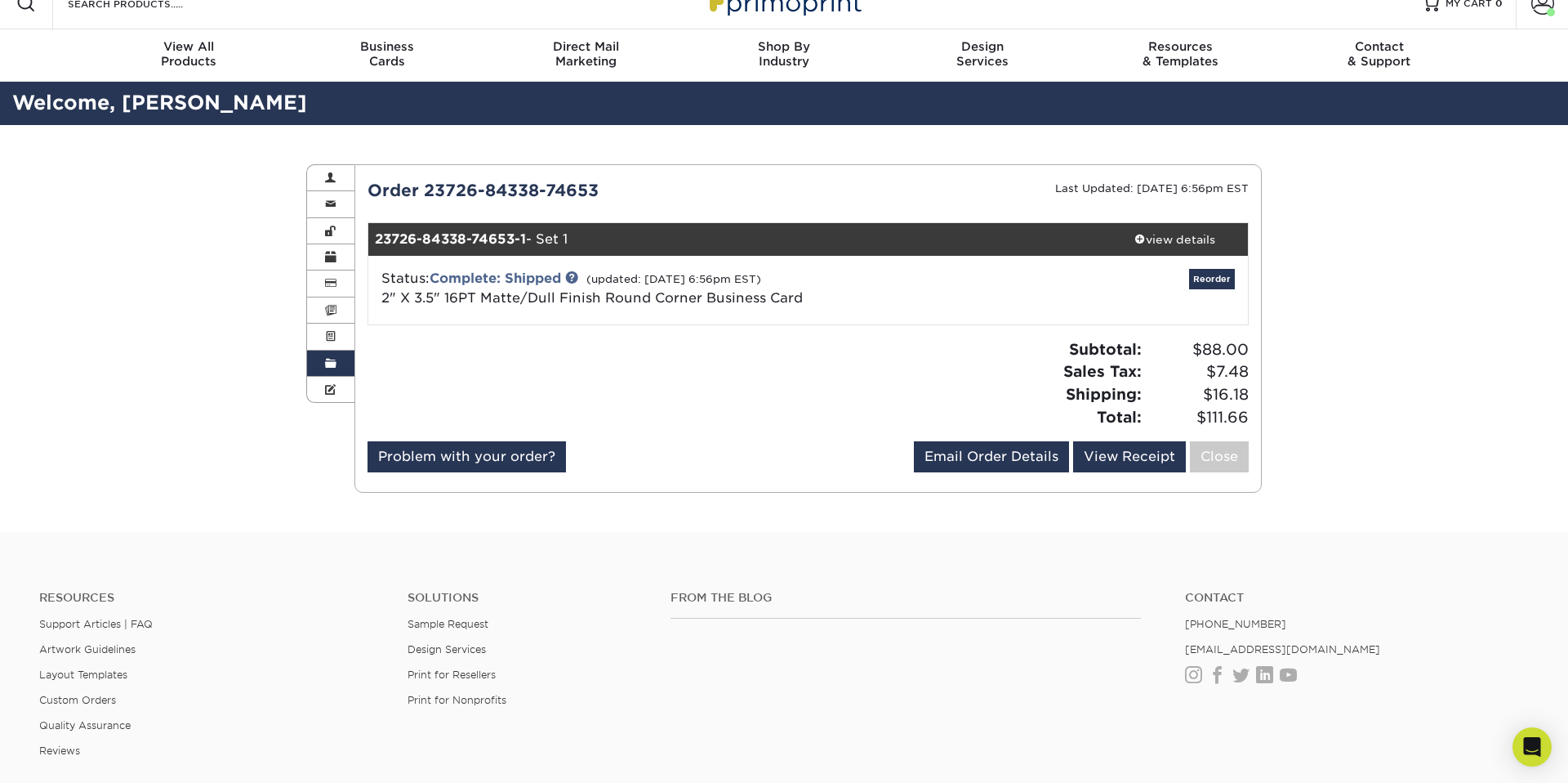
click at [643, 328] on div "Order 23726-84338-74653 Last Updated: 07/31/2023 6:56pm EST 23726-84338-74653-1…" at bounding box center [808, 329] width 882 height 301
click at [545, 291] on link "2" X 3.5" 16PT Matte/Dull Finish Round Corner Business Card" at bounding box center [591, 298] width 422 height 16
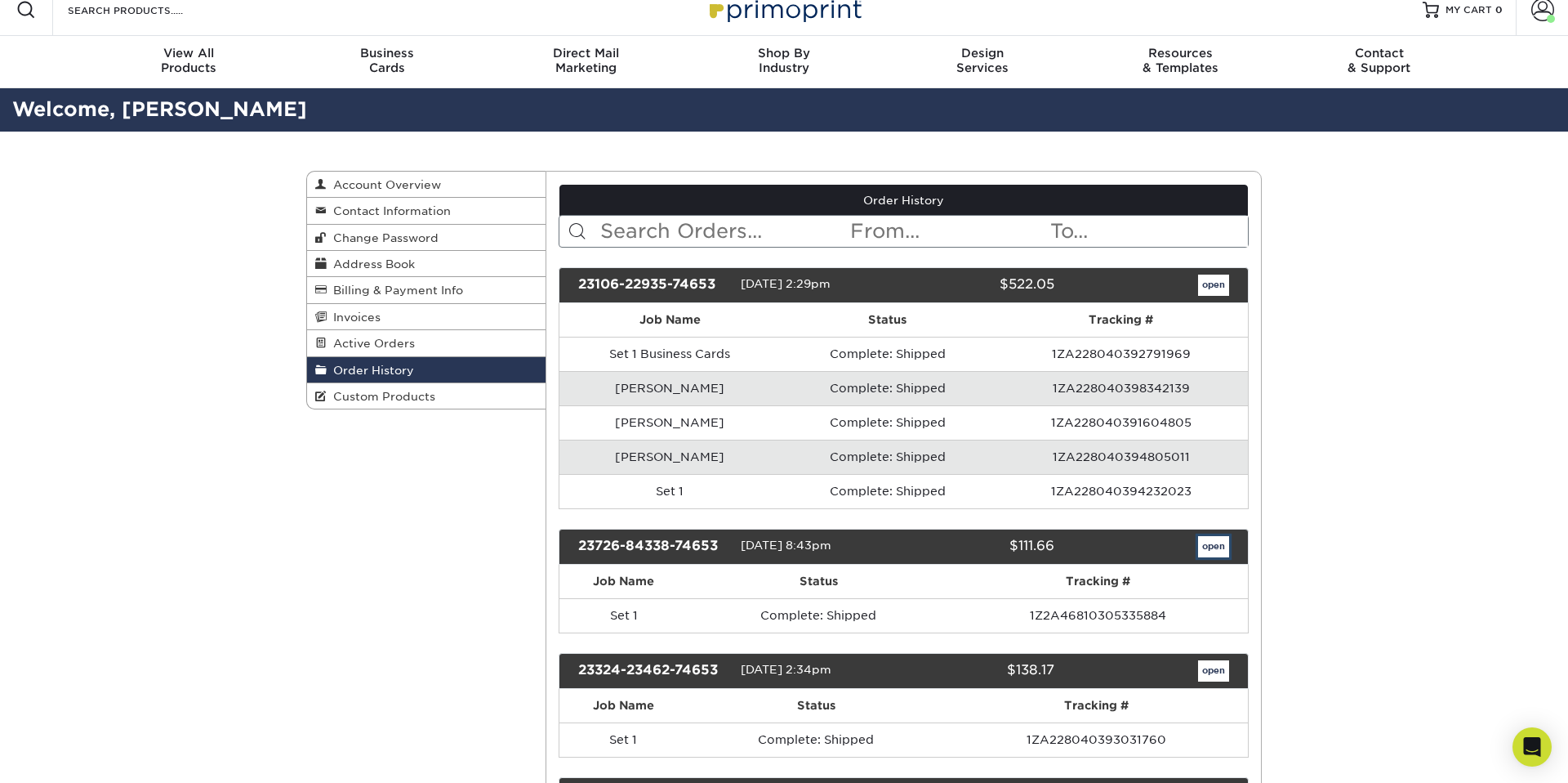
click at [1215, 546] on link "open" at bounding box center [1214, 546] width 31 height 22
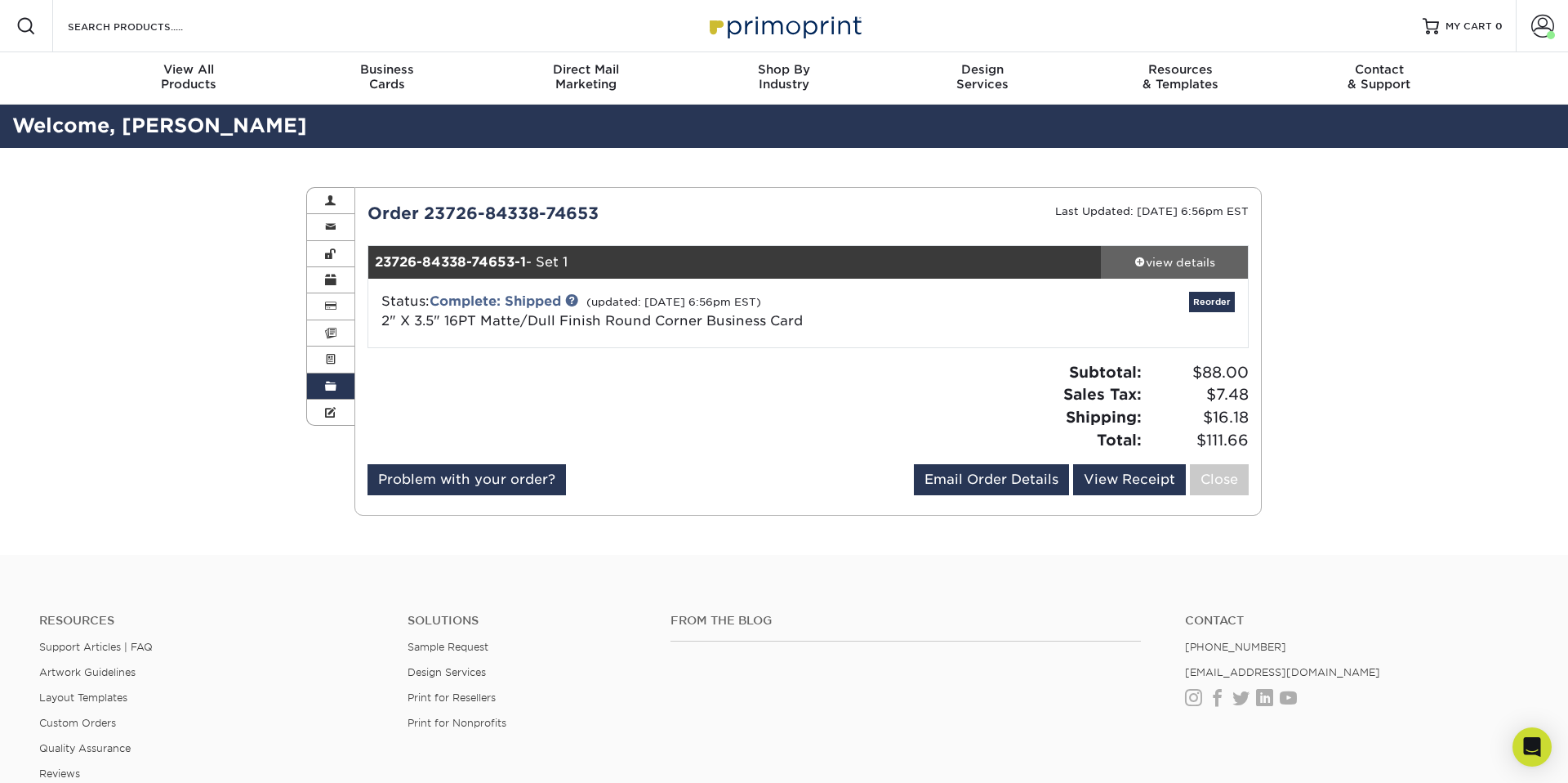
click at [1181, 262] on div "view details" at bounding box center [1174, 262] width 147 height 16
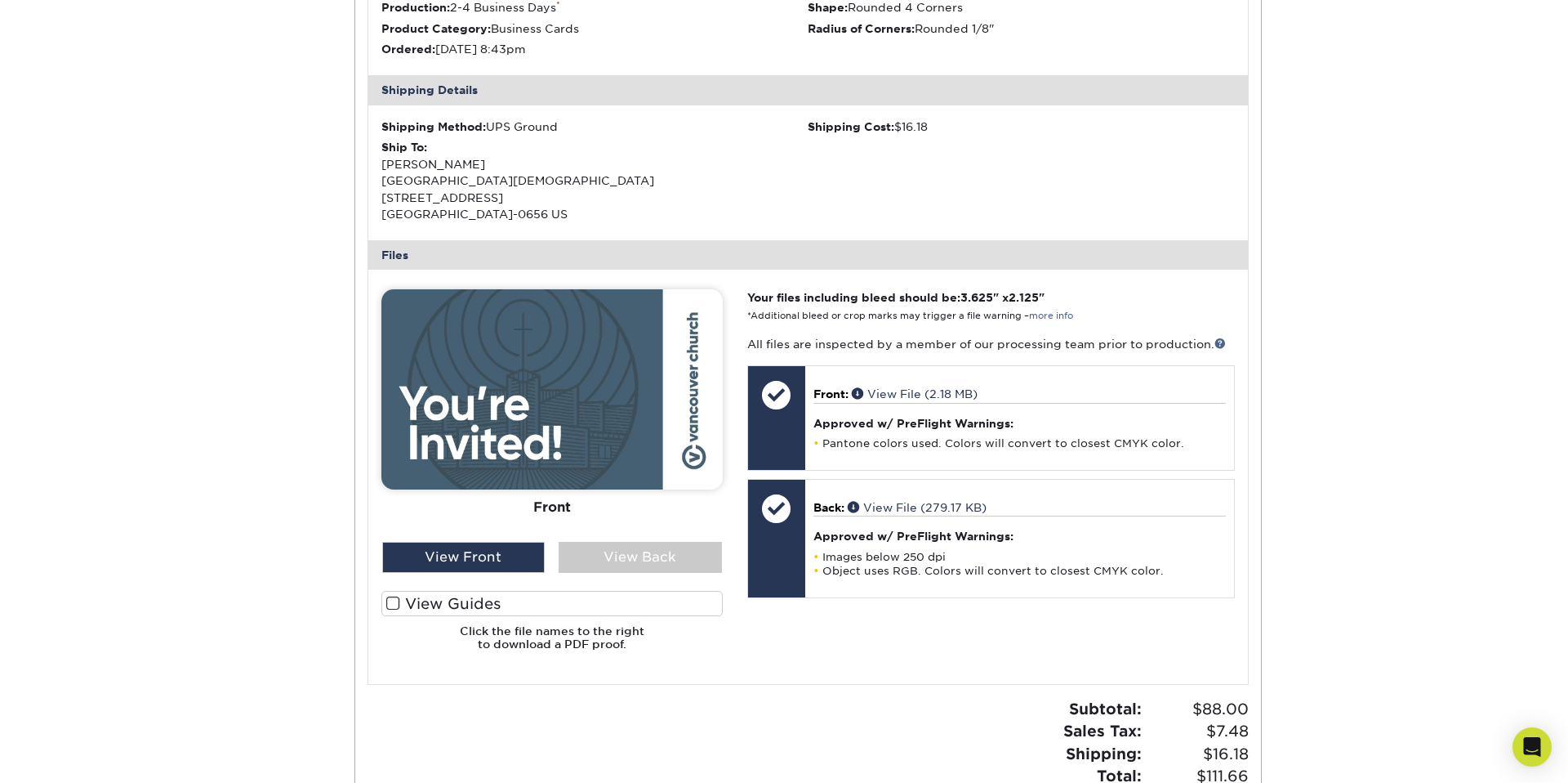
scroll to position [472, 0]
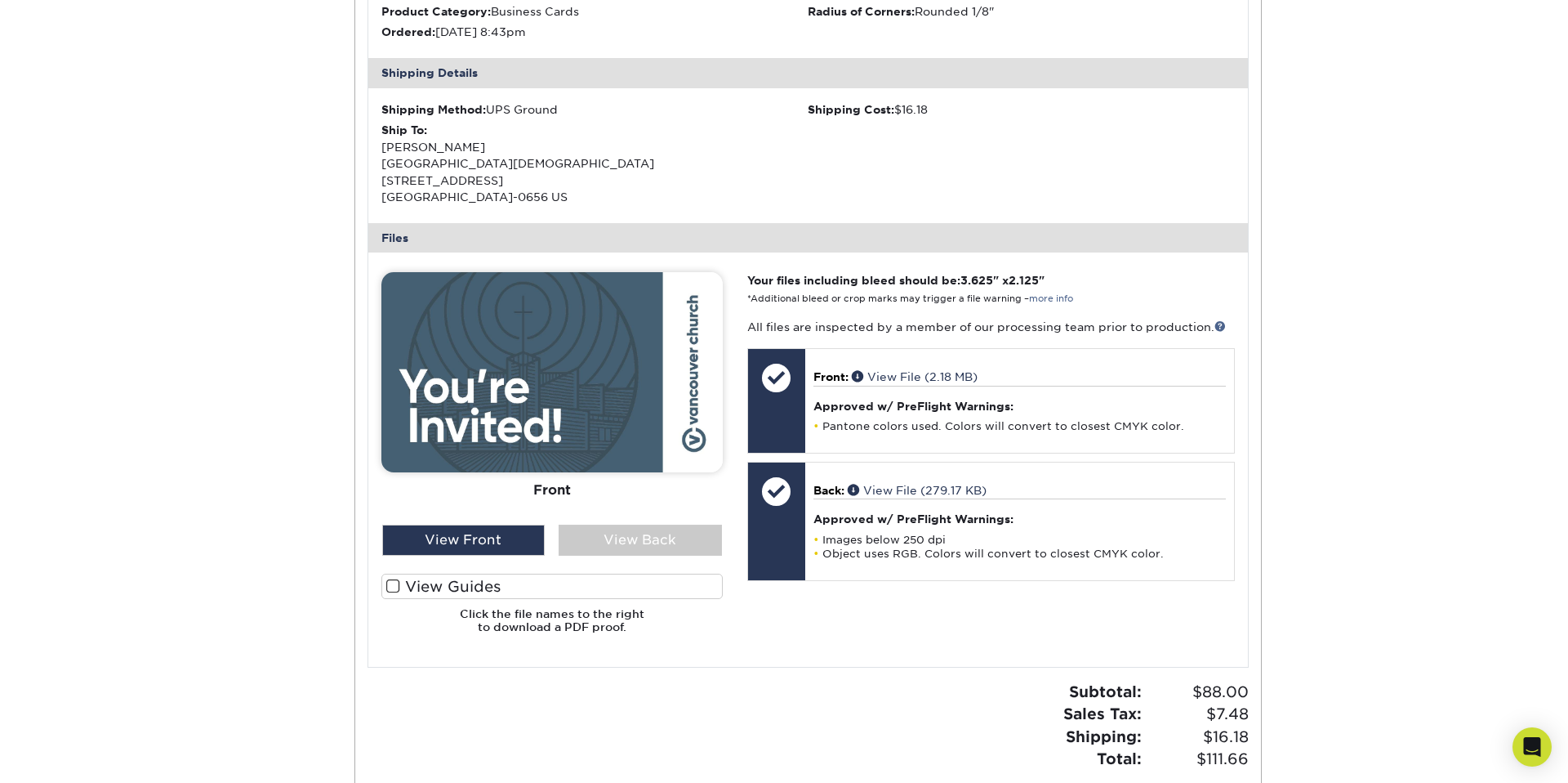
click at [624, 558] on div "Front Back" at bounding box center [552, 459] width 341 height 374
click at [628, 545] on div "View Back" at bounding box center [640, 540] width 163 height 31
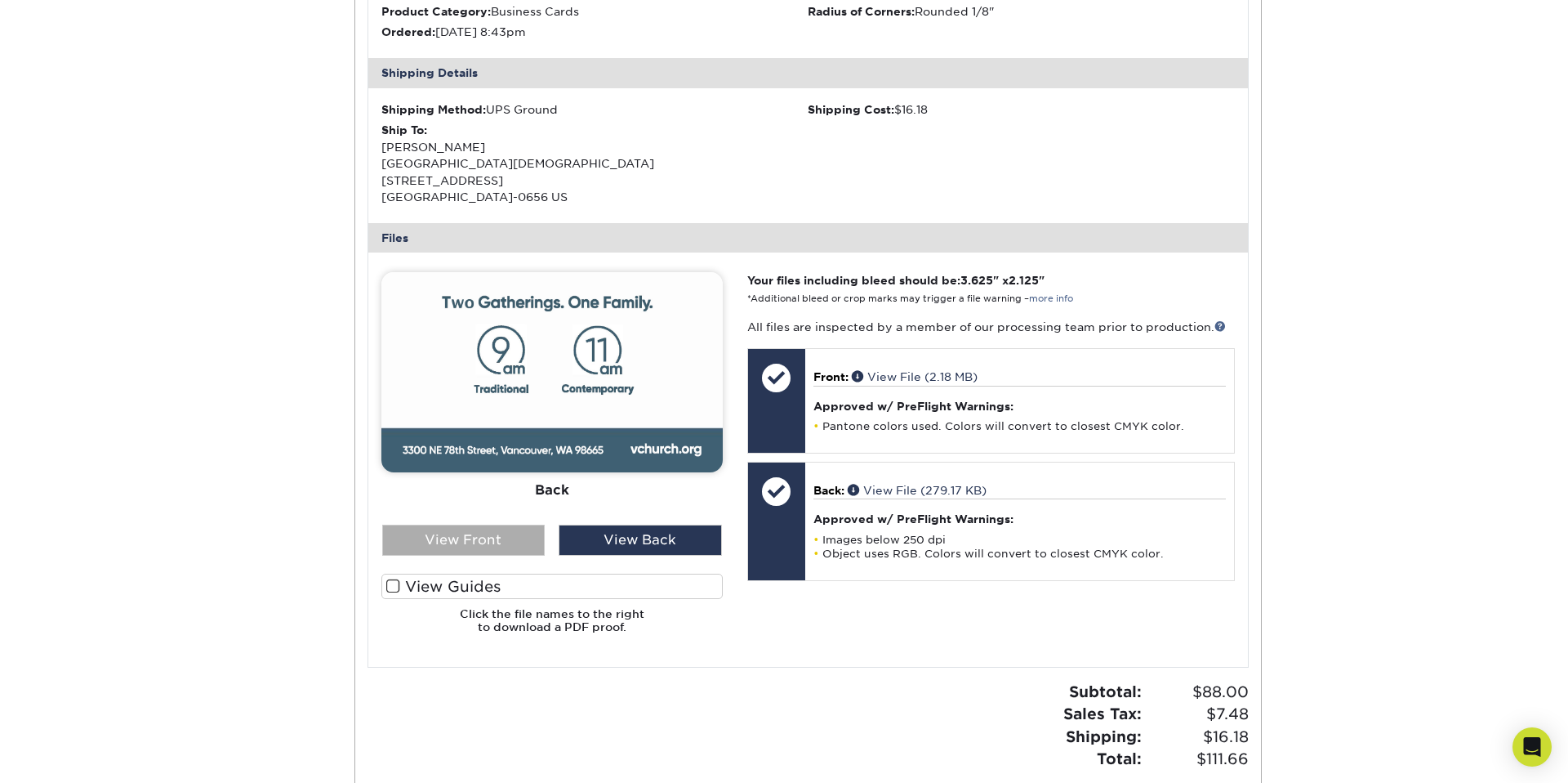
click at [471, 538] on div "View Front" at bounding box center [463, 540] width 163 height 31
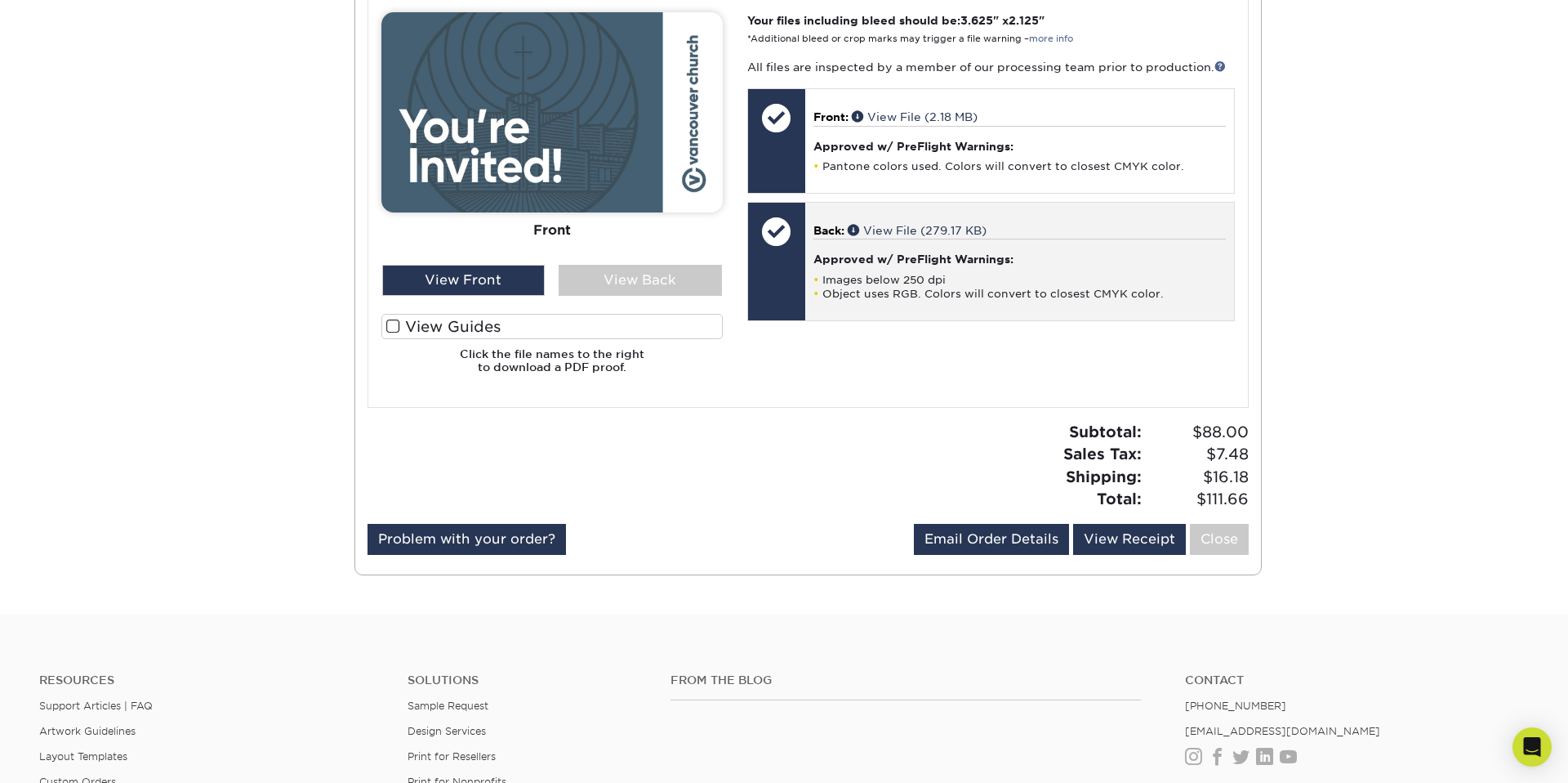
scroll to position [846, 0]
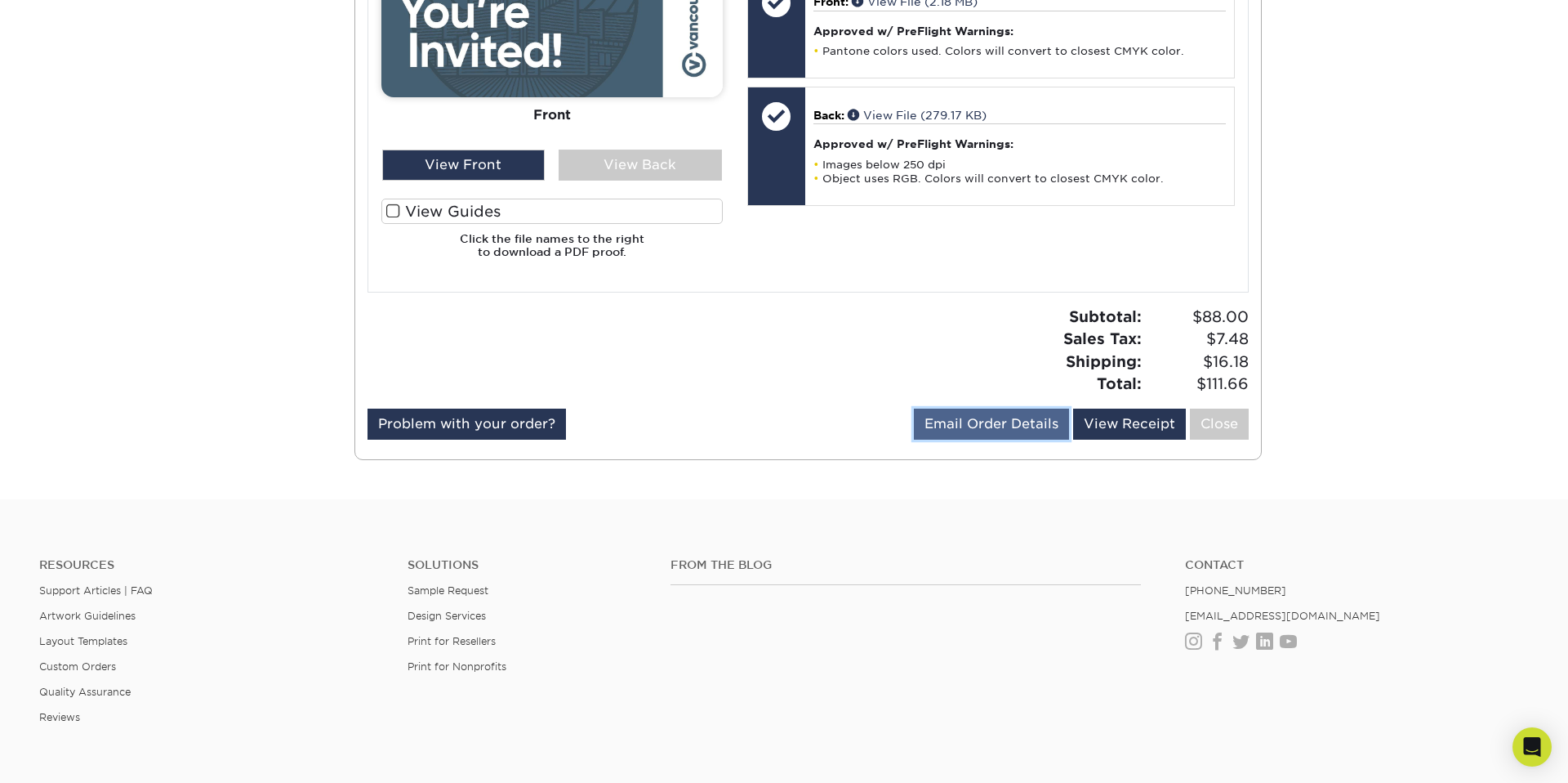
click at [999, 423] on link "Email Order Details" at bounding box center [991, 424] width 155 height 31
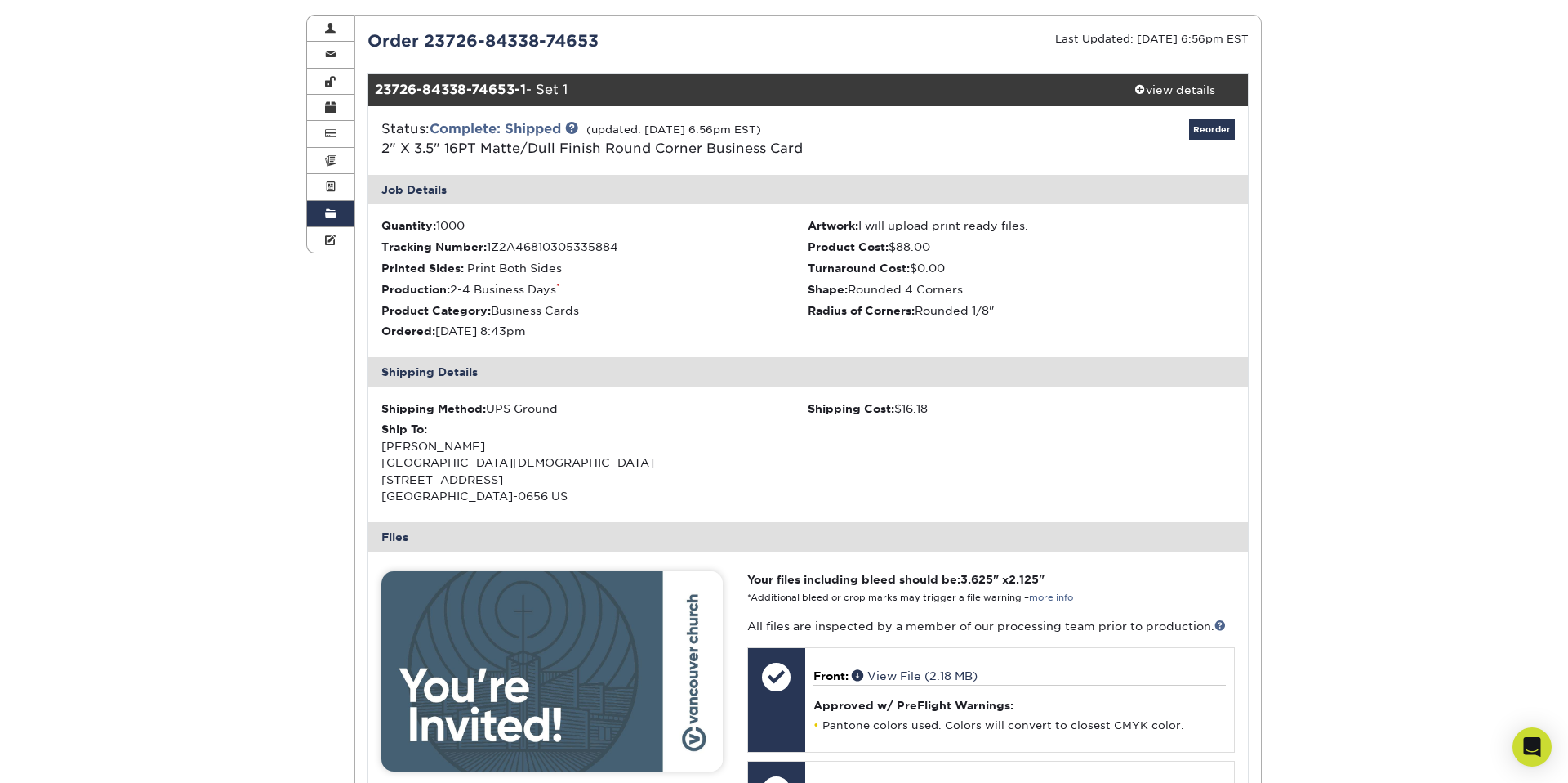
scroll to position [174, 0]
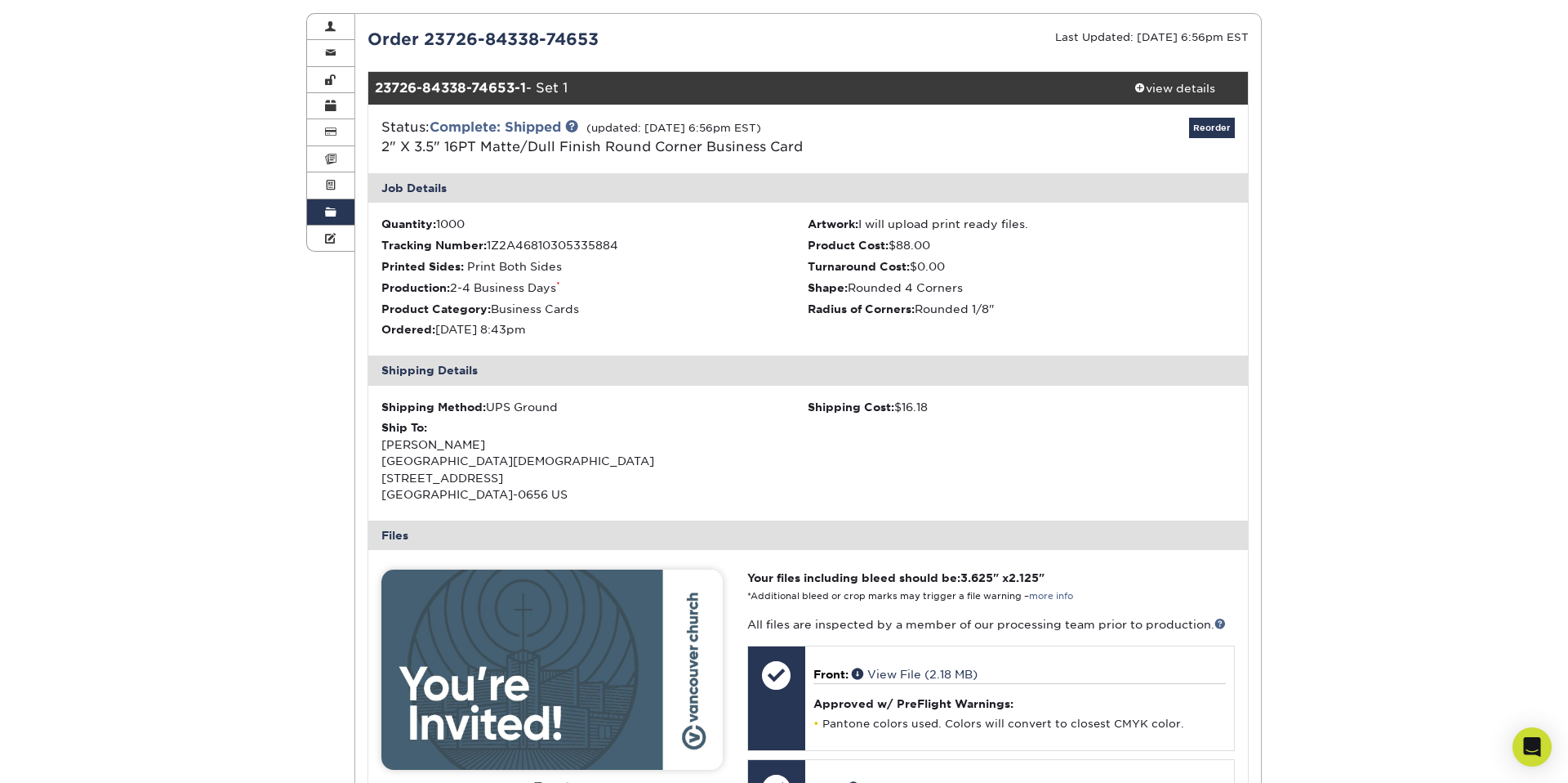
drag, startPoint x: 1253, startPoint y: 456, endPoint x: 1279, endPoint y: 450, distance: 26.7
click at [1279, 450] on div "Order History Account Overview Contact Information Change Password Address Book…" at bounding box center [784, 585] width 1568 height 1221
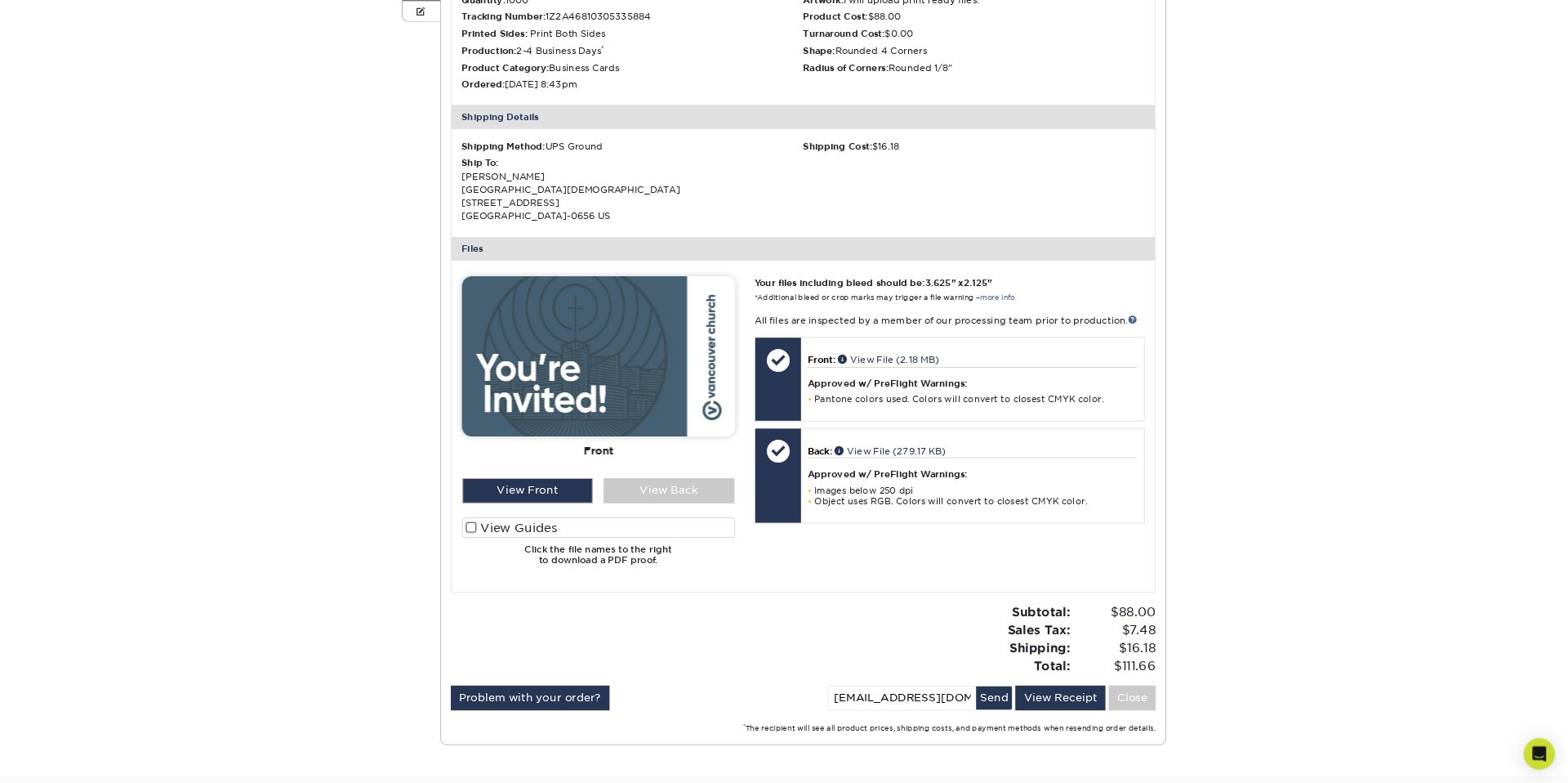
scroll to position [0, 0]
